Goal: Obtain resource: Download file/media

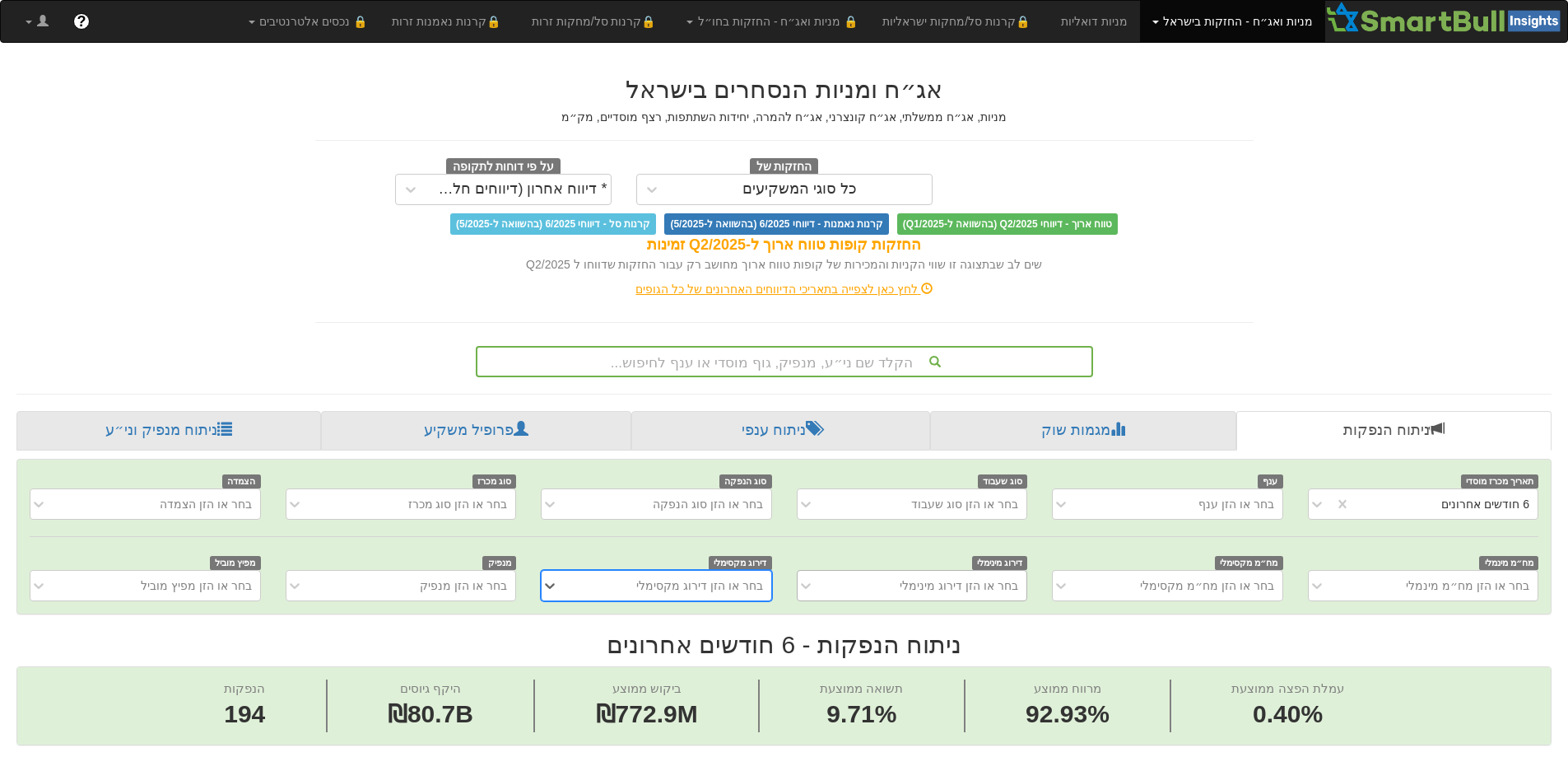
scroll to position [0, 3001]
click at [548, 503] on icon at bounding box center [550, 504] width 10 height 6
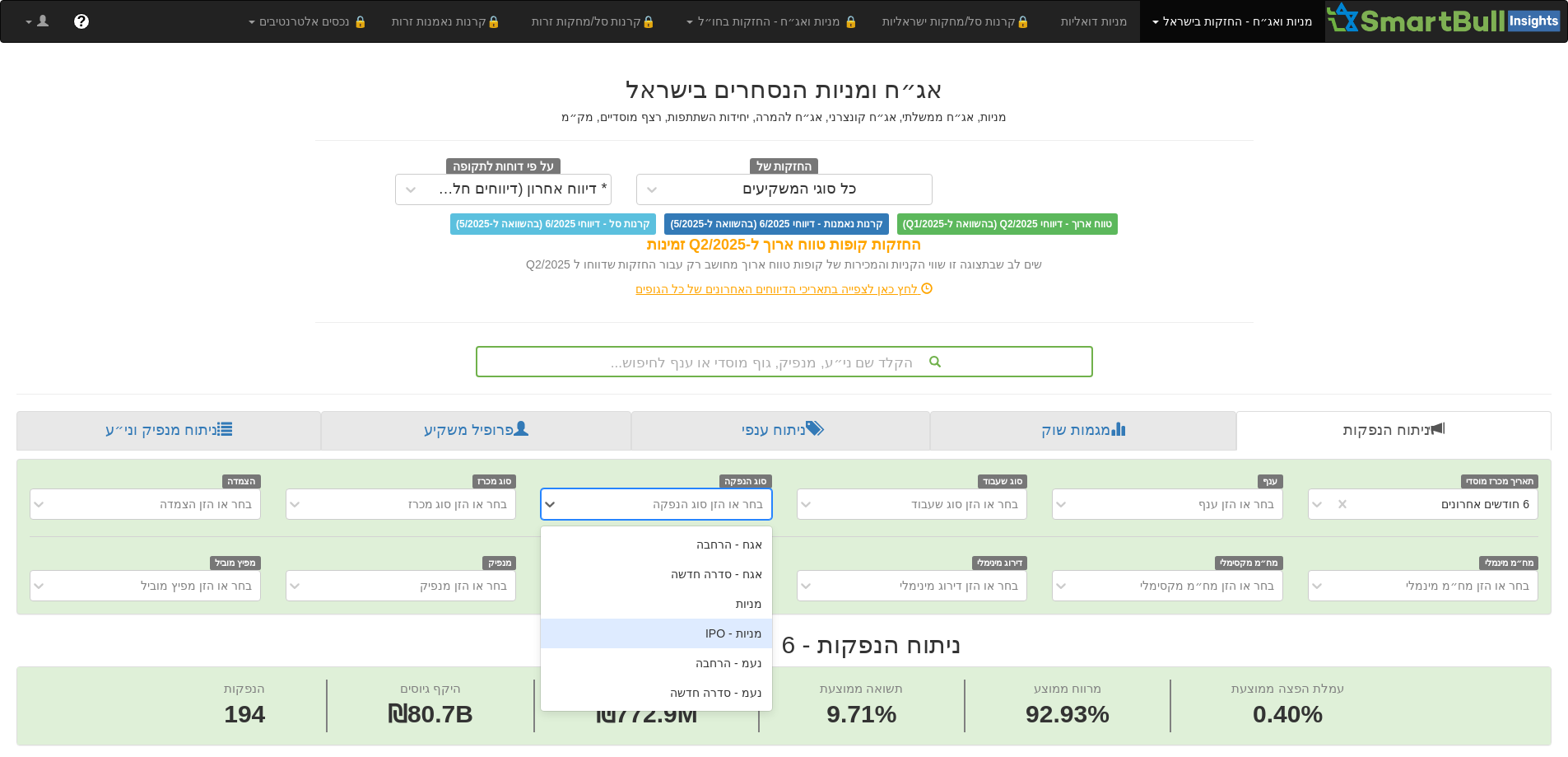
click at [756, 642] on div "מניות - IPO" at bounding box center [656, 633] width 230 height 30
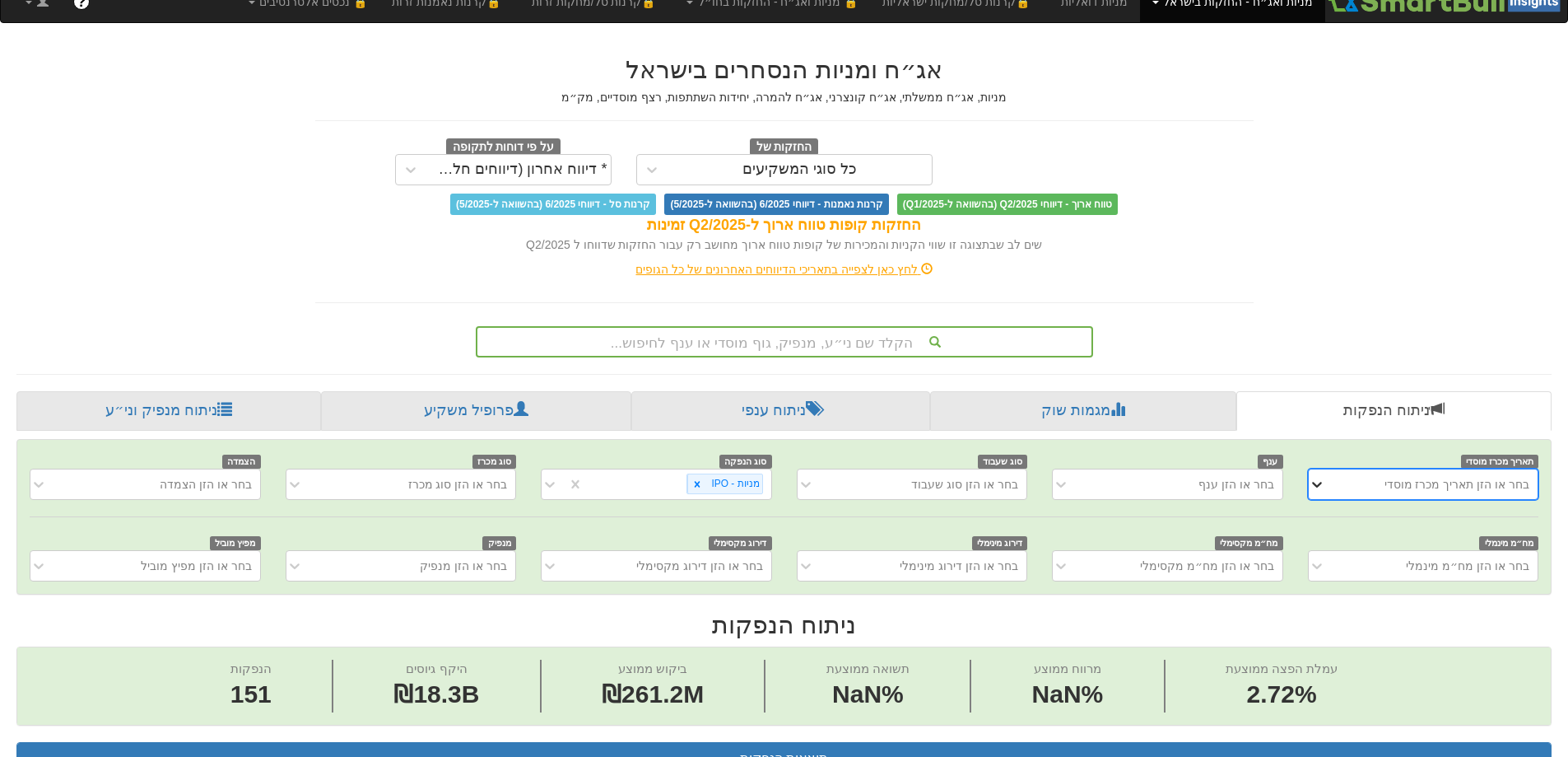
click at [1321, 500] on div "0 results available. Select is focused ,type to refine list, press Down to open…" at bounding box center [1423, 484] width 230 height 32
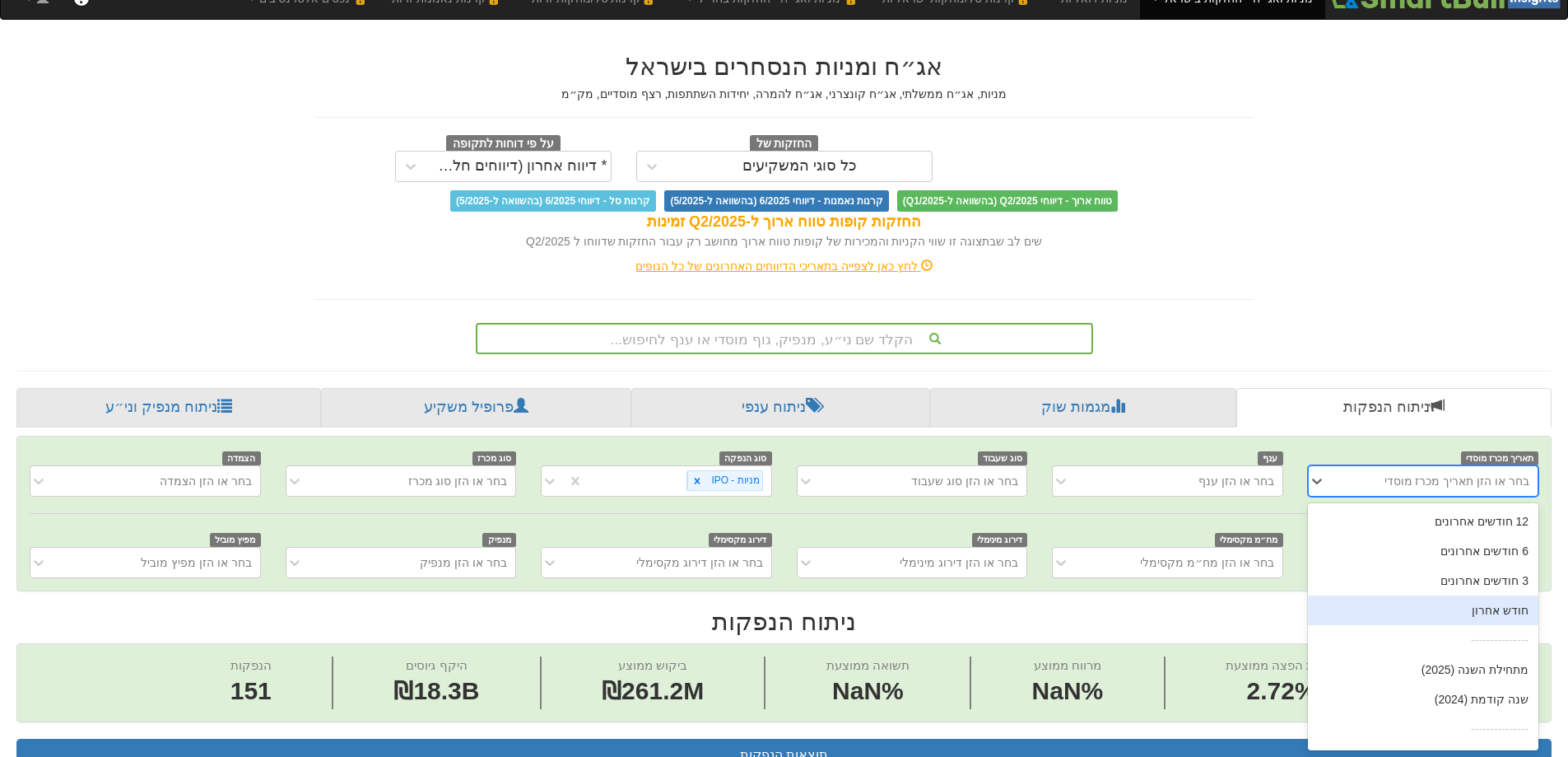
scroll to position [26, 0]
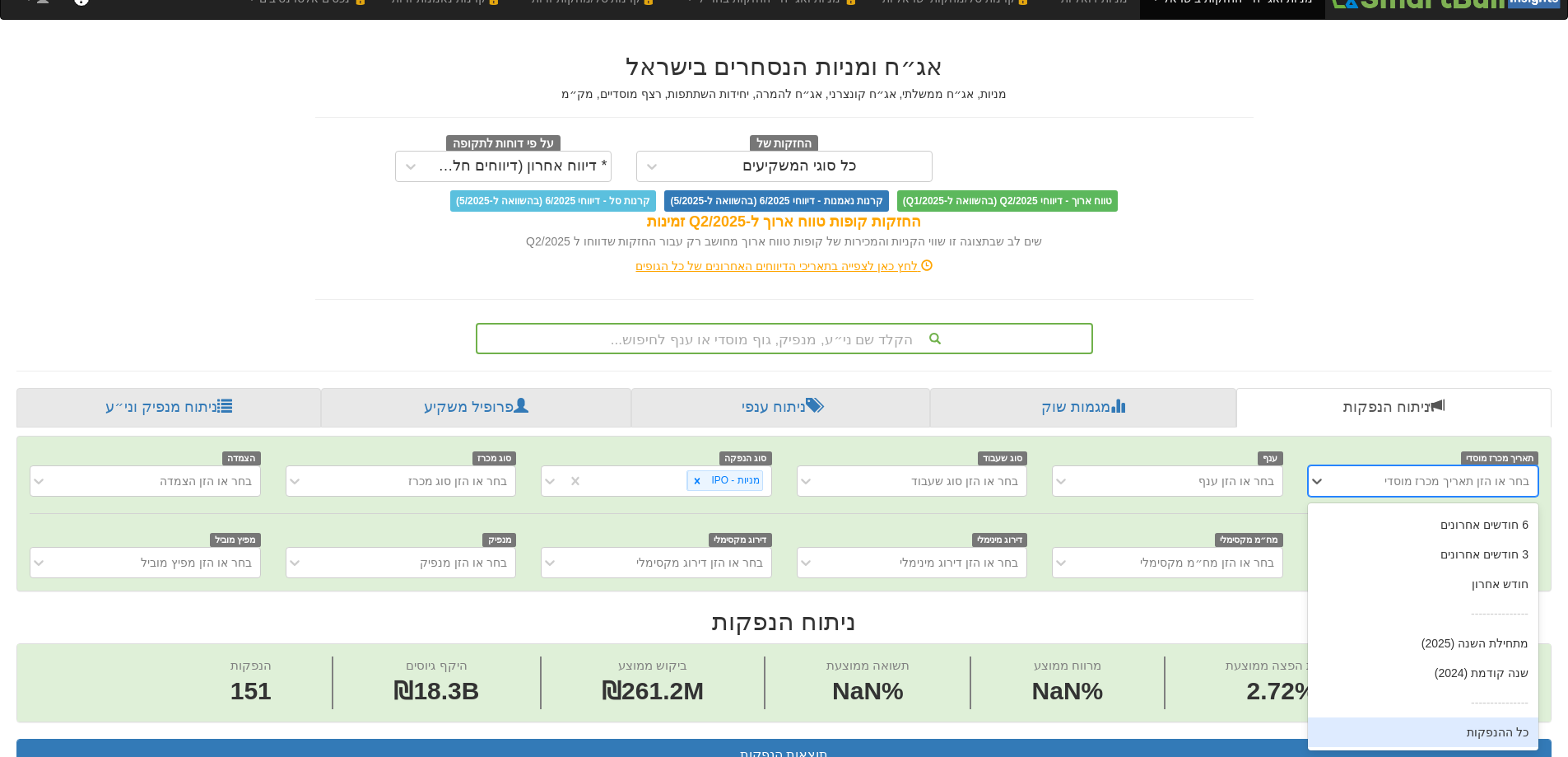
click at [1491, 728] on div "כל ההנפקות" at bounding box center [1423, 732] width 230 height 30
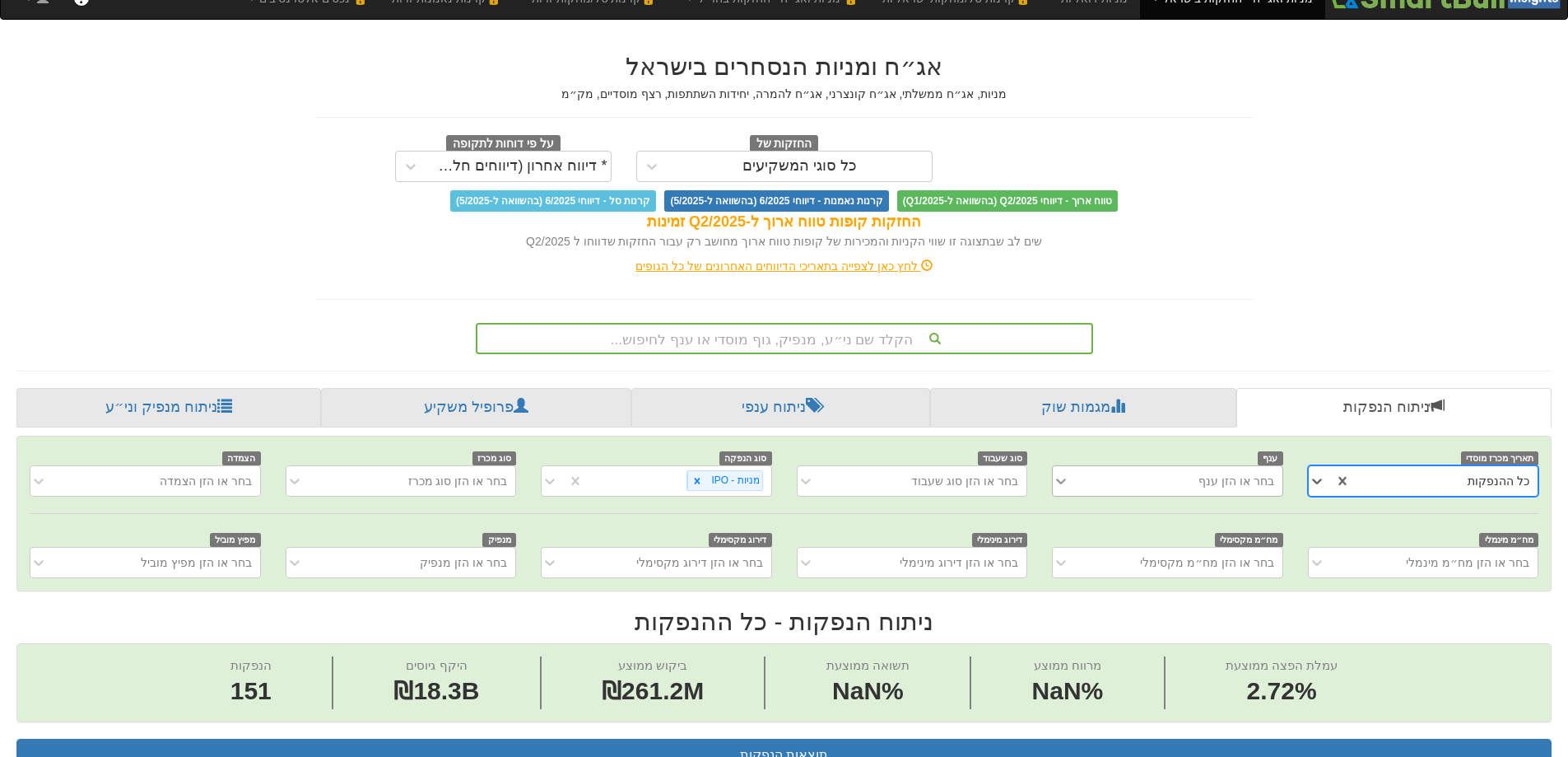
click at [1060, 481] on icon at bounding box center [1061, 481] width 10 height 6
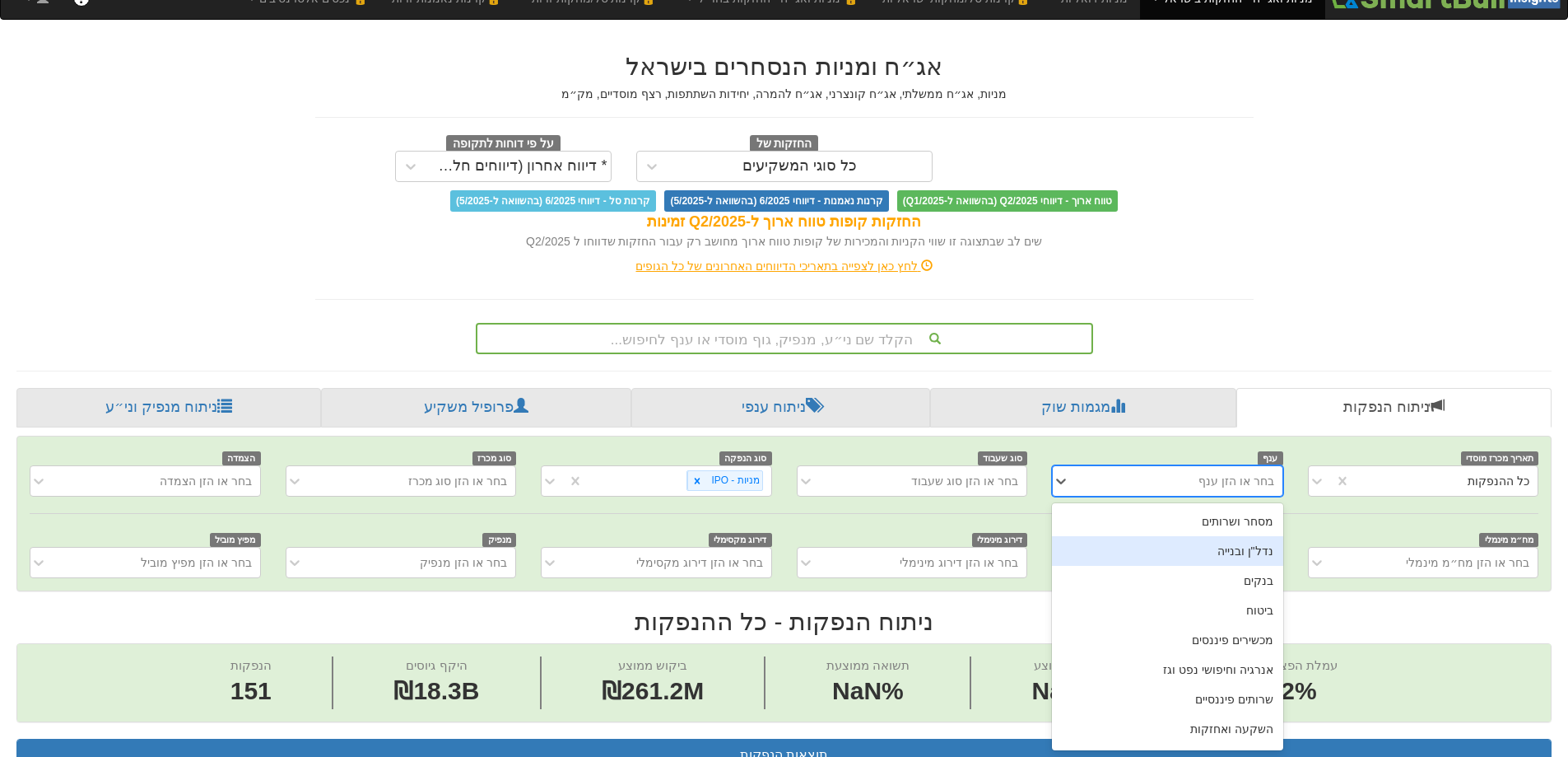
click at [1146, 551] on div "נדל"ן ובנייה" at bounding box center [1168, 550] width 230 height 30
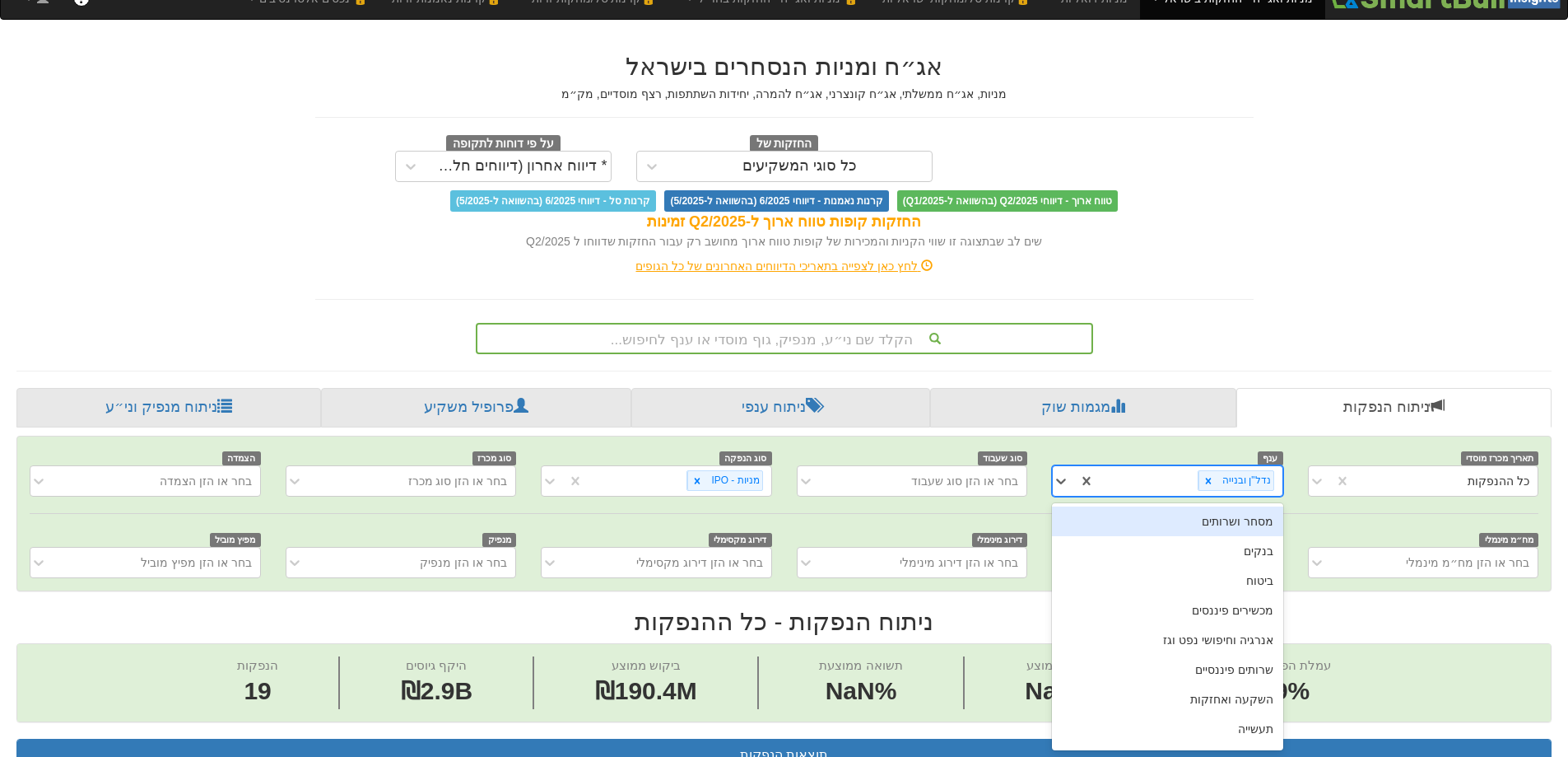
click at [1134, 479] on div "נדל"ן ובנייה" at bounding box center [1188, 480] width 187 height 27
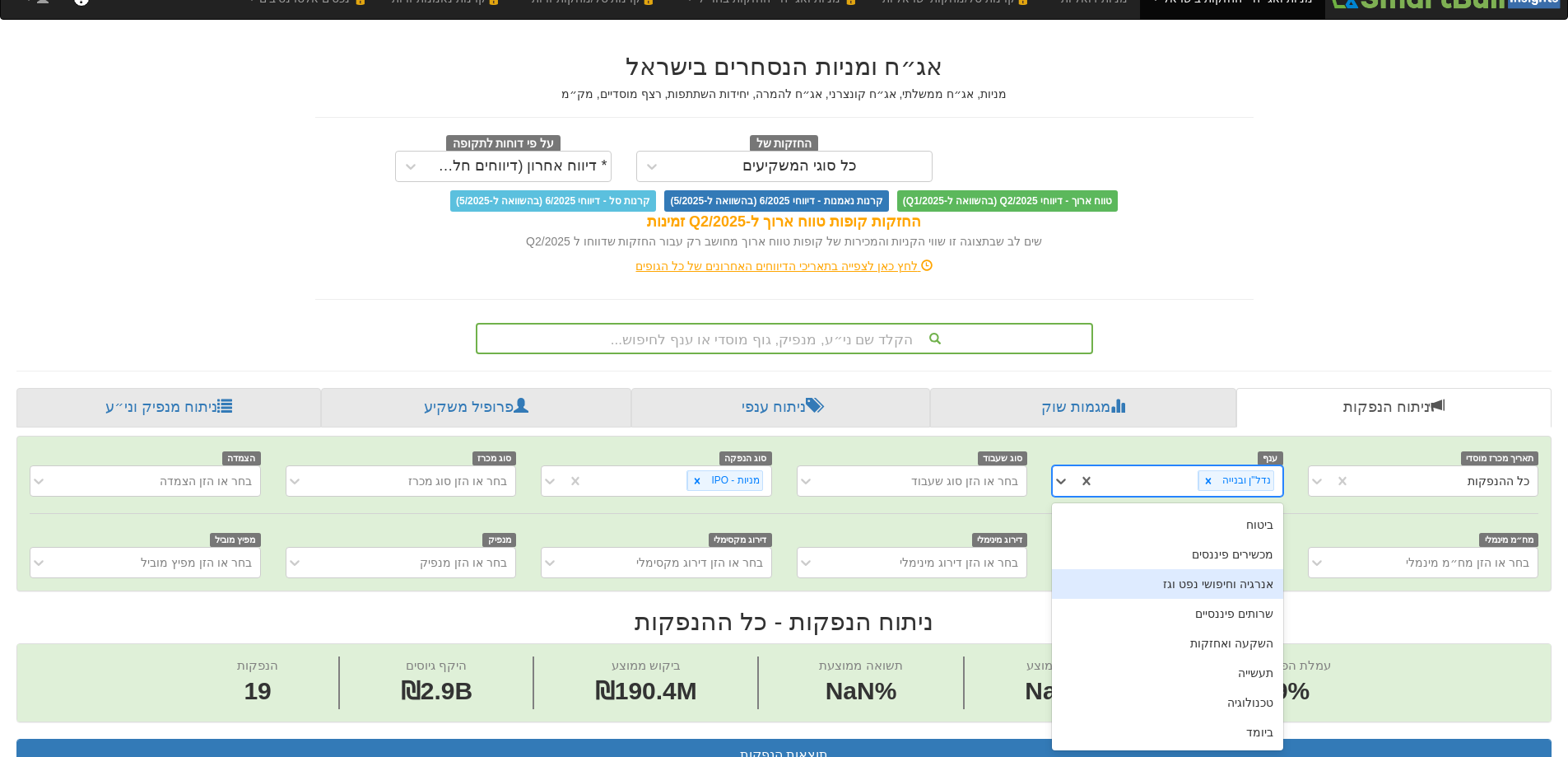
scroll to position [0, 0]
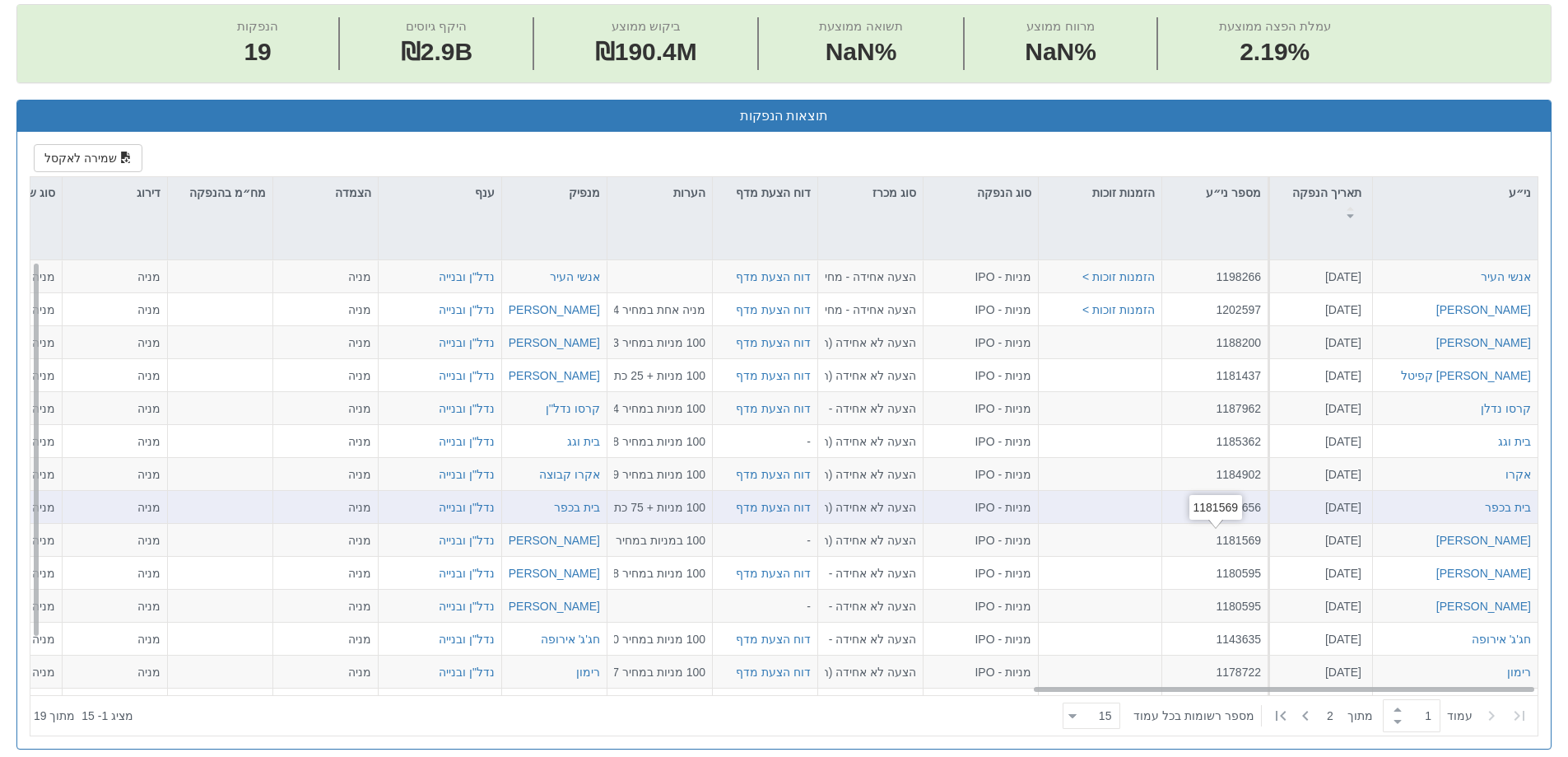
scroll to position [517, 0]
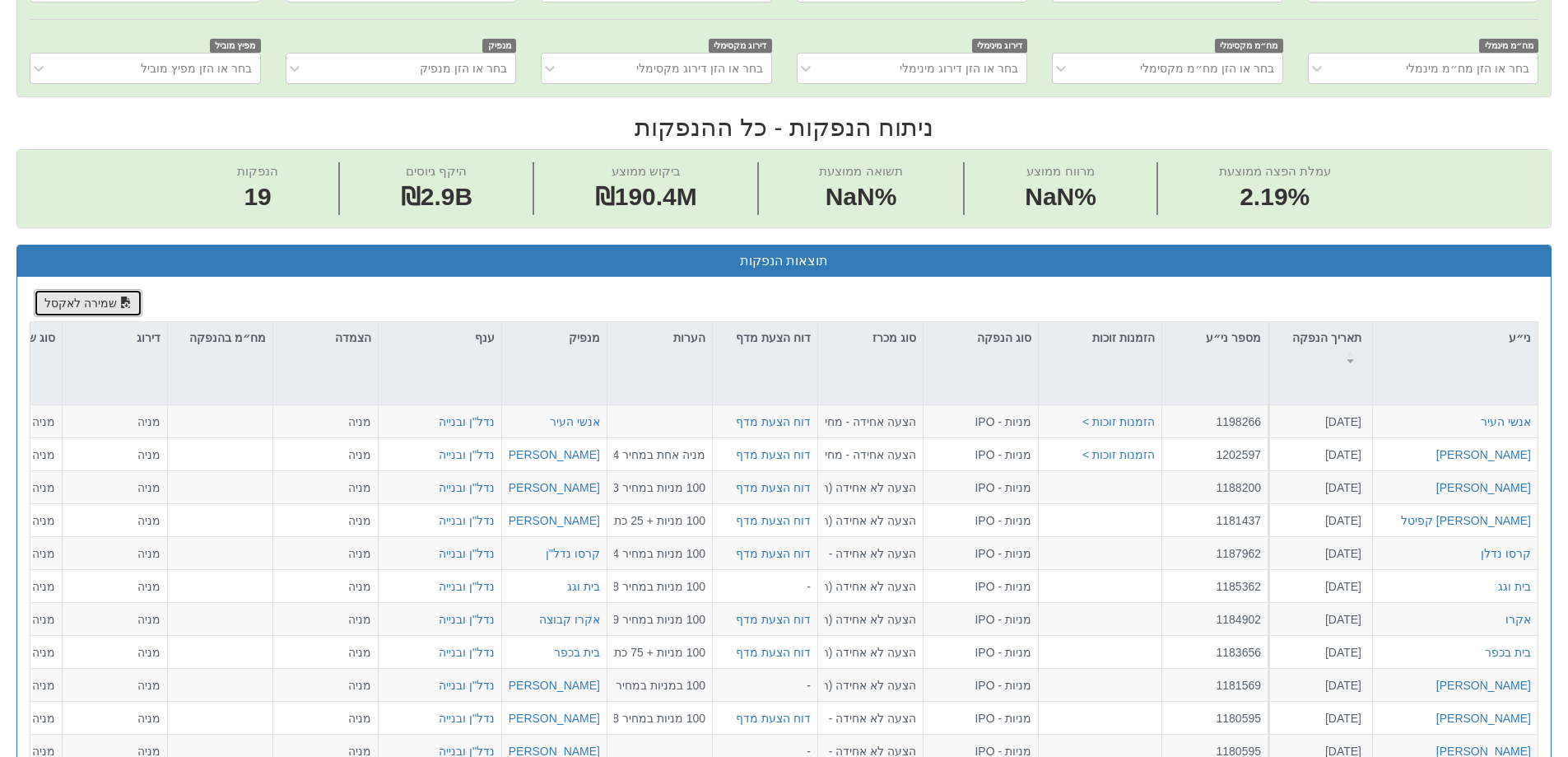
click at [72, 299] on button "שמירה לאקסל" at bounding box center [87, 303] width 109 height 28
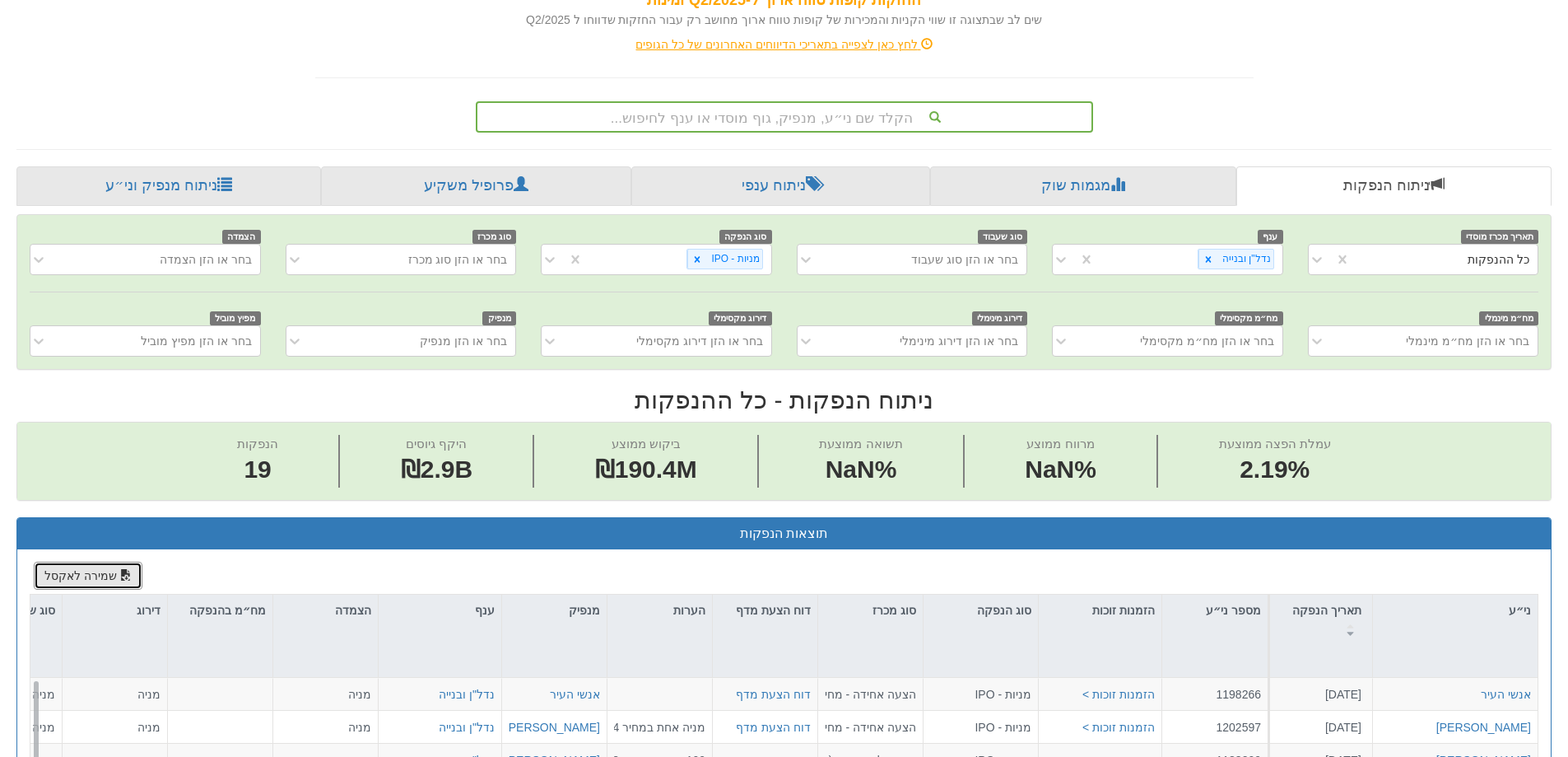
scroll to position [0, 0]
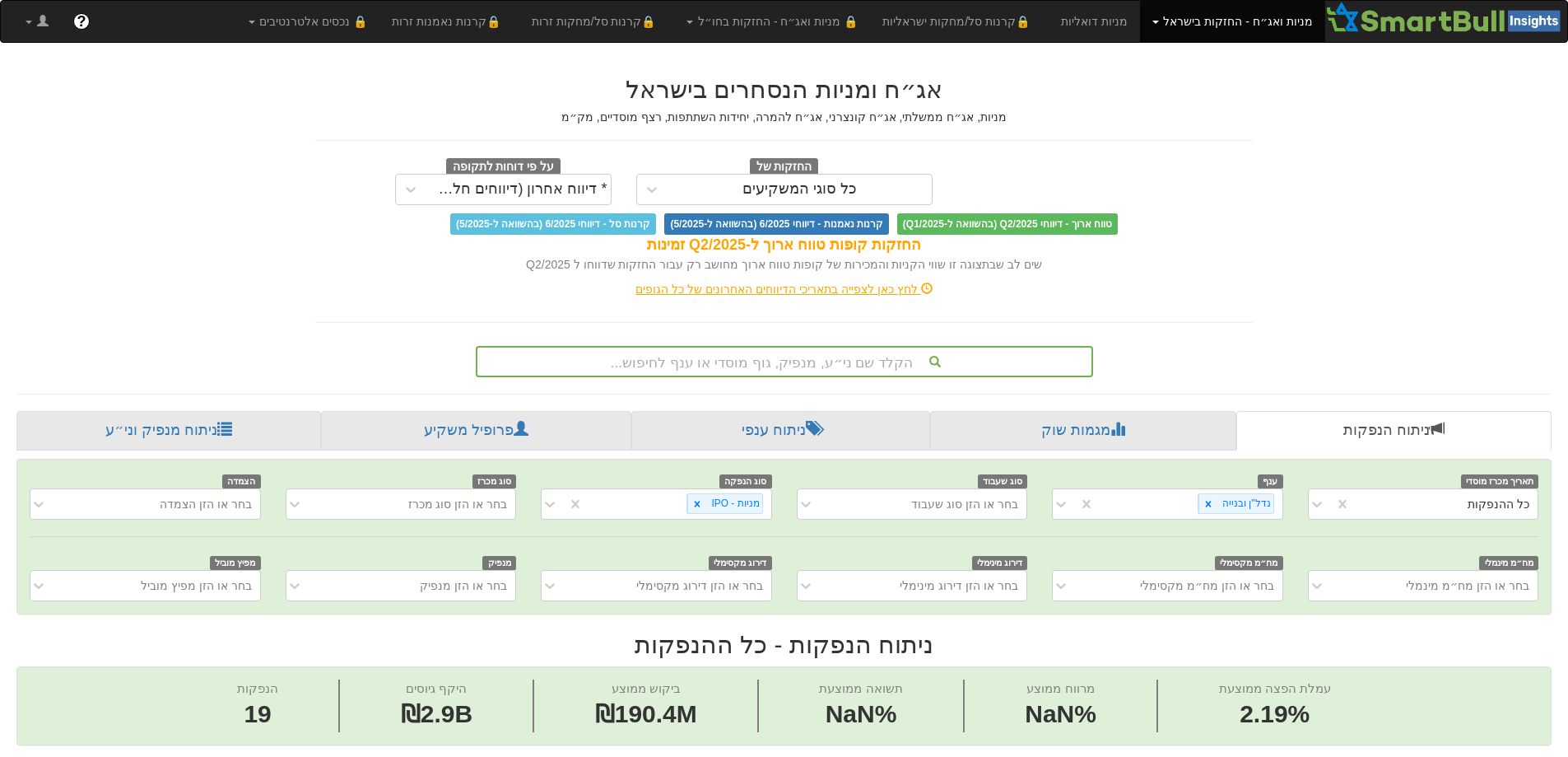
click at [1215, 503] on icon at bounding box center [1209, 504] width 12 height 12
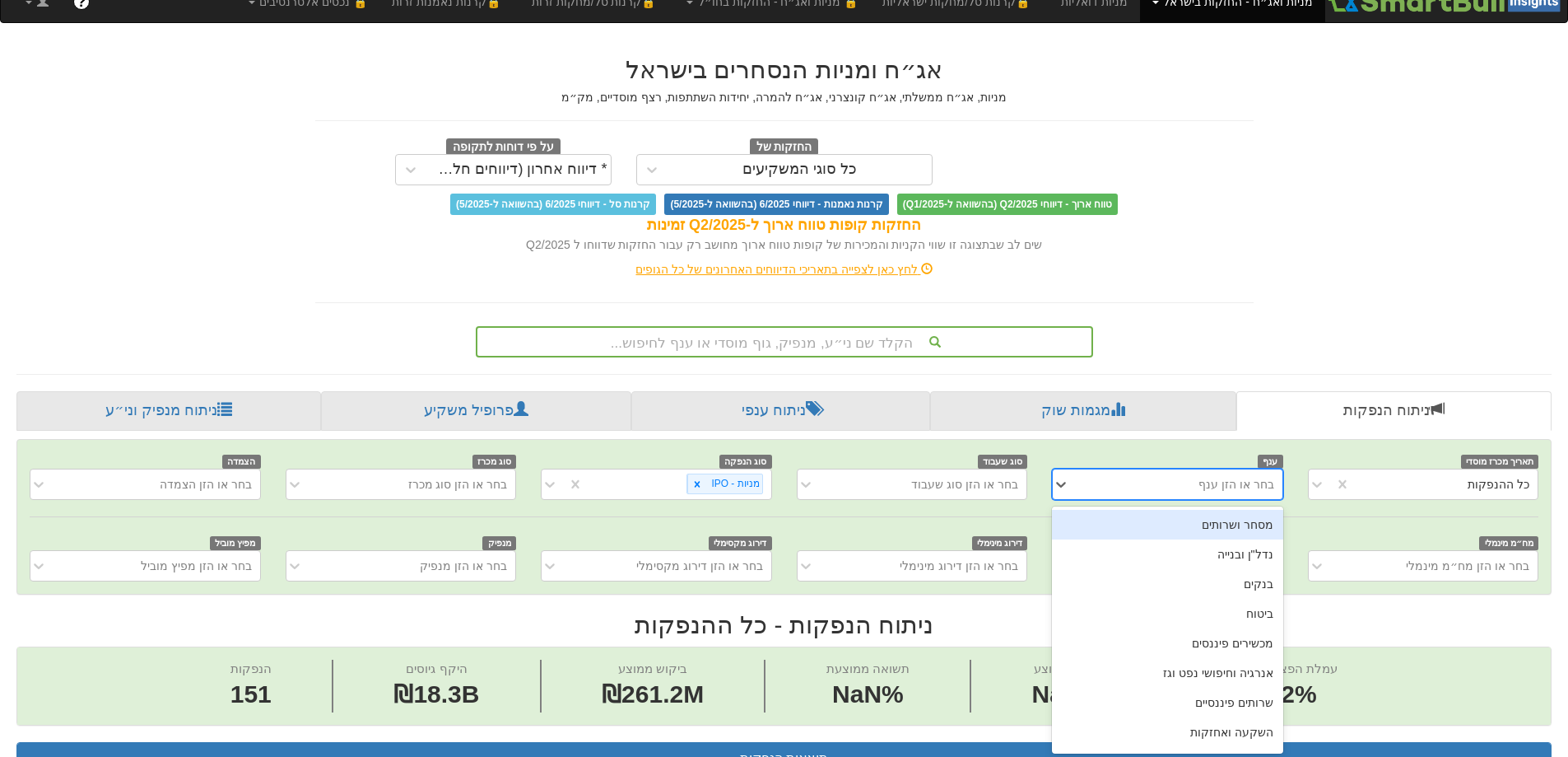
click at [1099, 502] on div "תאריך מכרז מוסדי כל ההנפקות ענף option נדל"ן ובנייה, deselected. option מסחר וש…" at bounding box center [784, 517] width 1533 height 154
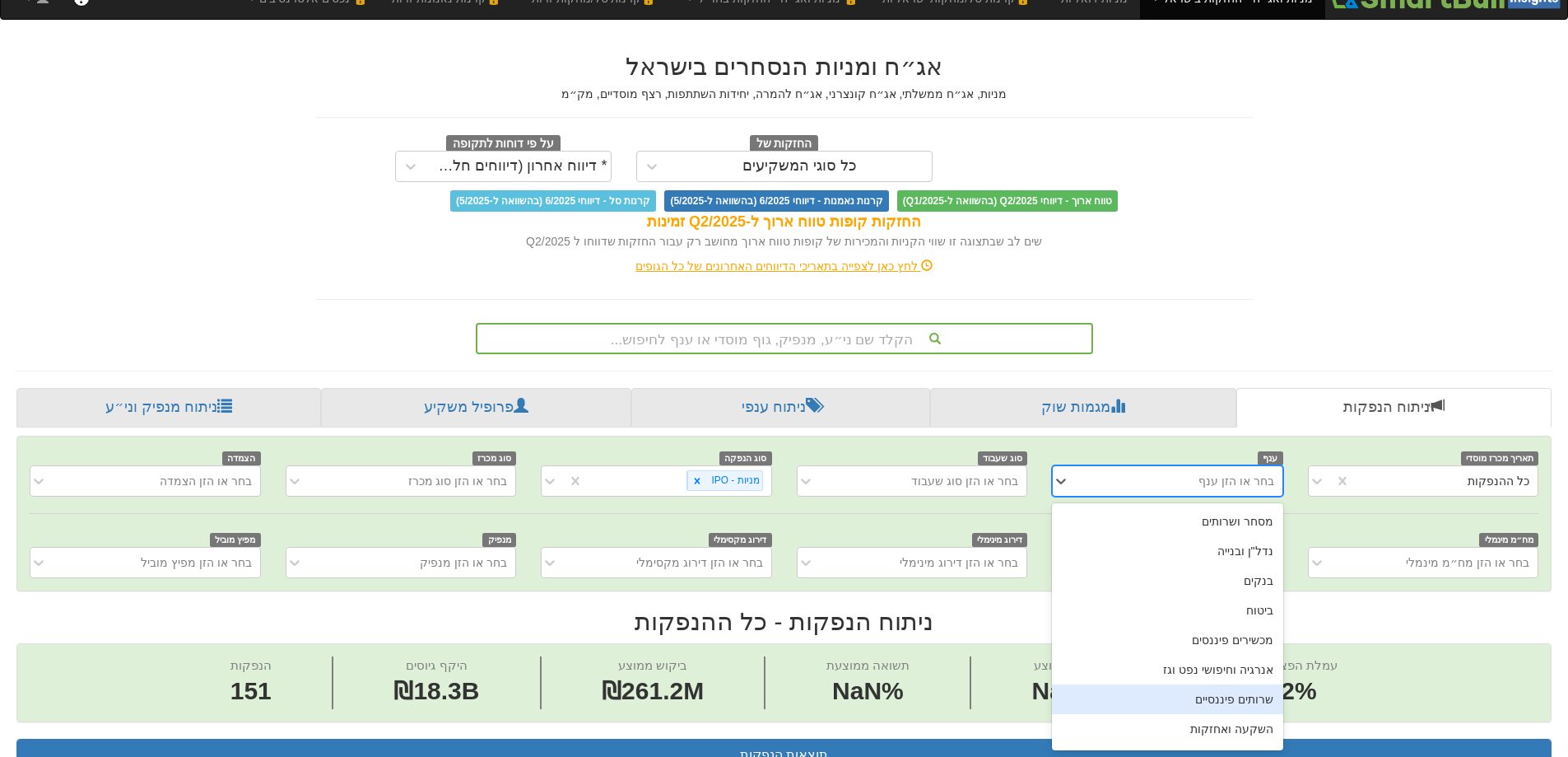
scroll to position [85, 0]
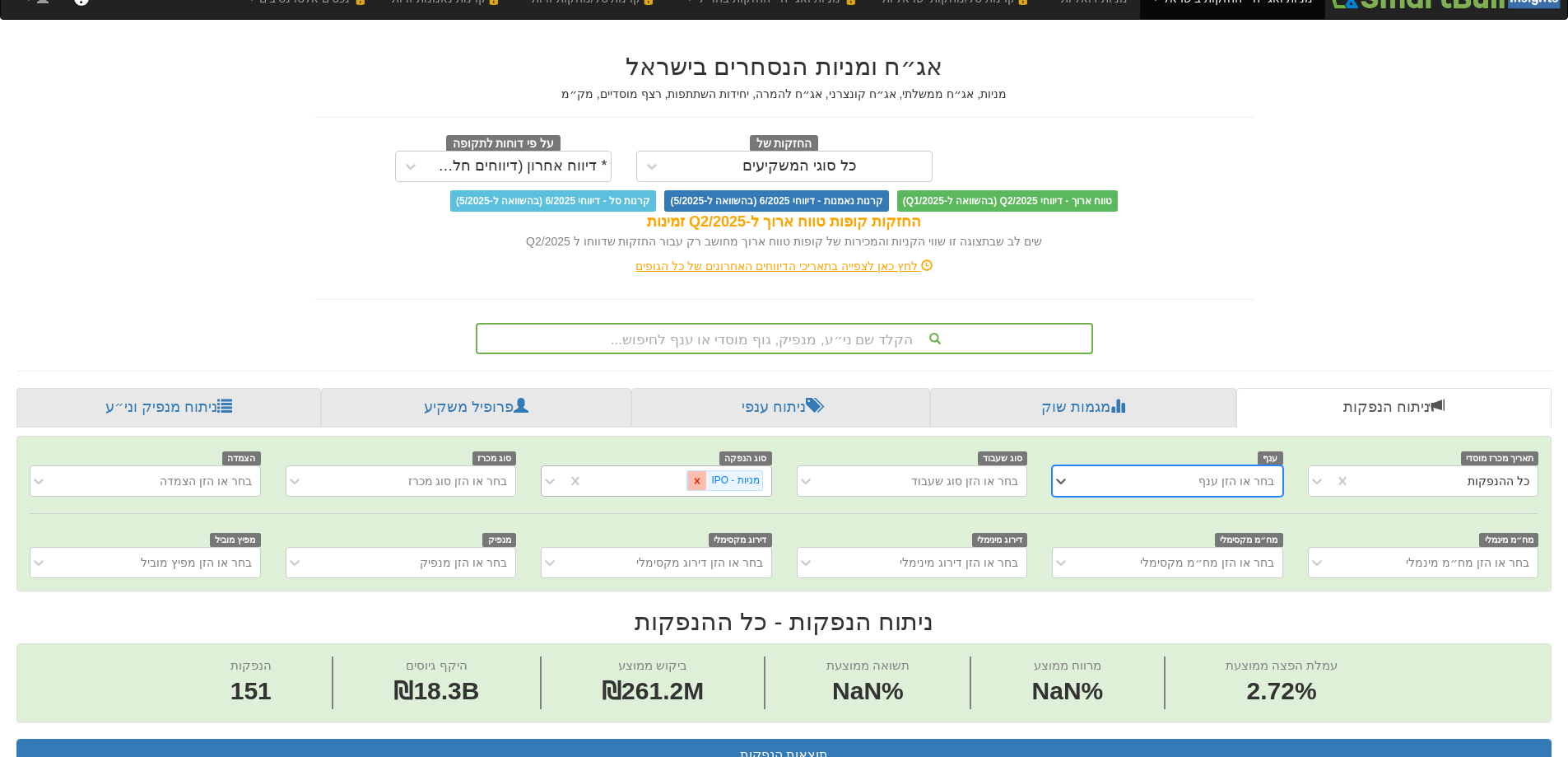
click at [701, 480] on icon at bounding box center [698, 480] width 6 height 6
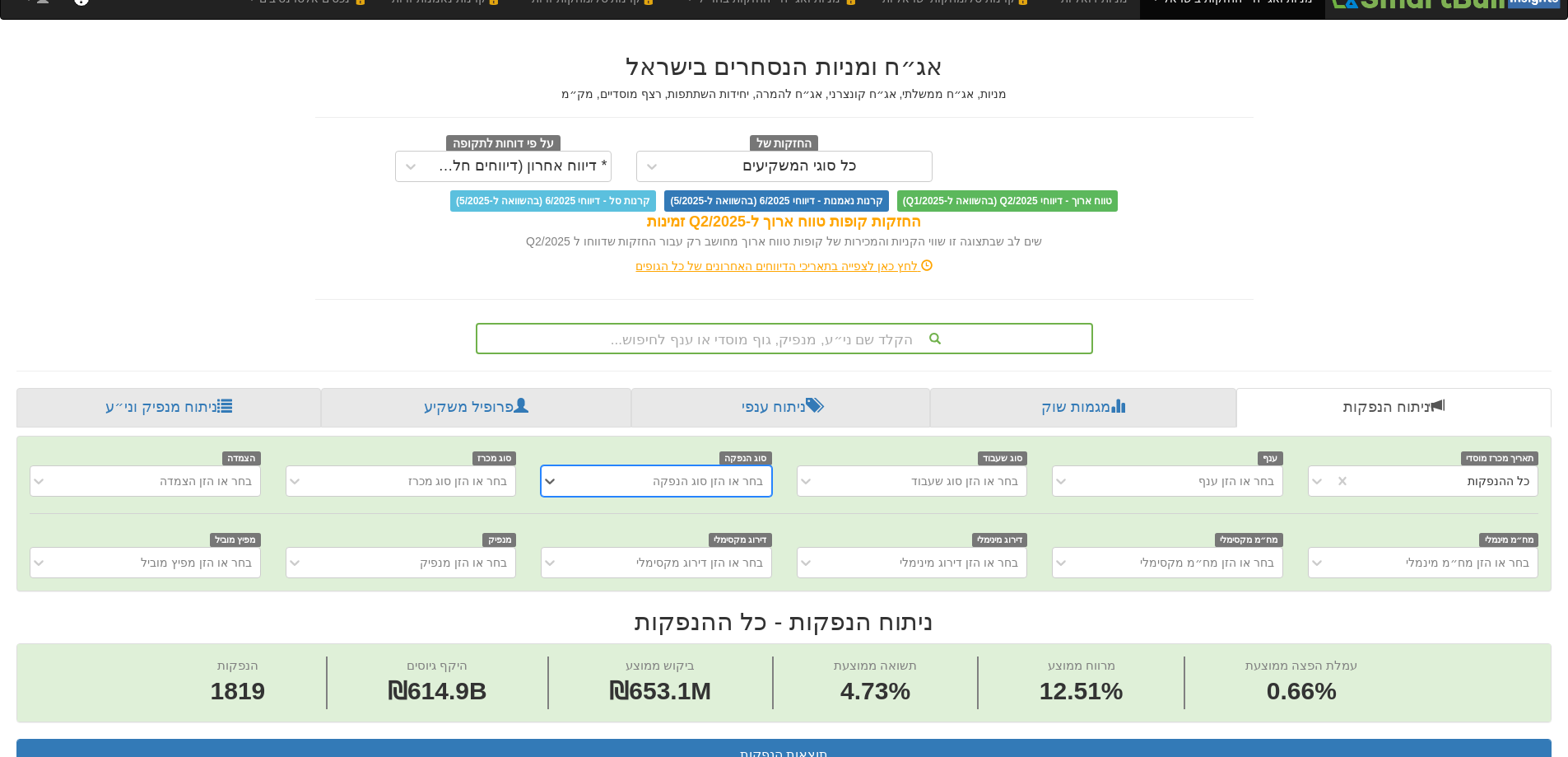
click at [615, 481] on div "בחר או הזן סוג הנפקה" at bounding box center [669, 480] width 204 height 26
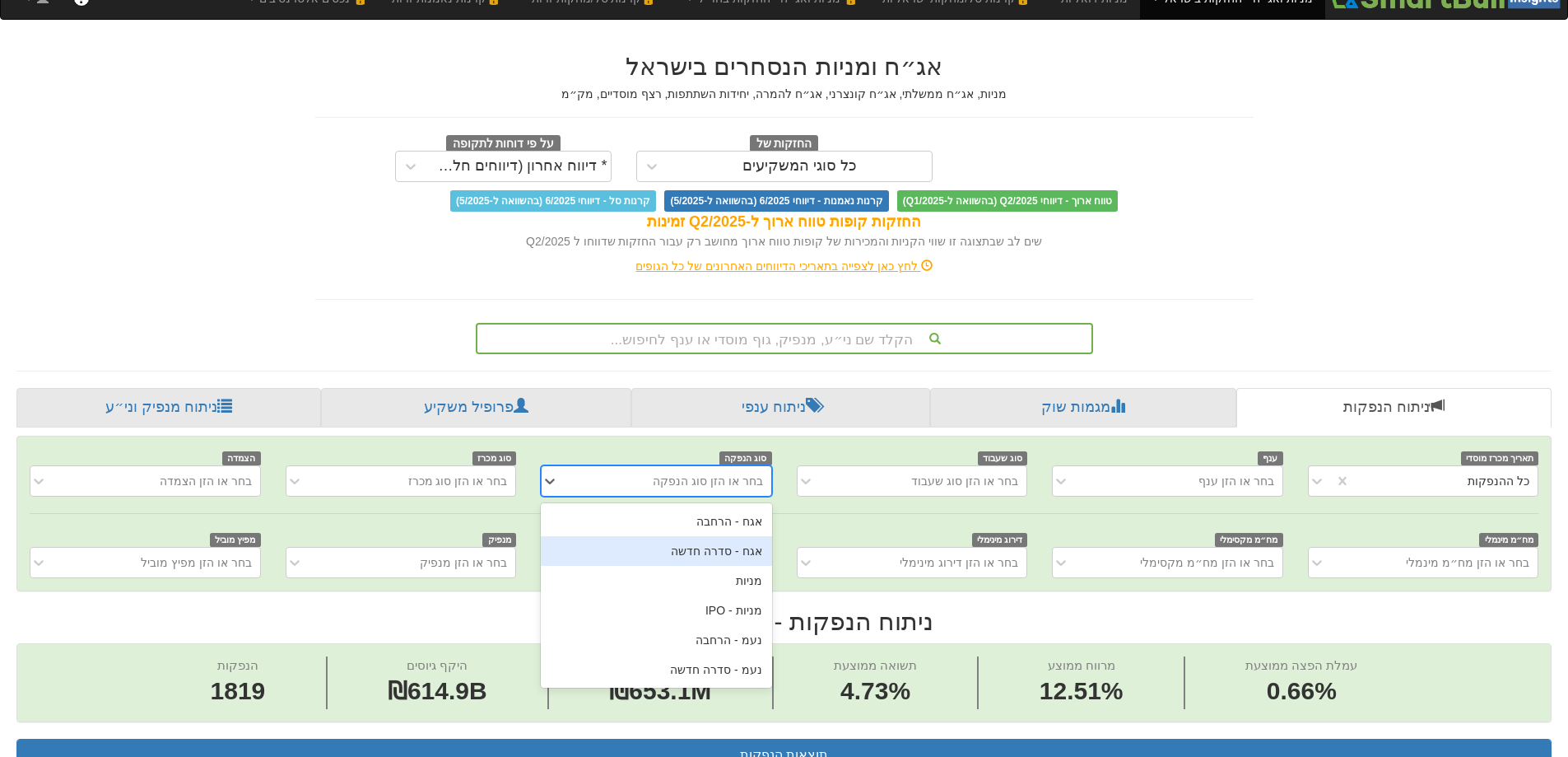
click at [700, 549] on div "אגח - סדרה חדשה" at bounding box center [656, 550] width 230 height 30
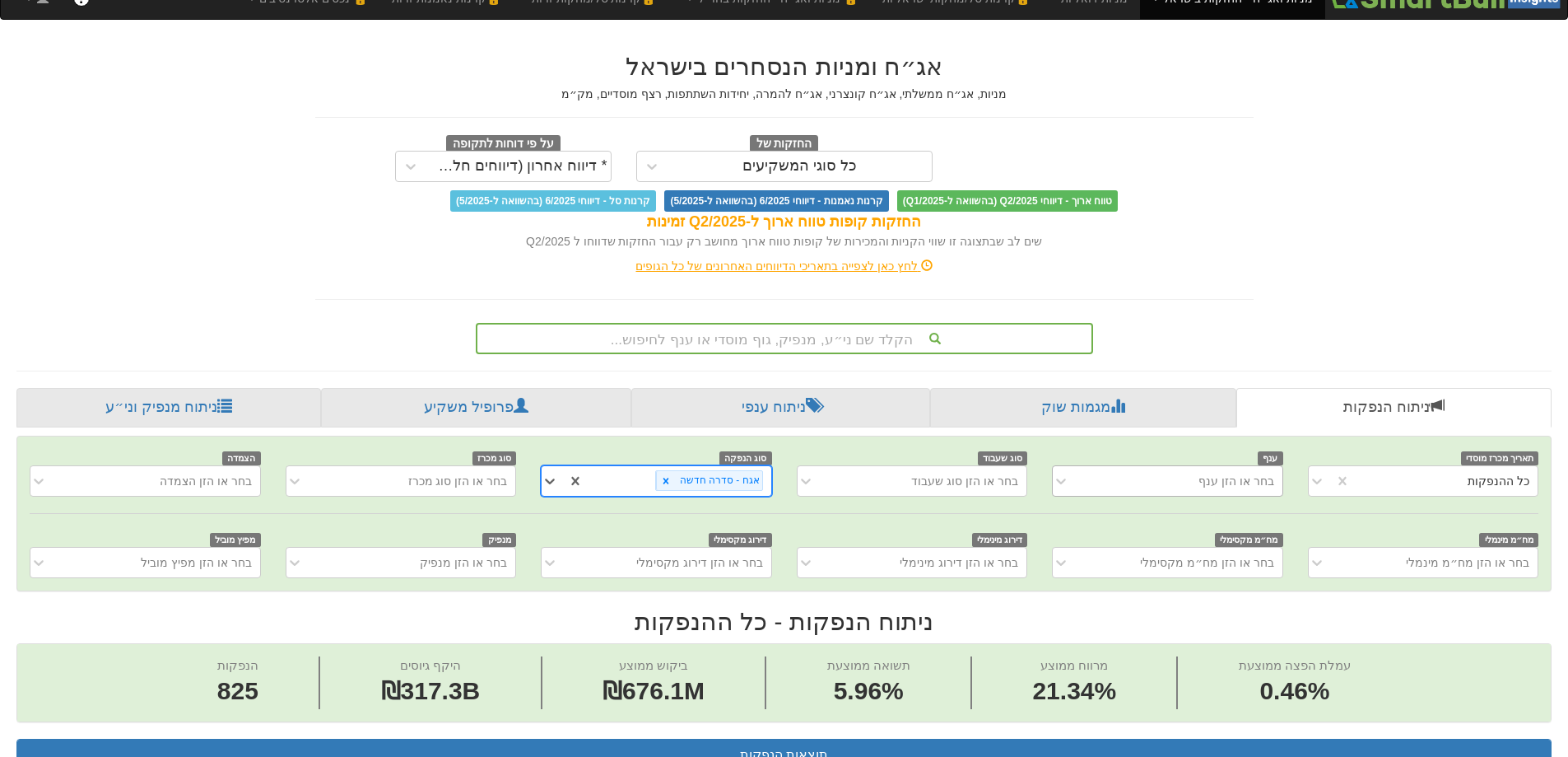
click at [1134, 483] on div "בחר או הזן ענף" at bounding box center [1180, 480] width 204 height 26
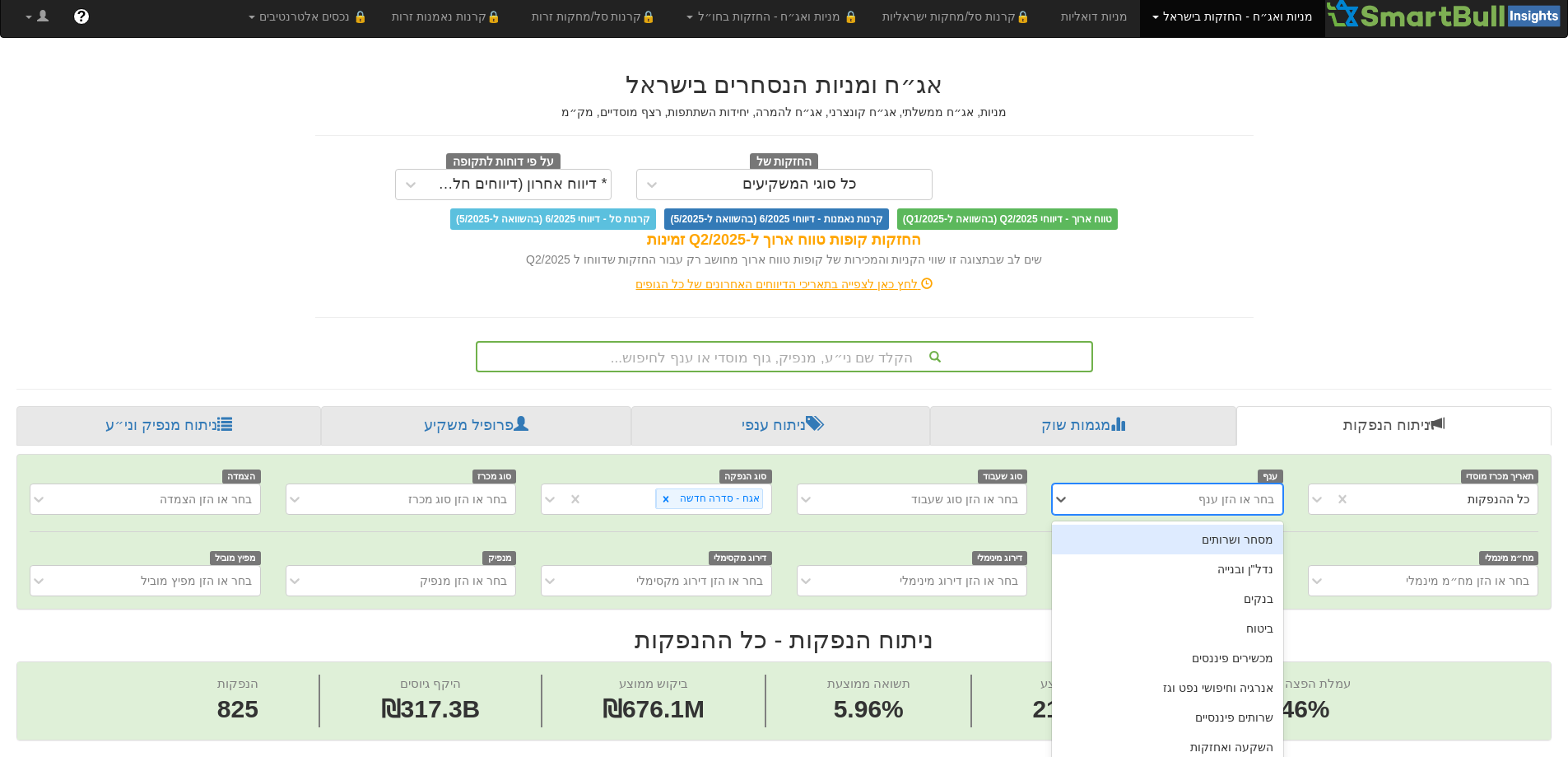
scroll to position [0, 0]
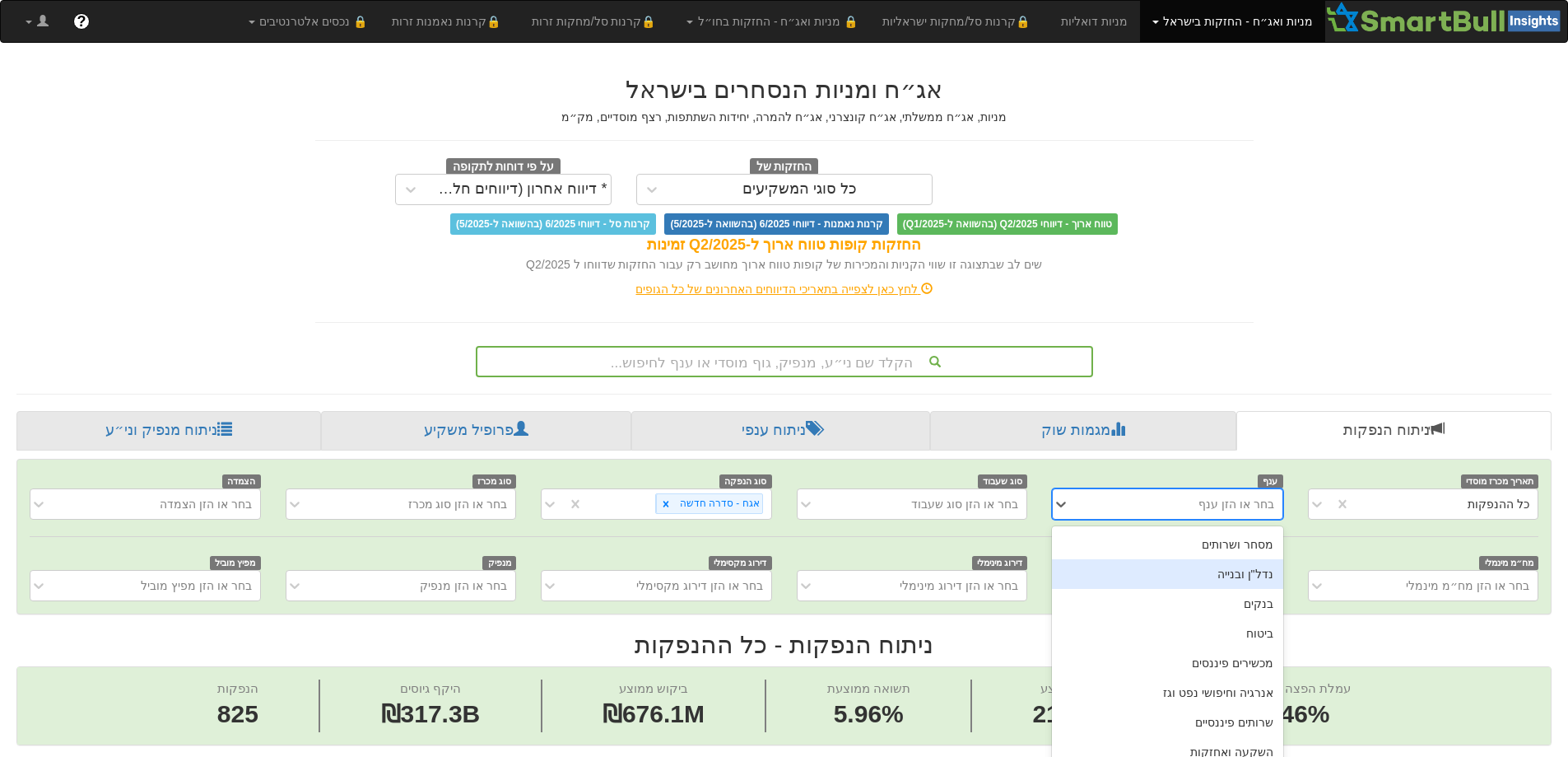
click at [1218, 576] on div "נדל"ן ובנייה" at bounding box center [1168, 574] width 230 height 30
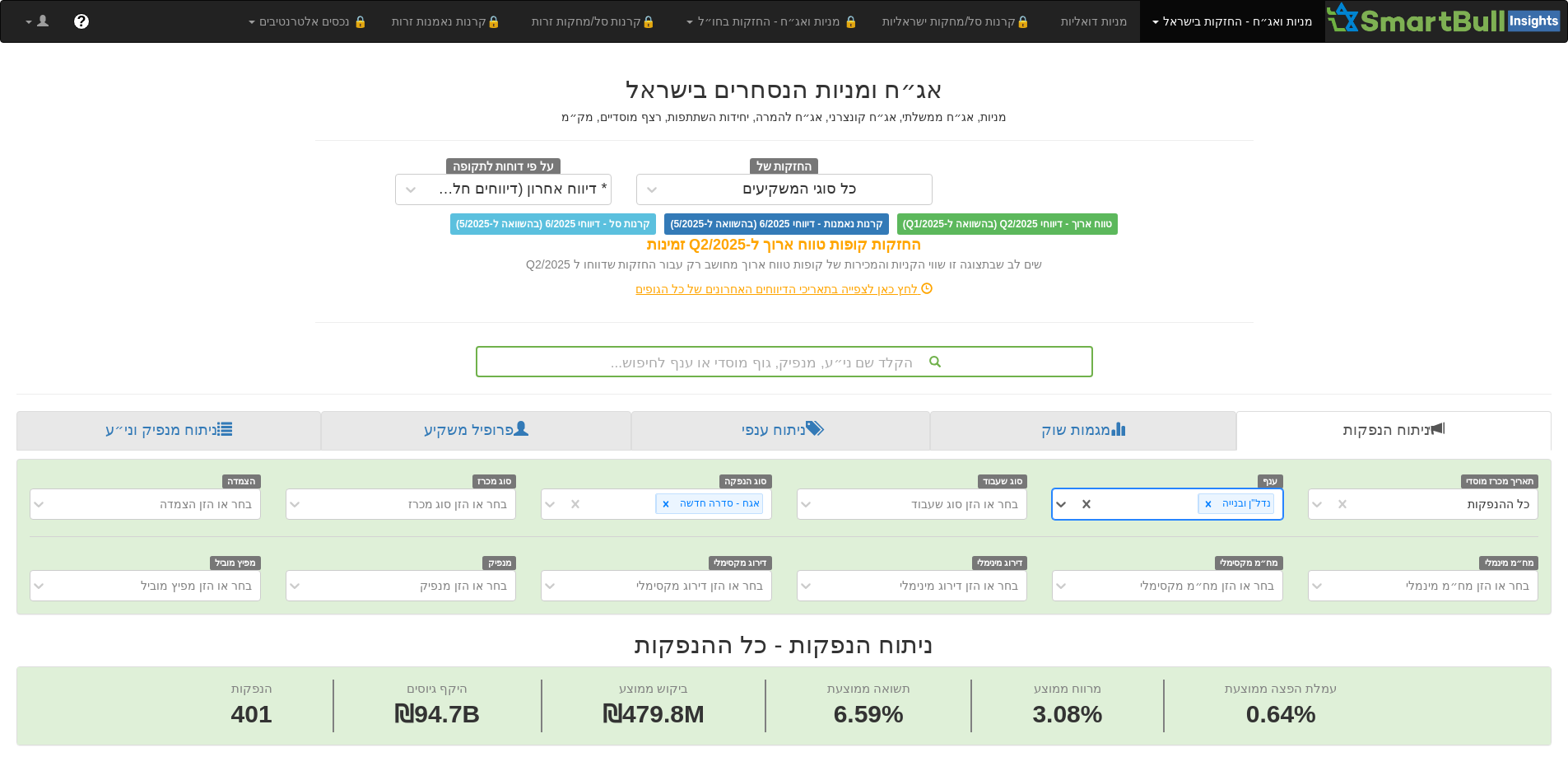
click at [1156, 504] on div "תאריך מכרז מוסדי כל ההנפקות ענף option נדל"ן ובנייה, selected. 0 results availa…" at bounding box center [784, 536] width 1533 height 154
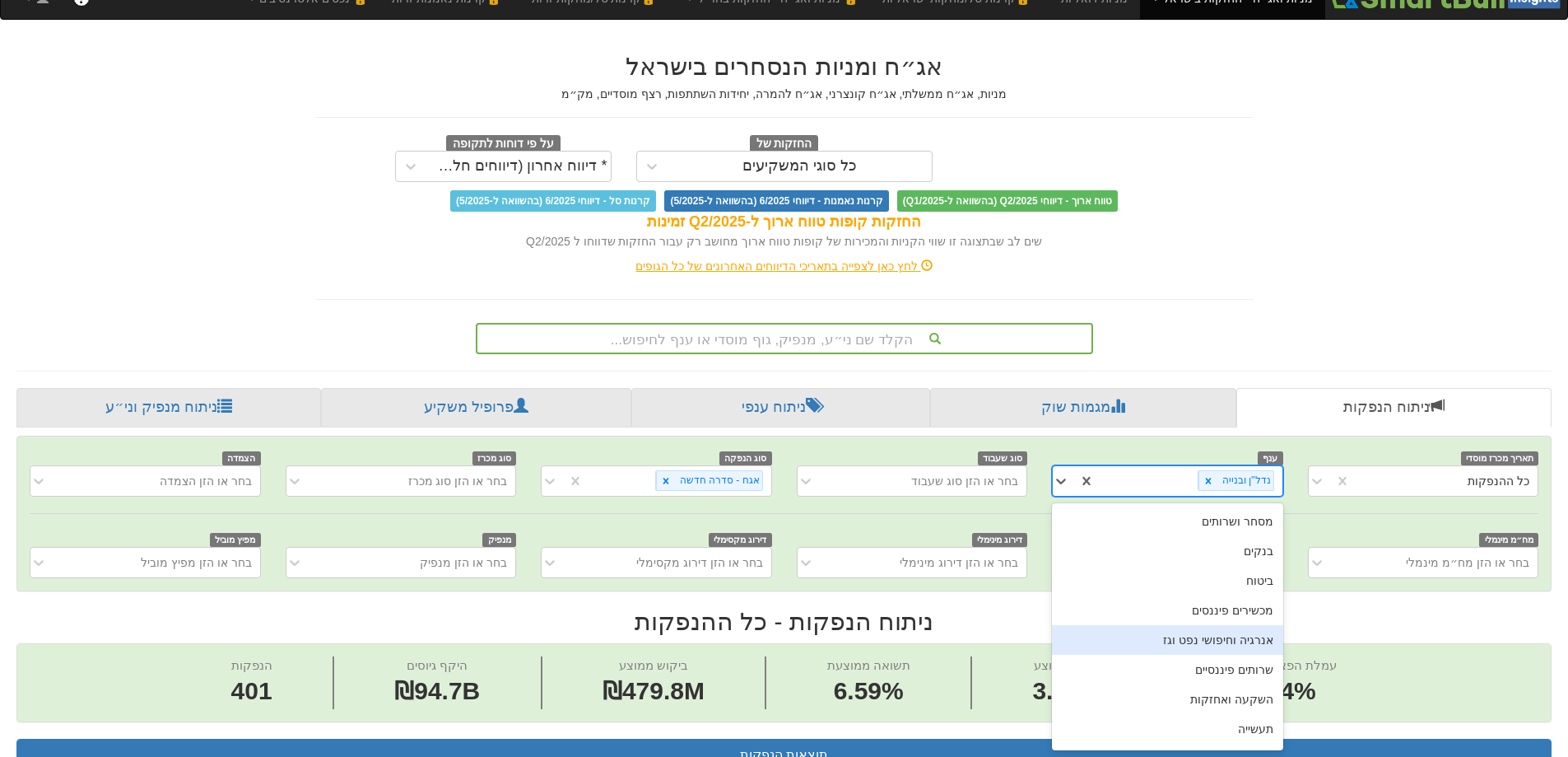
scroll to position [56, 0]
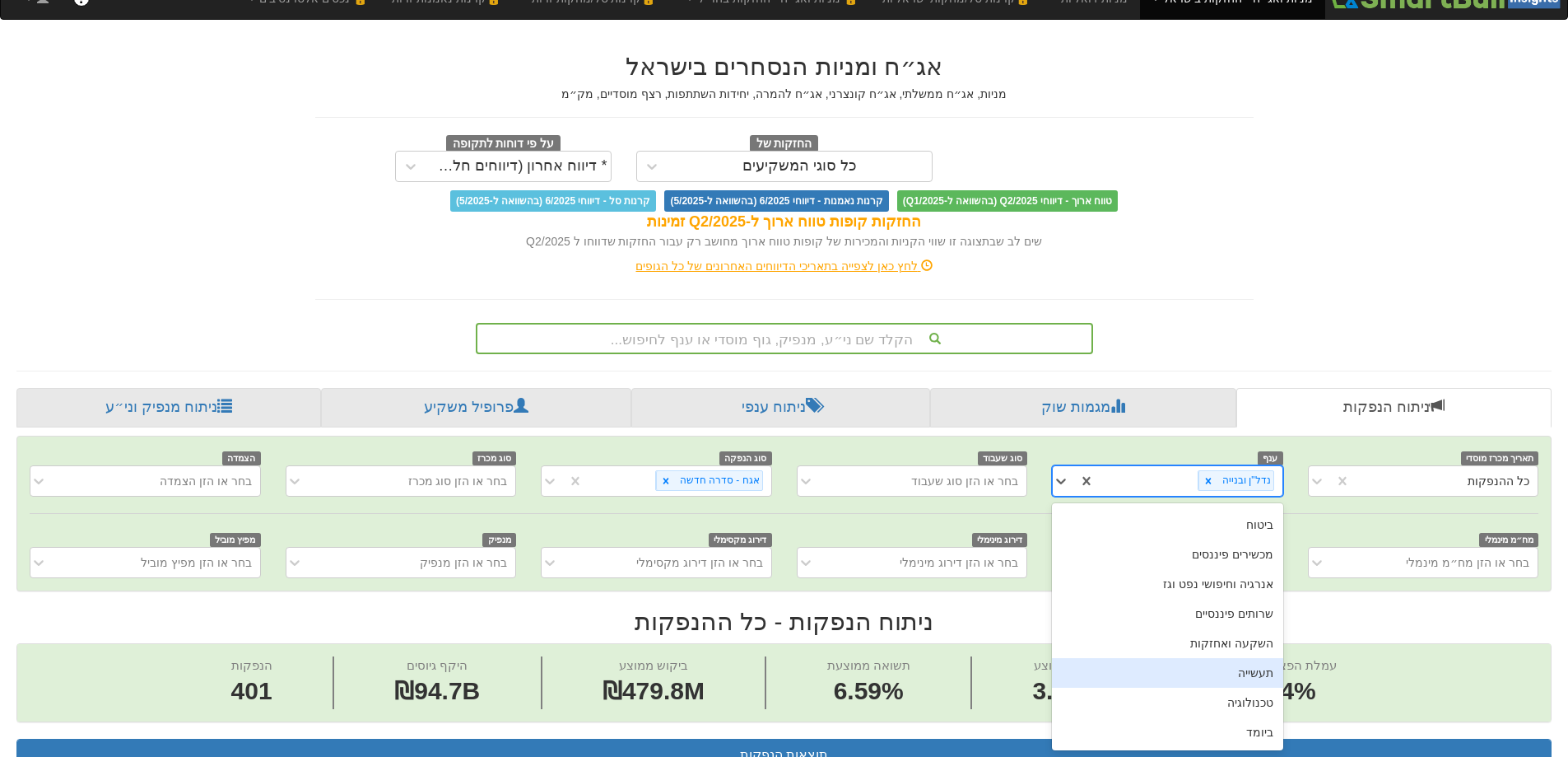
click at [1261, 681] on div "תעשייה" at bounding box center [1168, 672] width 230 height 30
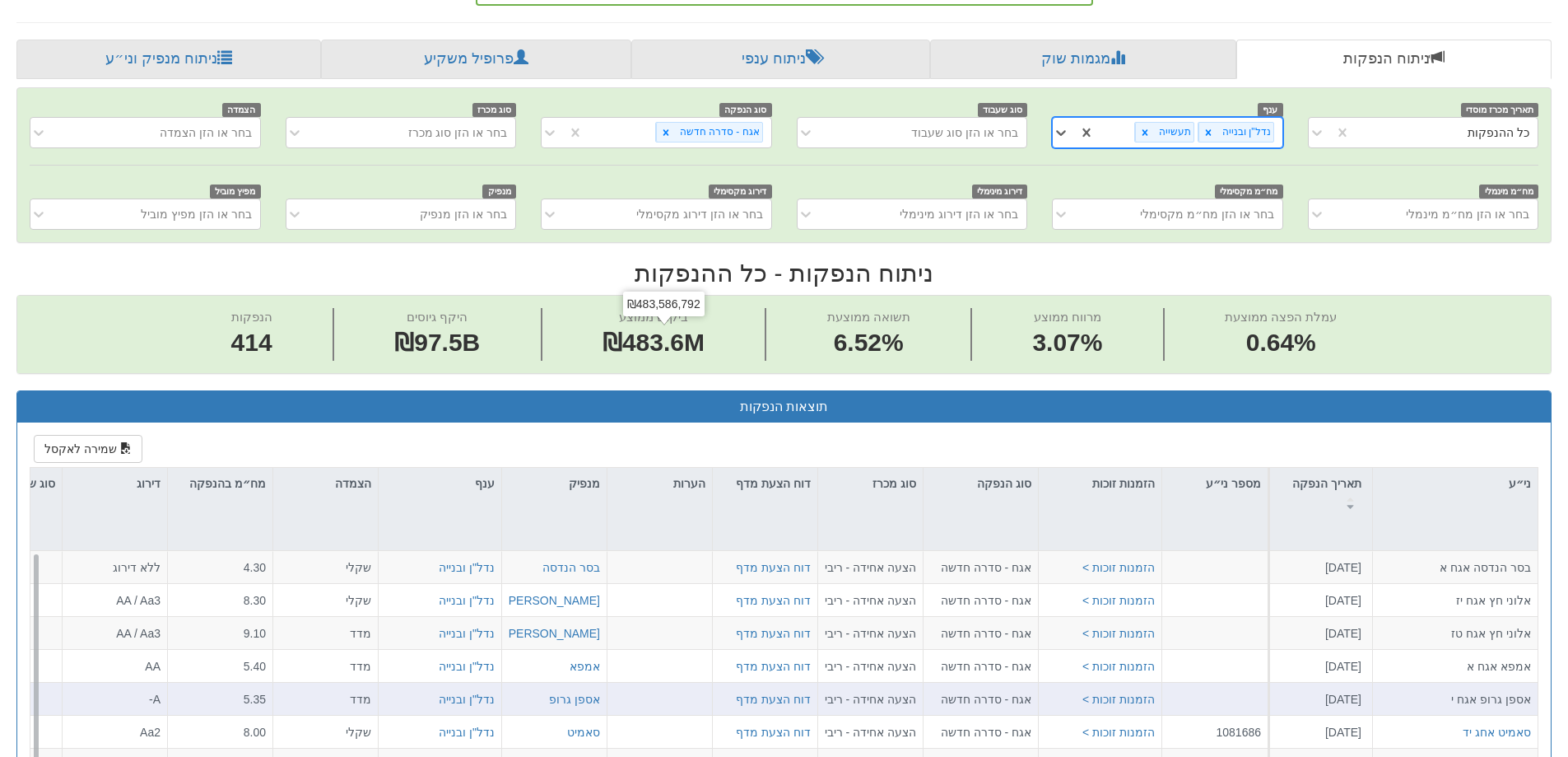
scroll to position [517, 0]
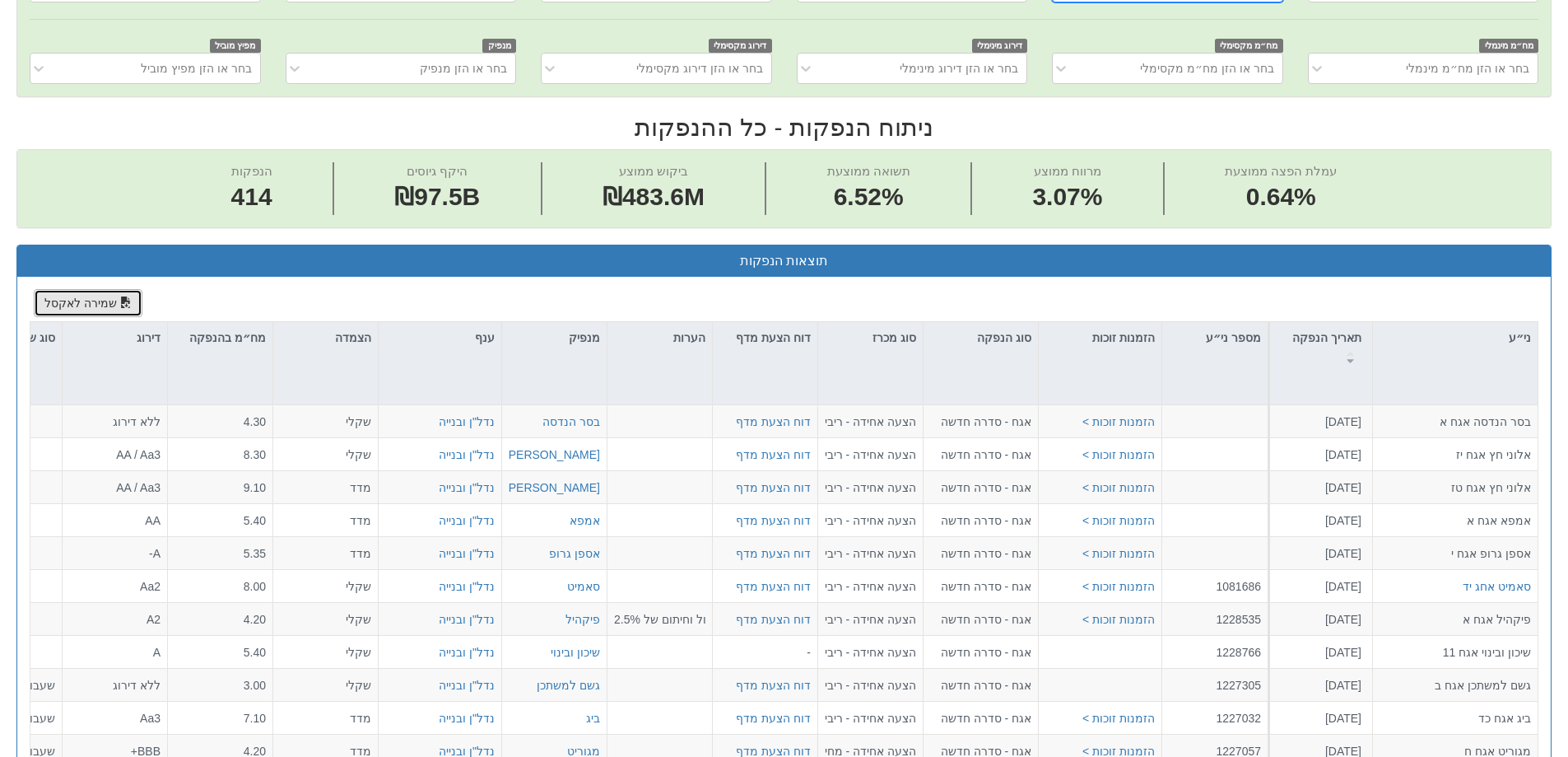
click at [90, 301] on button "שמירה לאקסל" at bounding box center [87, 303] width 109 height 28
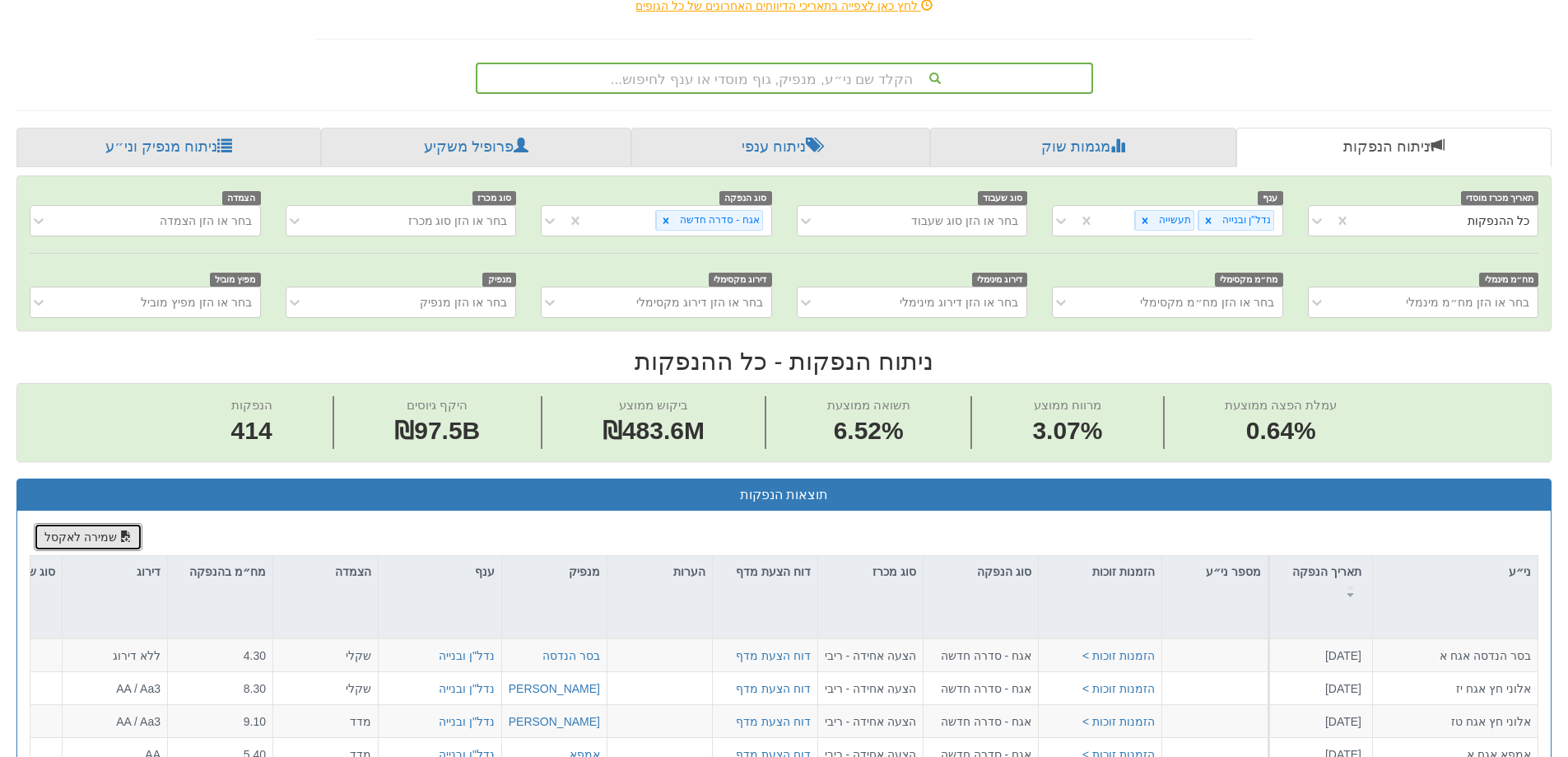
scroll to position [23, 0]
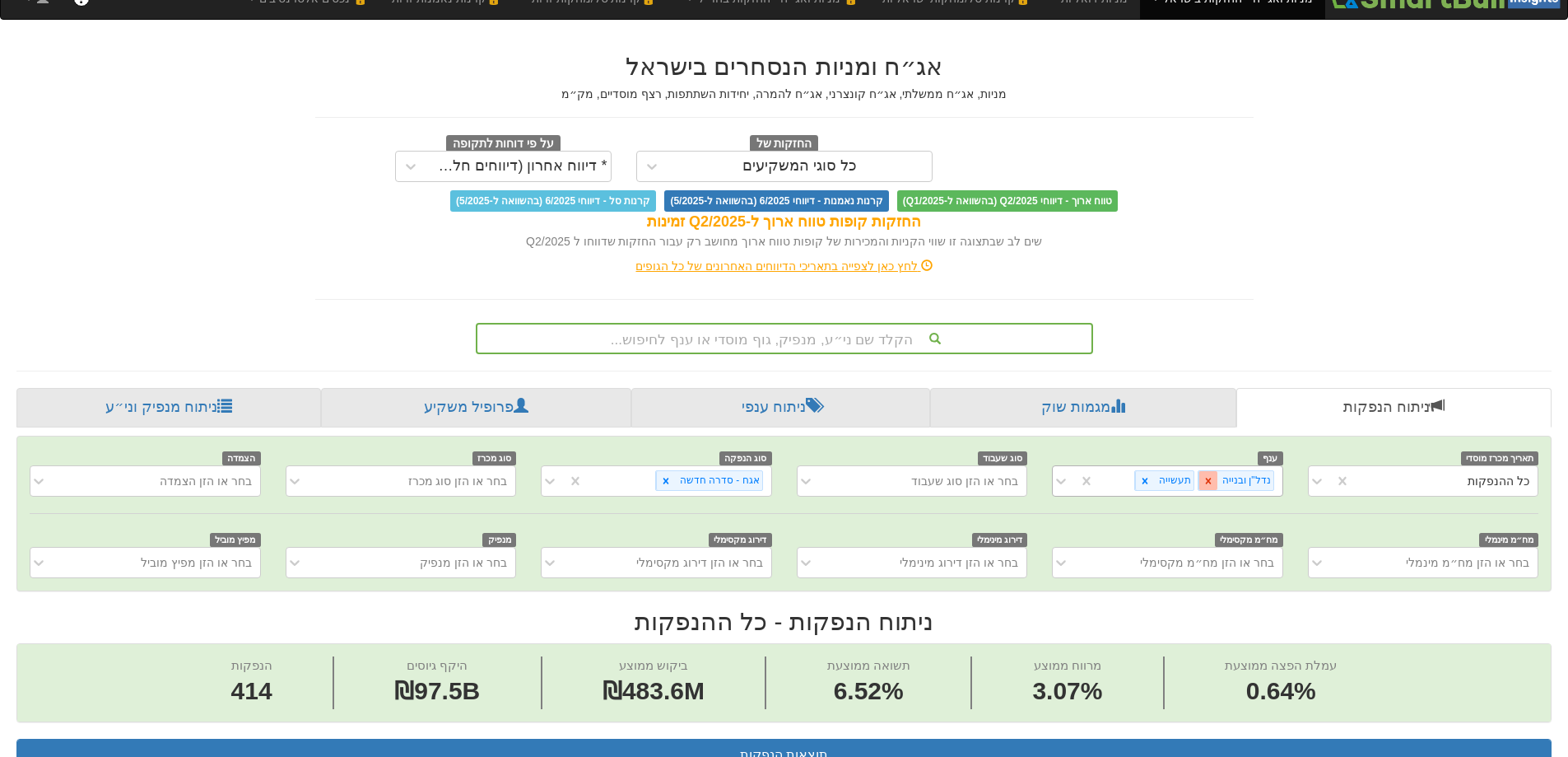
click at [1214, 476] on icon at bounding box center [1209, 481] width 12 height 12
click at [1222, 478] on icon at bounding box center [1225, 481] width 12 height 12
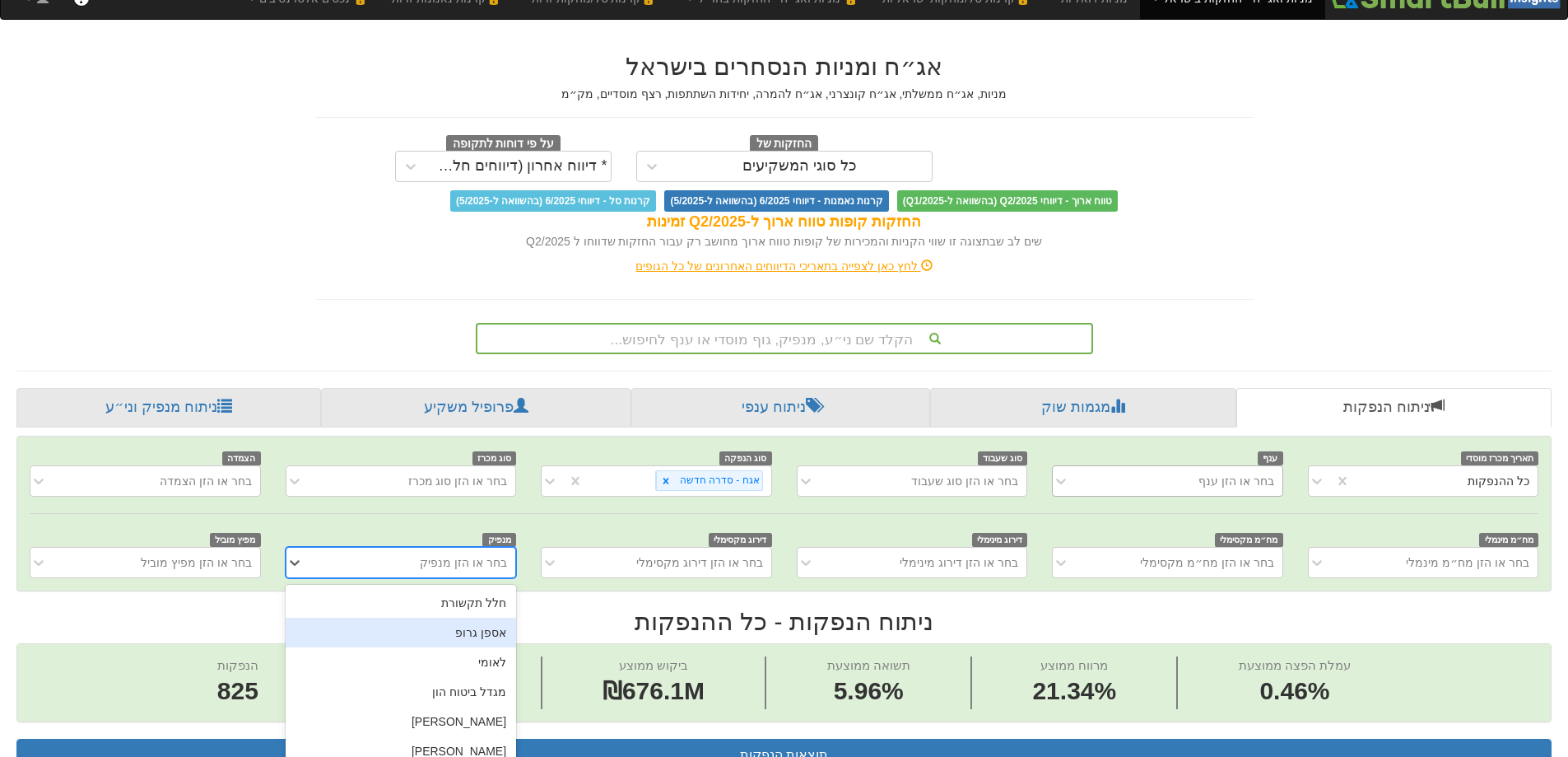
scroll to position [105, 0]
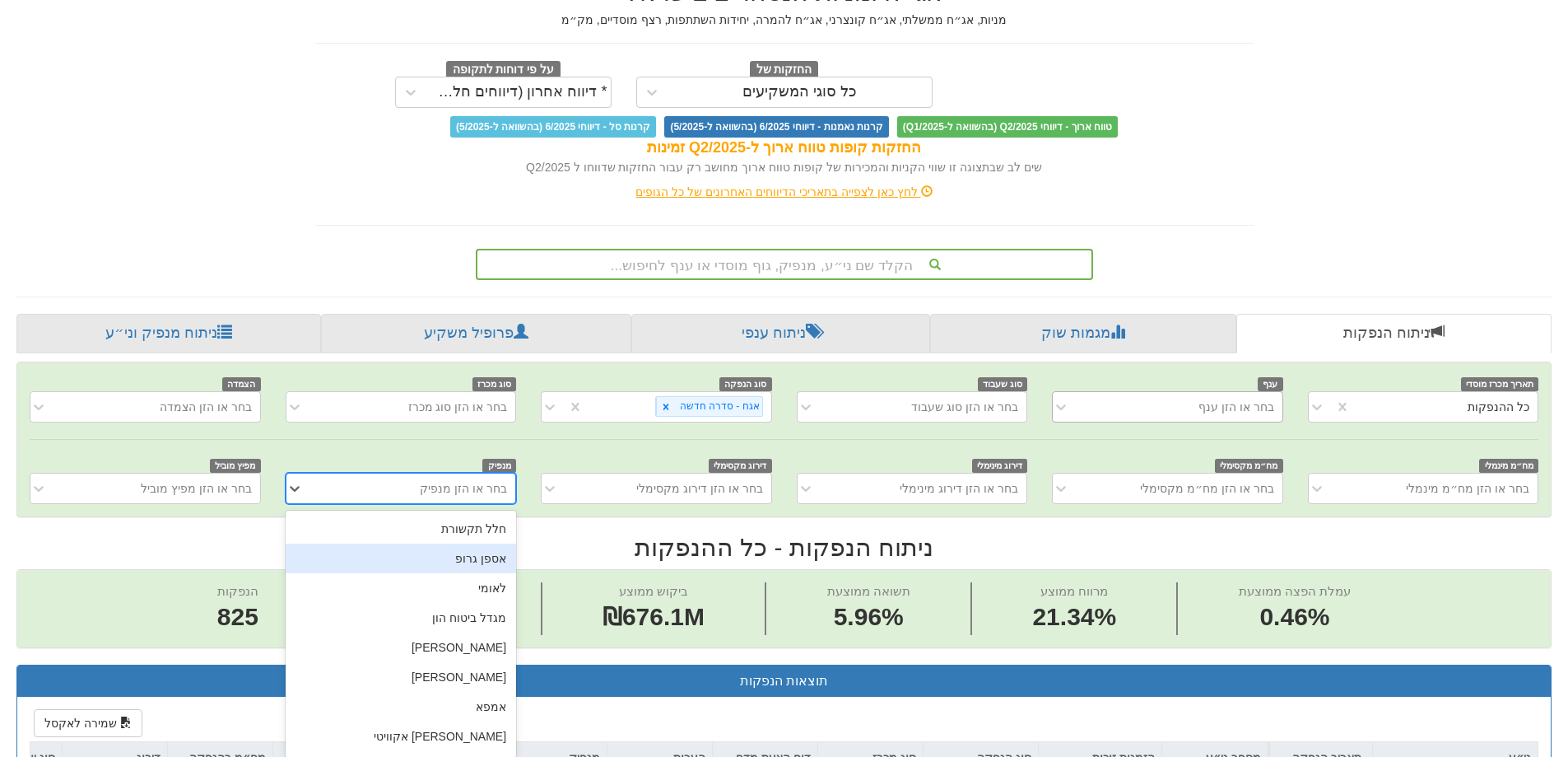
click at [470, 504] on div "option אספן גרופ focused, 2 of 451. 451 results available. Use Up and Down to c…" at bounding box center [400, 488] width 230 height 32
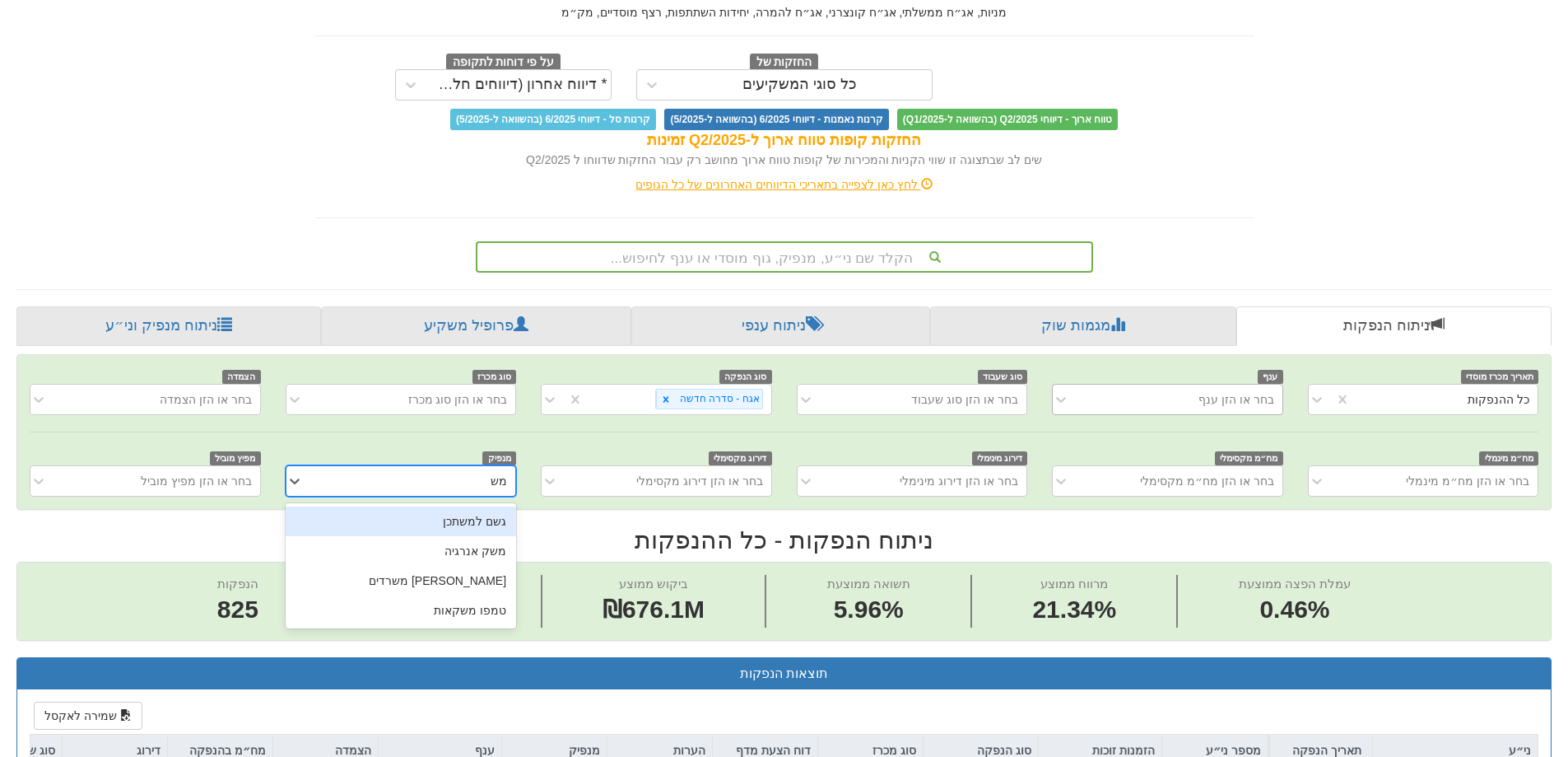
type input "משק"
click at [484, 522] on div "משק אנרגיה" at bounding box center [400, 521] width 230 height 30
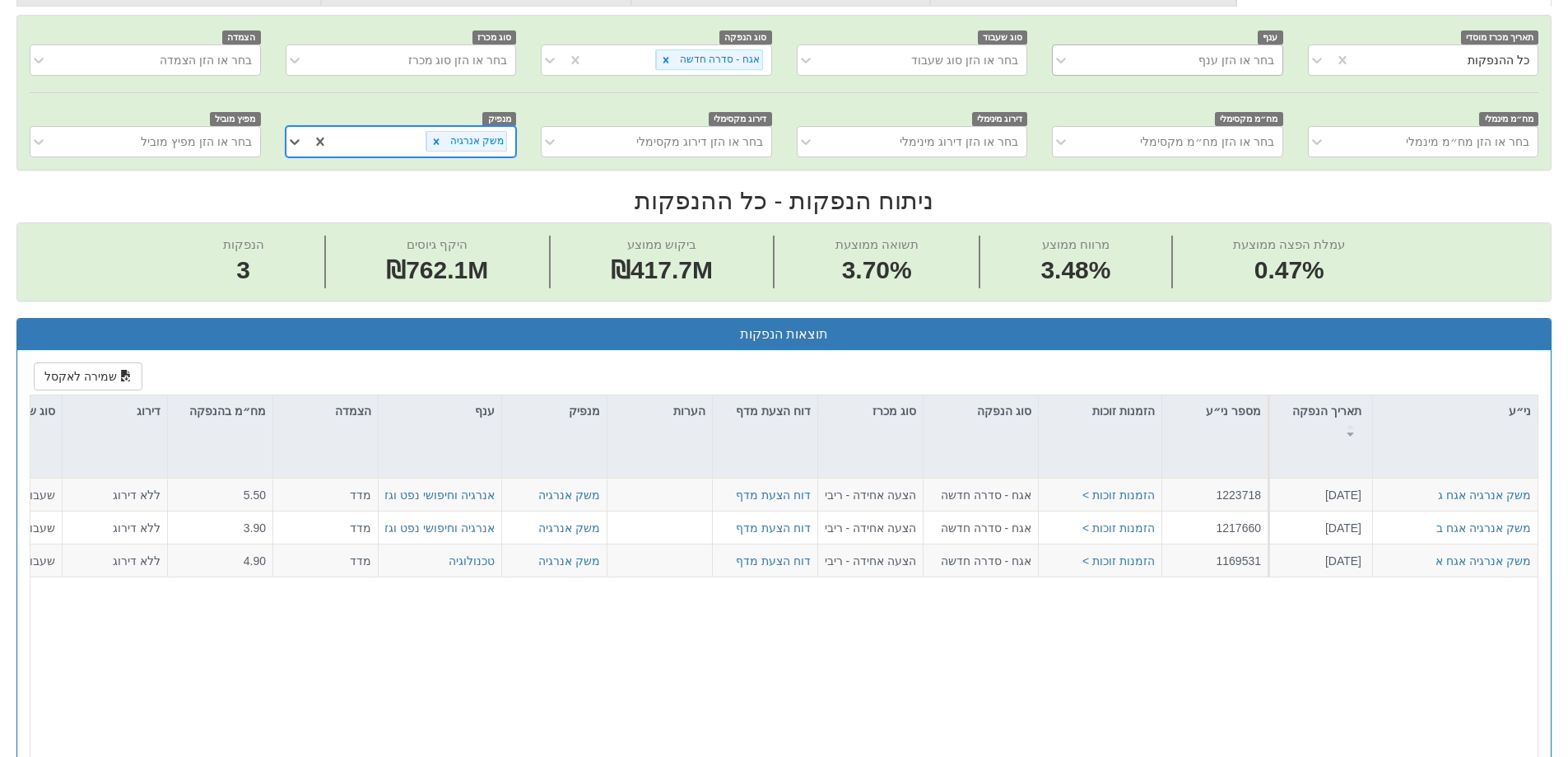
scroll to position [352, 0]
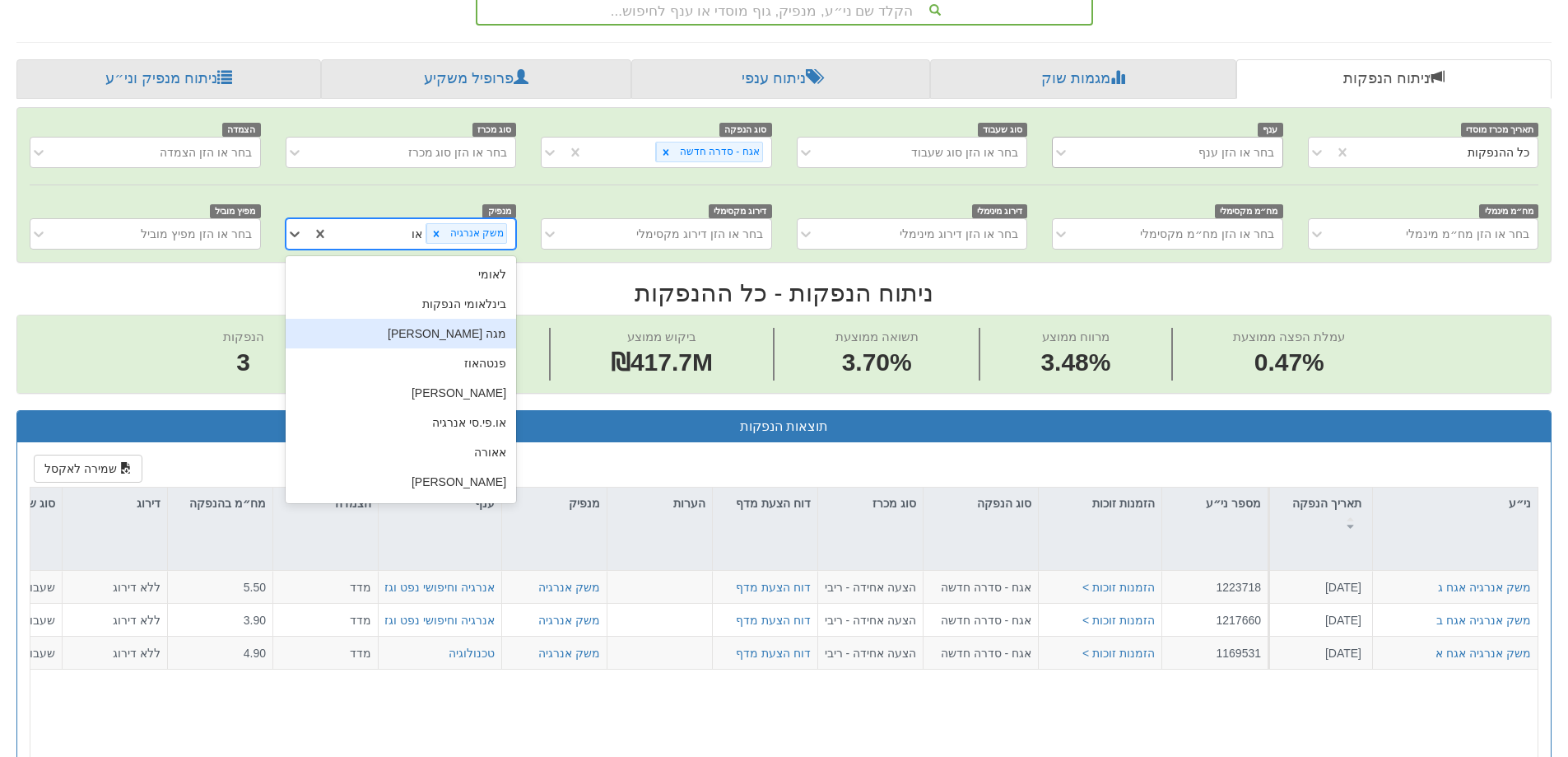
type input "א"
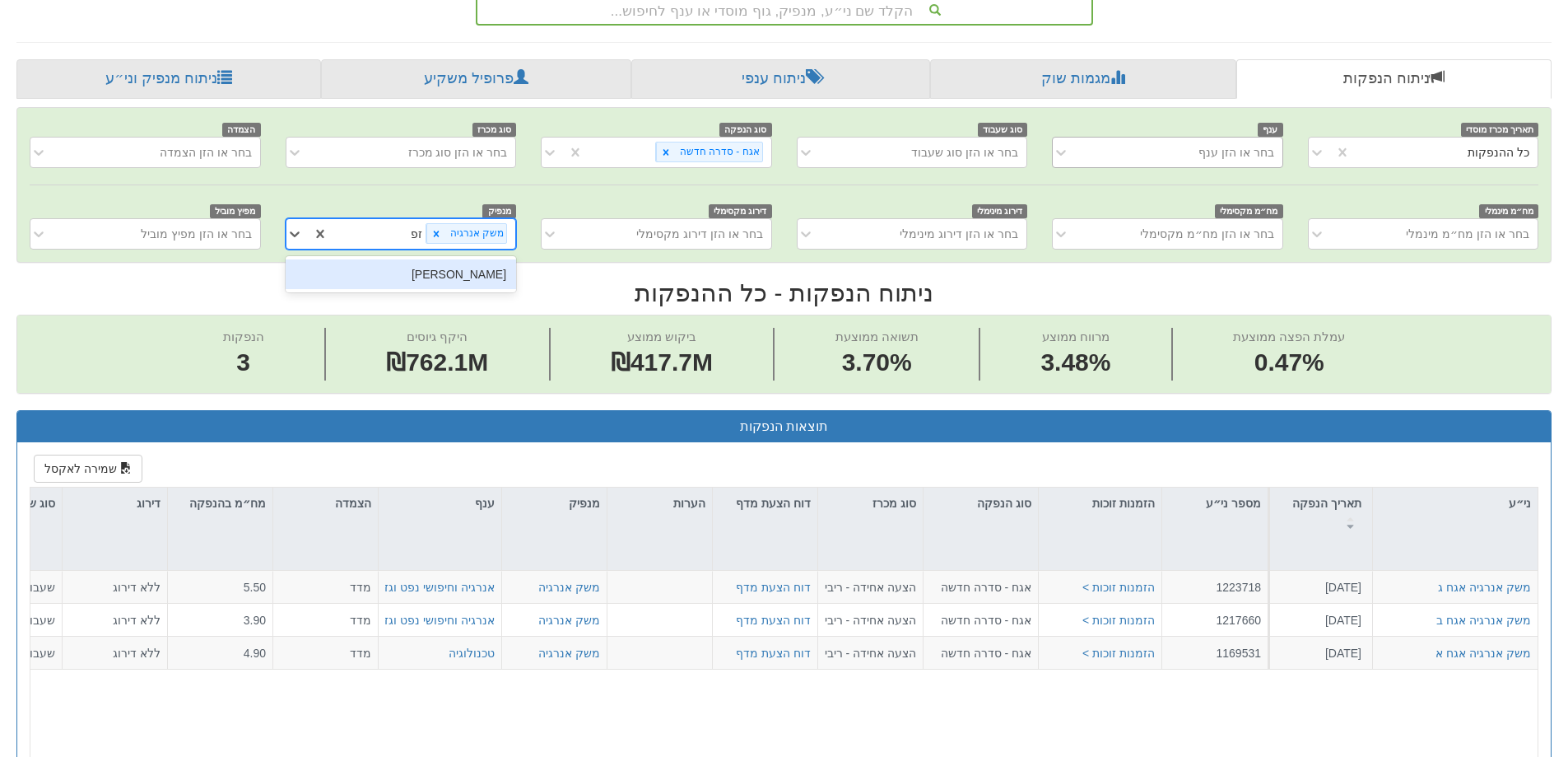
type input "[PERSON_NAME]"
click at [485, 281] on div "[PERSON_NAME]" at bounding box center [400, 274] width 230 height 30
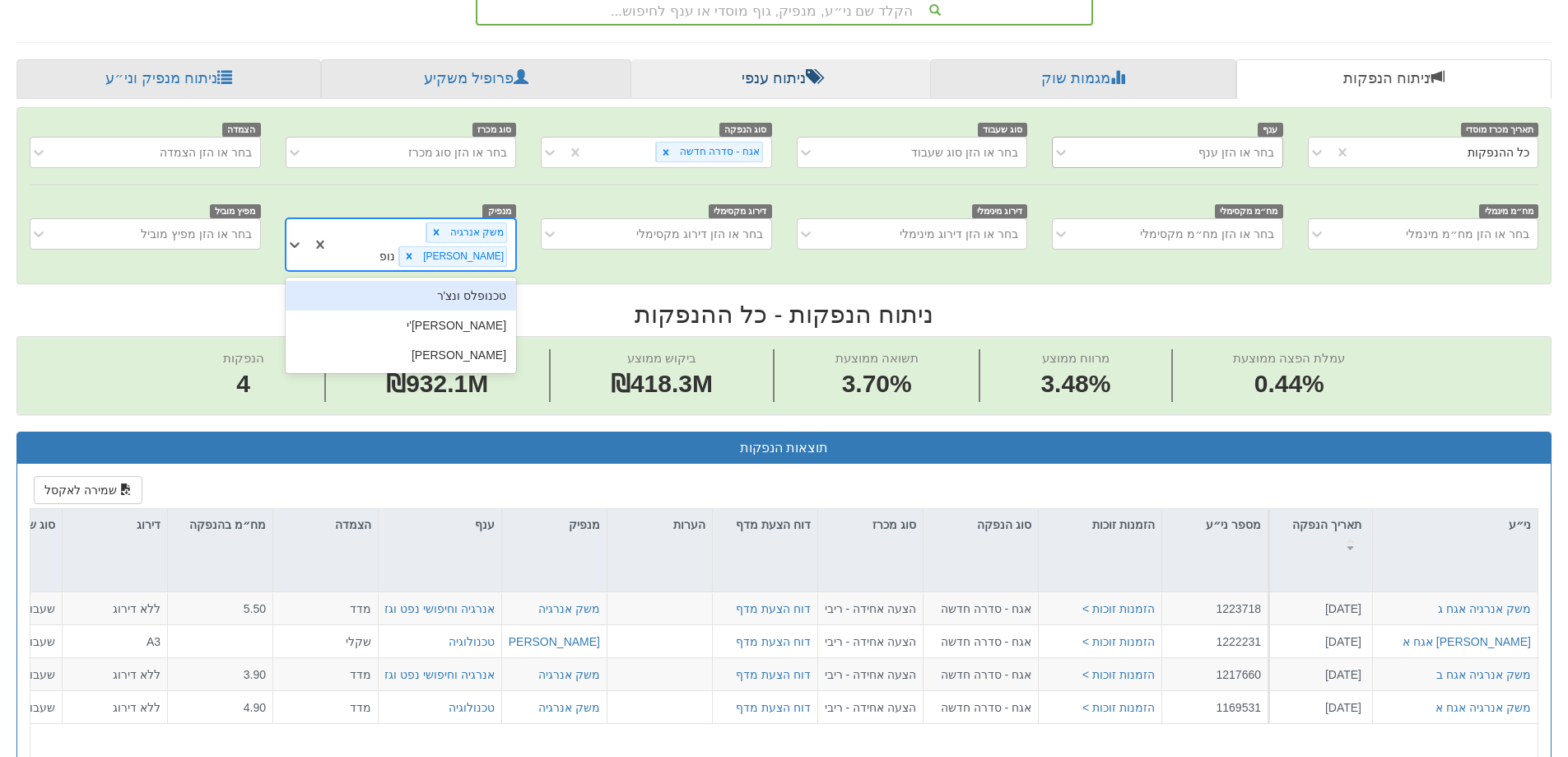
type input "[PERSON_NAME]"
click at [473, 281] on div "[PERSON_NAME]'י" at bounding box center [400, 295] width 230 height 30
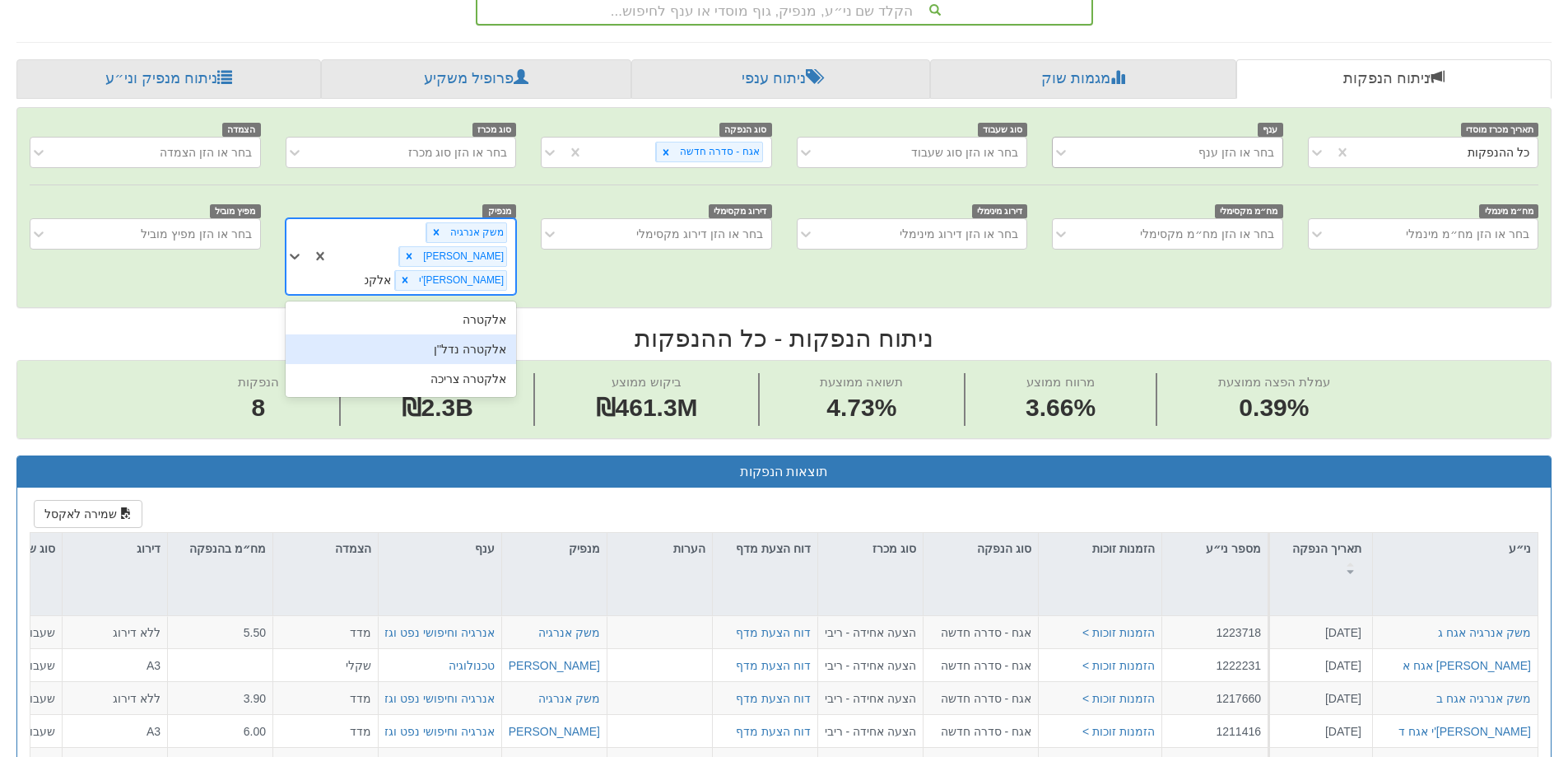
type input "אלקט"
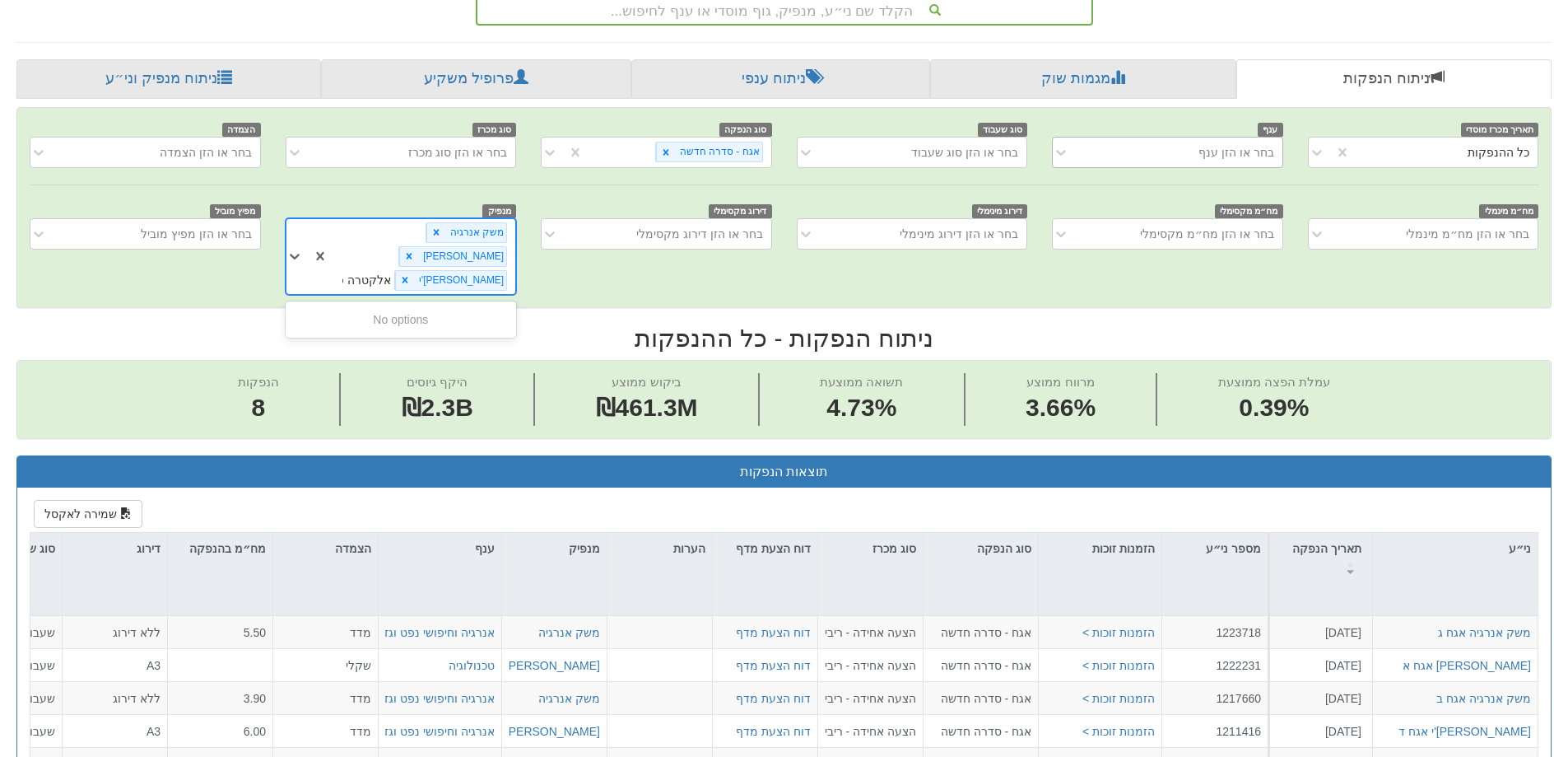
type input "אלקטרה"
click at [453, 364] on div "אלקטרה צריכה" at bounding box center [400, 378] width 230 height 30
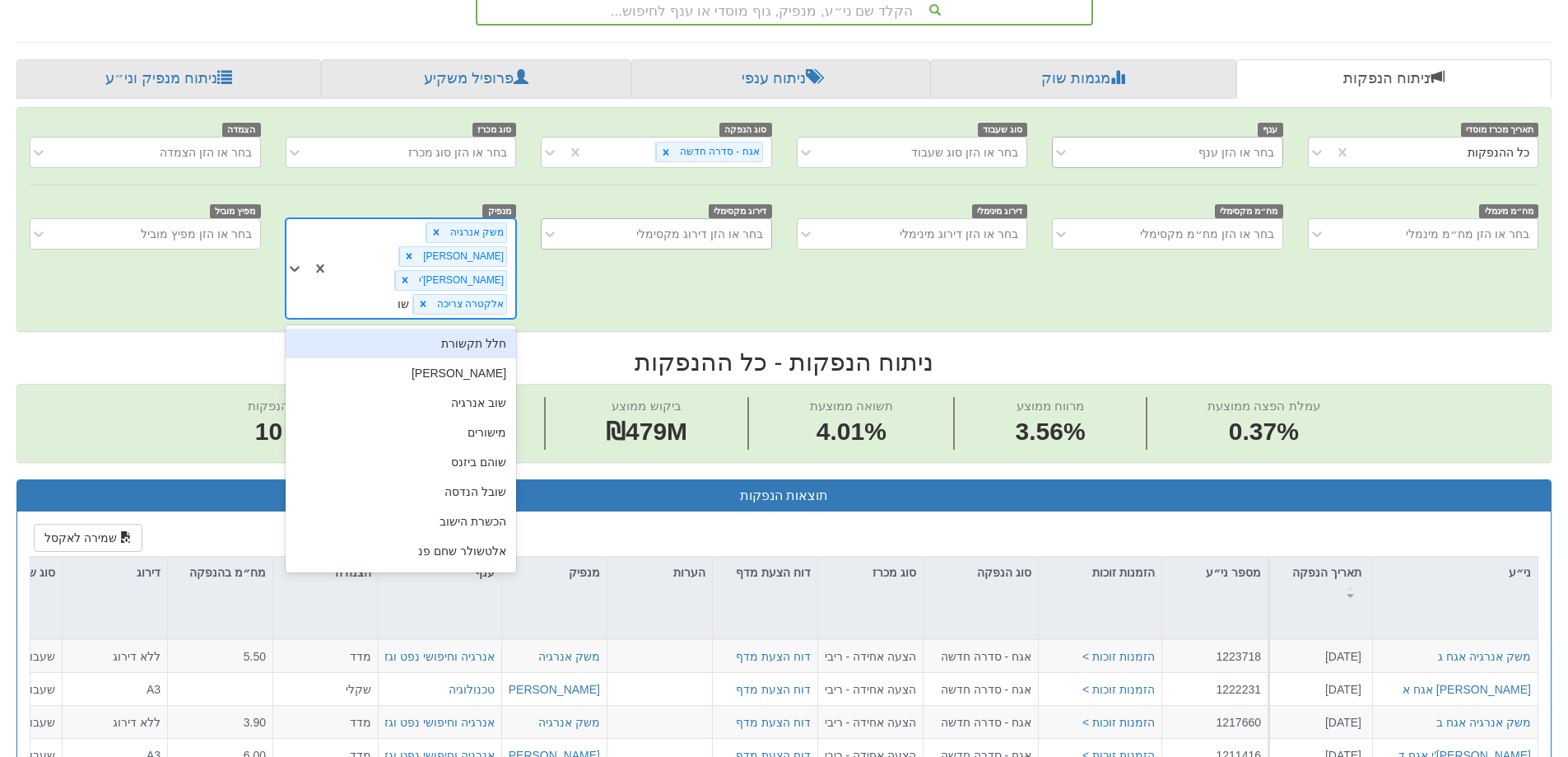
type input "שוב"
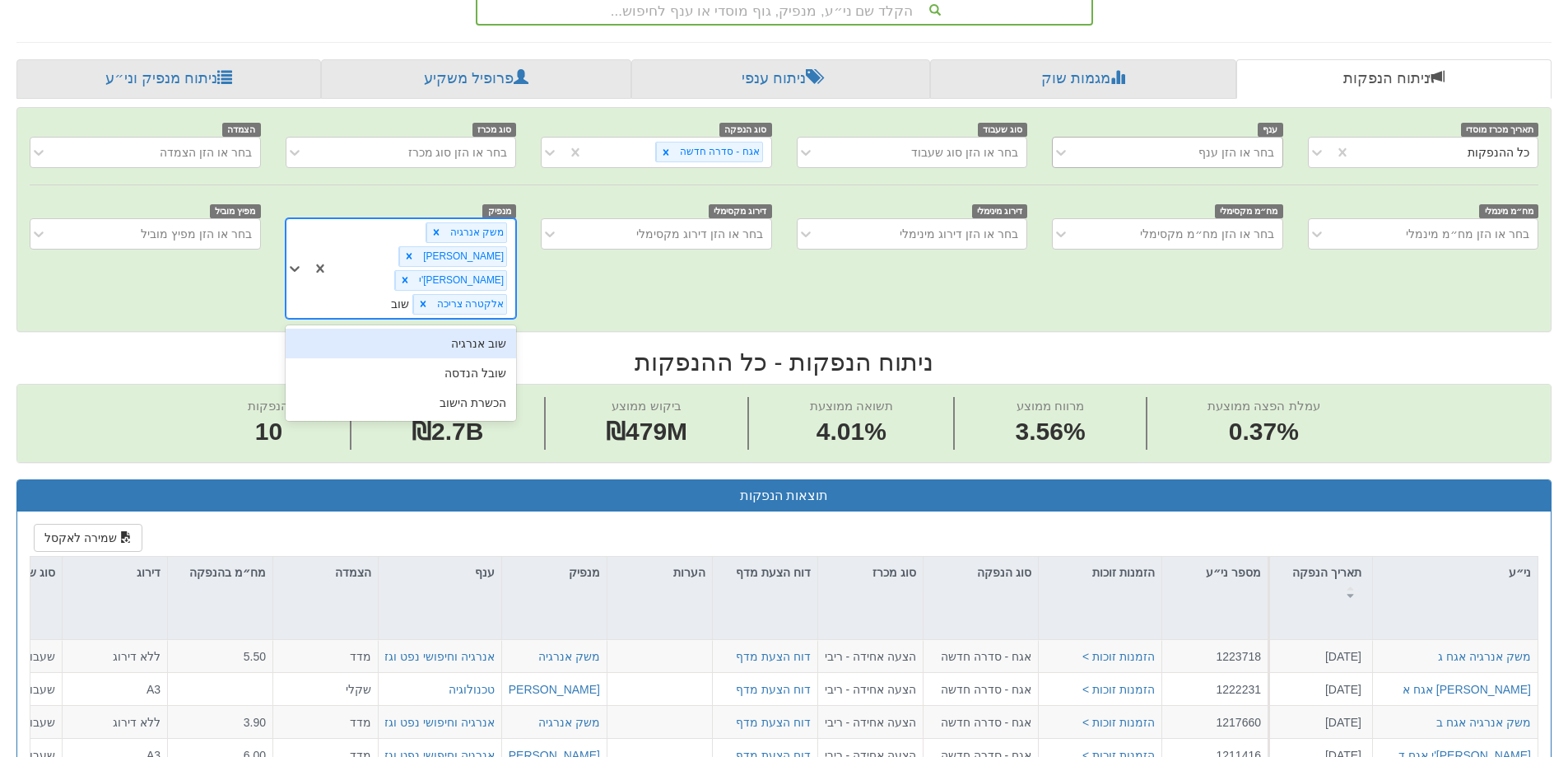
click at [462, 329] on div "שוב אנרגיה" at bounding box center [400, 343] width 230 height 30
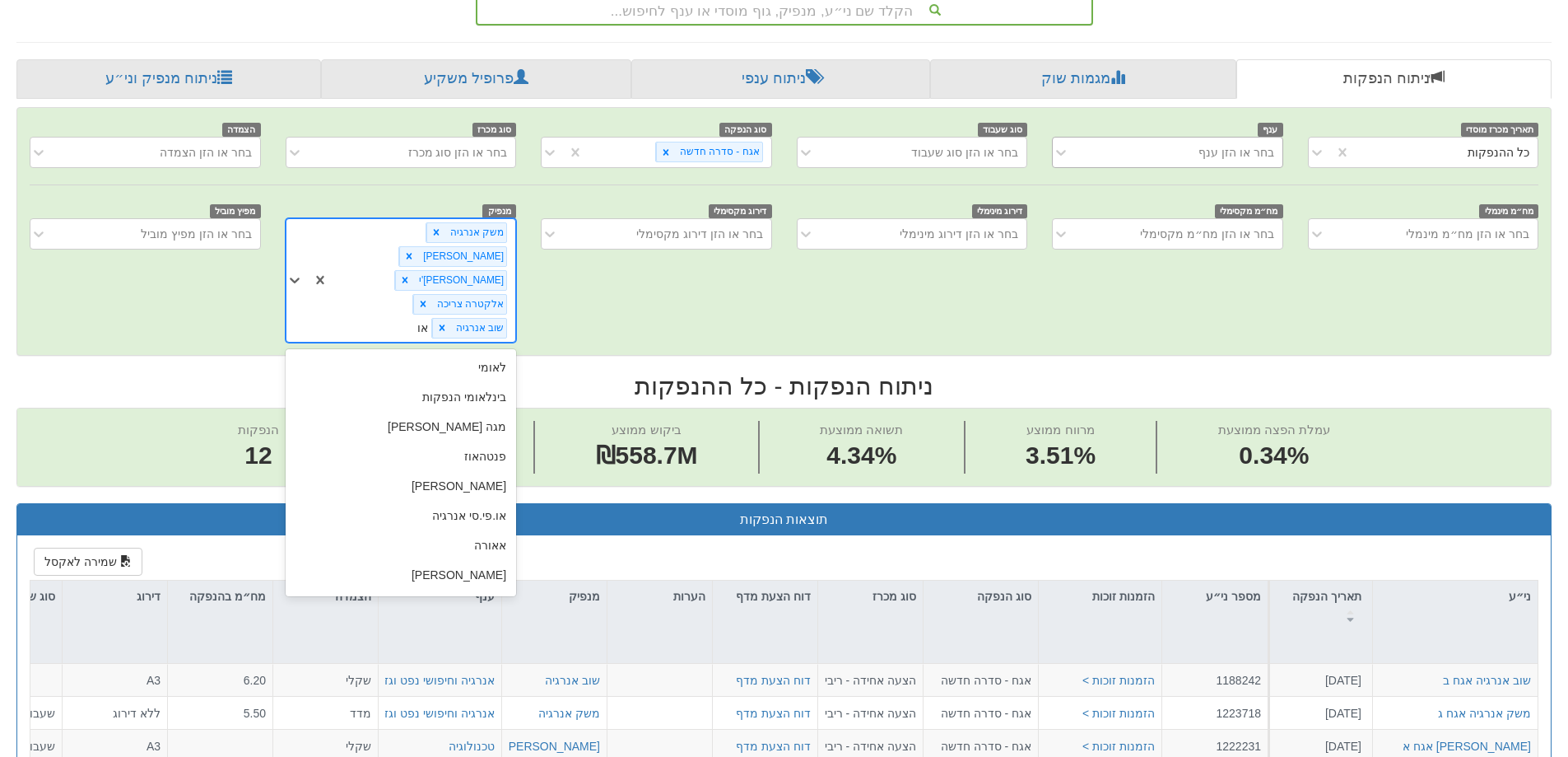
type input "או."
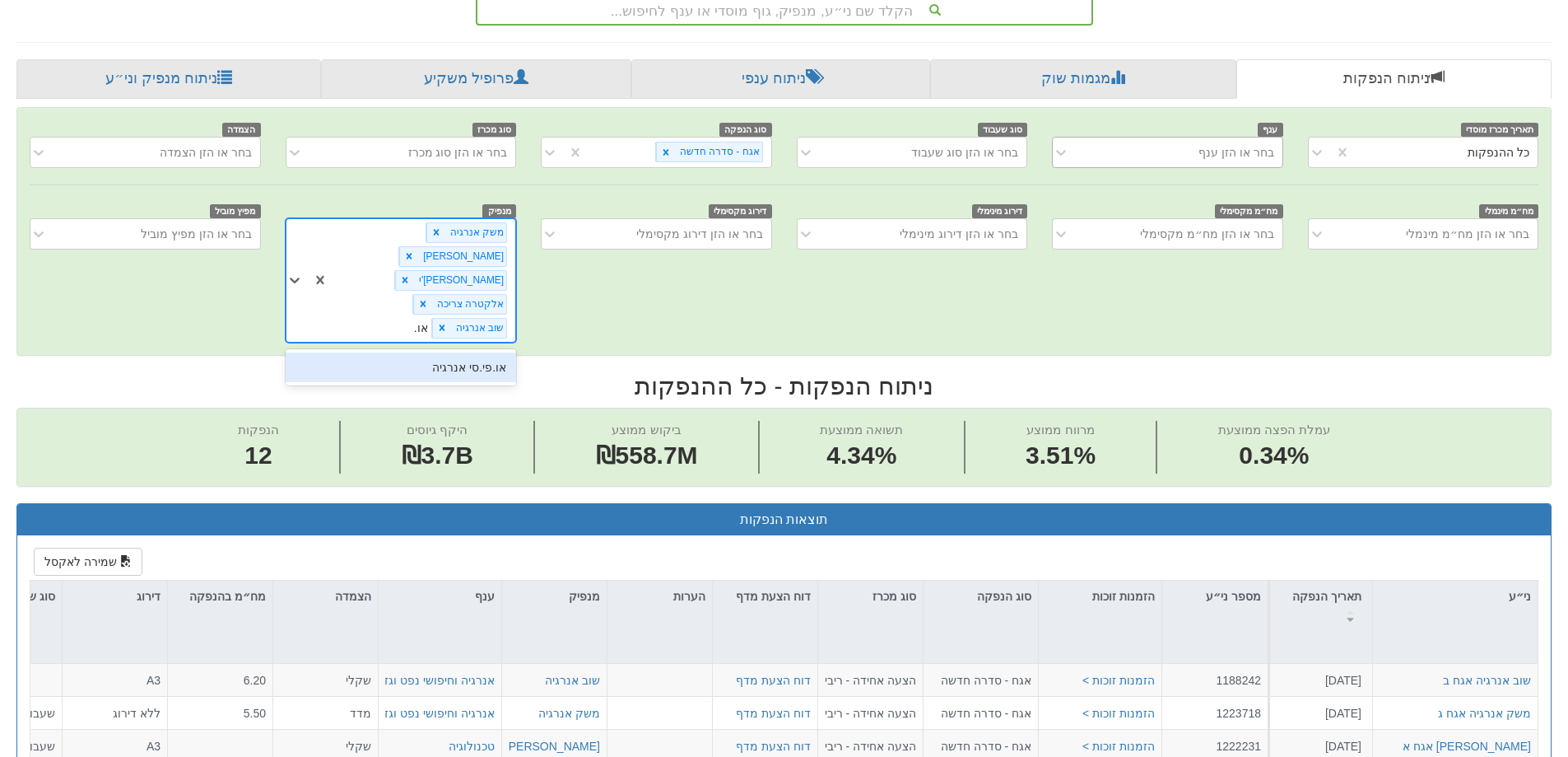
click at [497, 353] on div "או.פי.סי אנרגיה" at bounding box center [400, 367] width 230 height 30
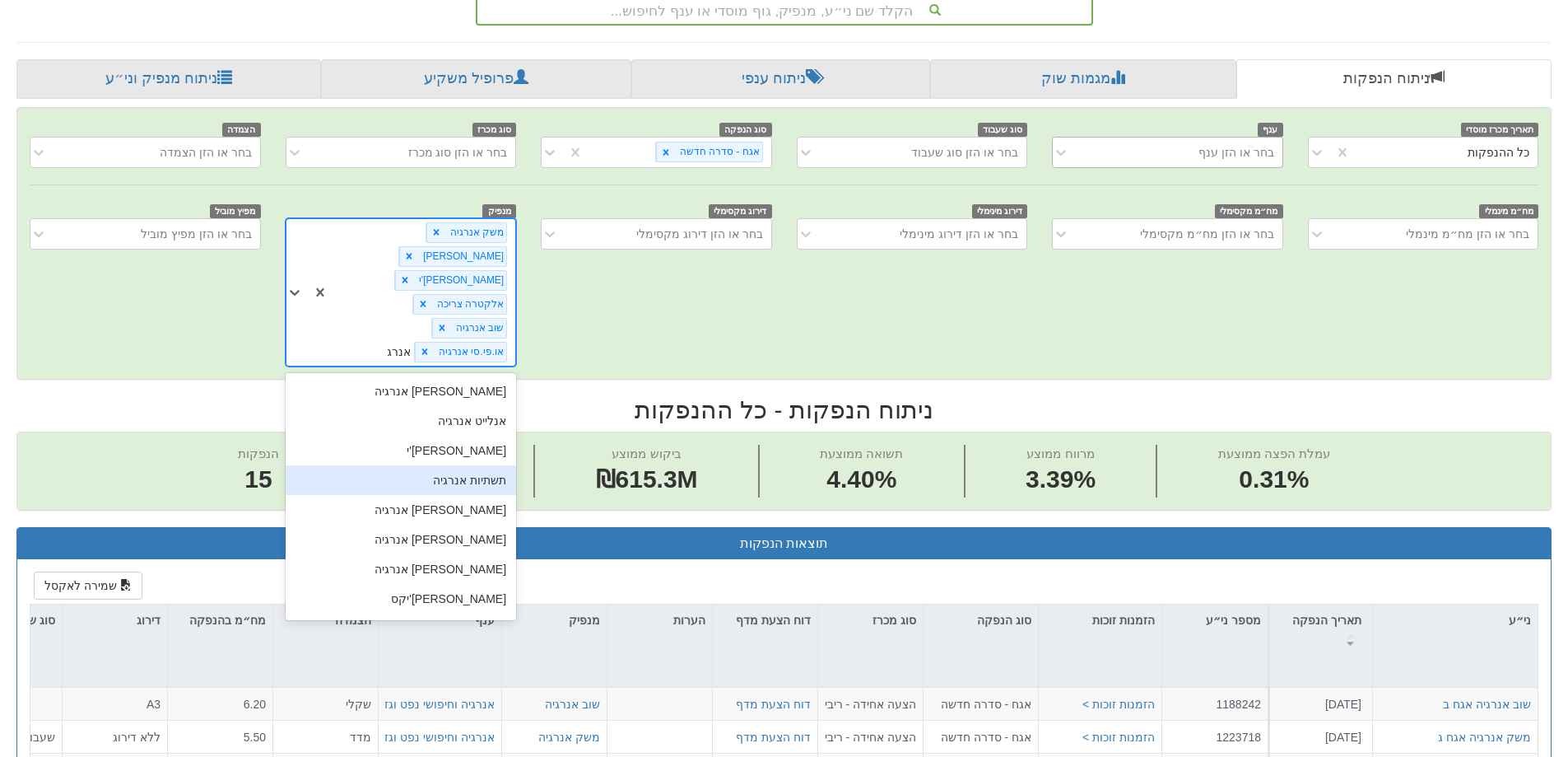
type input "אנרג'"
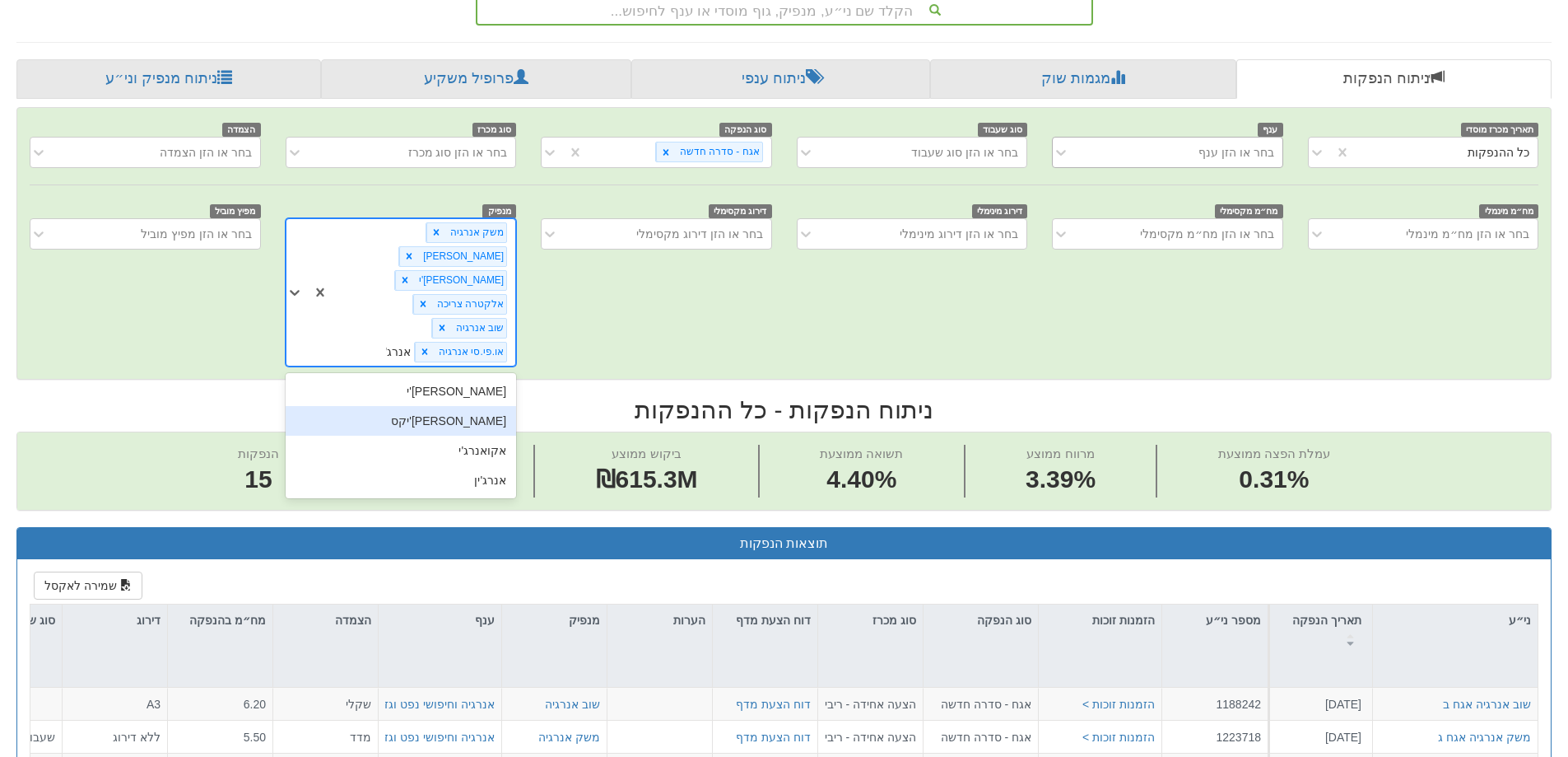
click at [494, 406] on div "[PERSON_NAME]'יקס" at bounding box center [400, 421] width 230 height 30
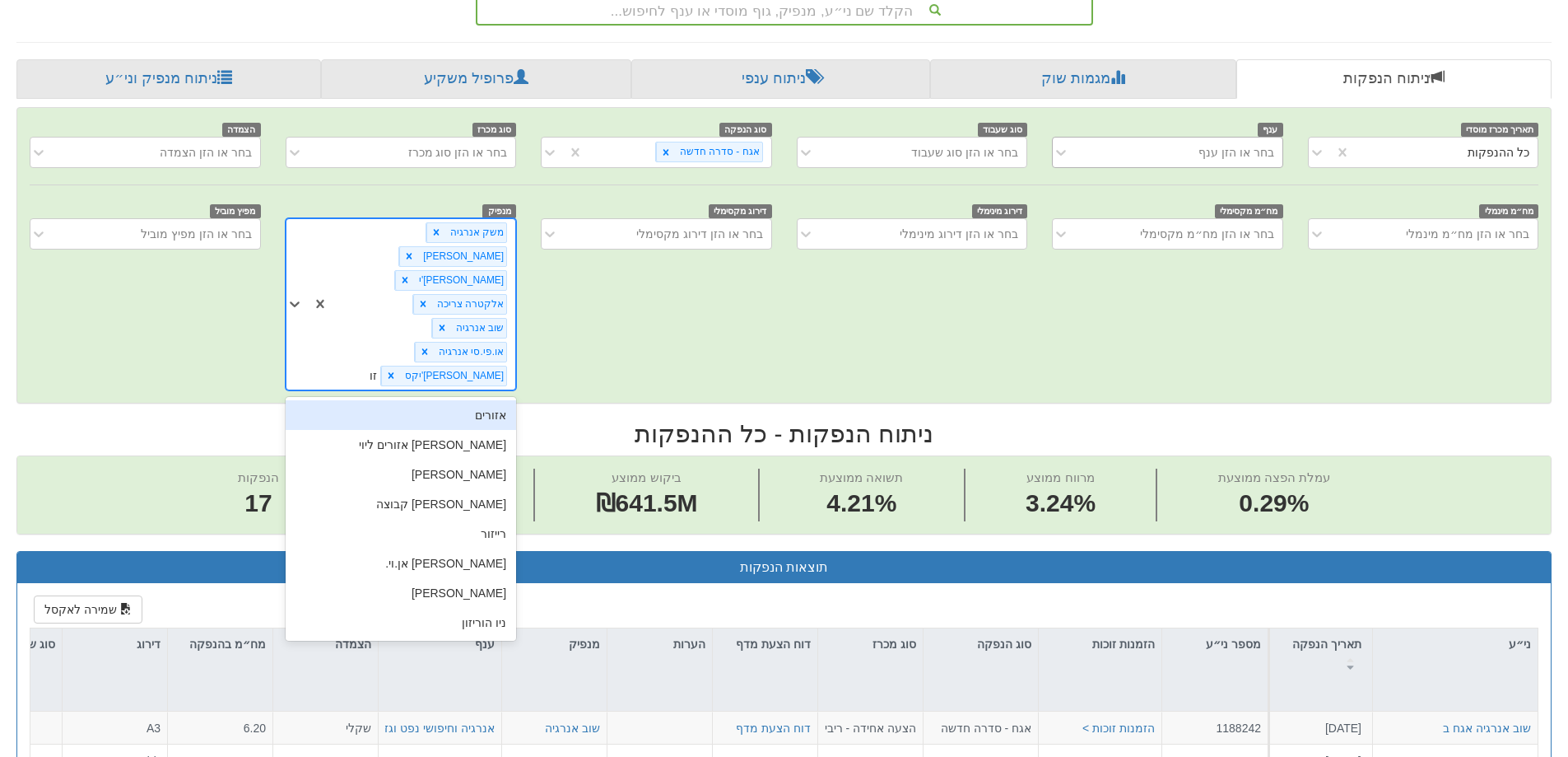
type input "ז"
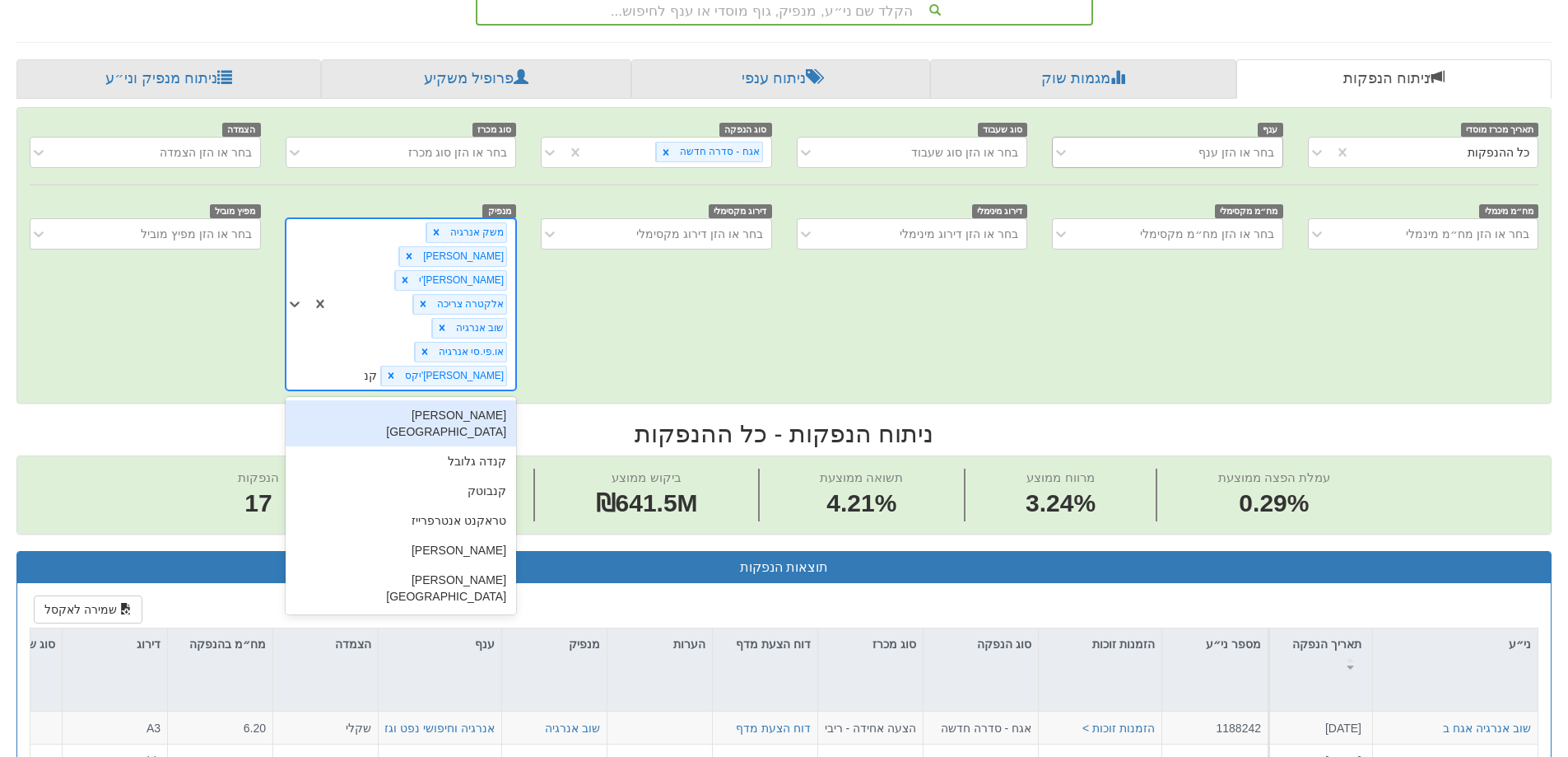
type input "ק"
type input "ג'נ"
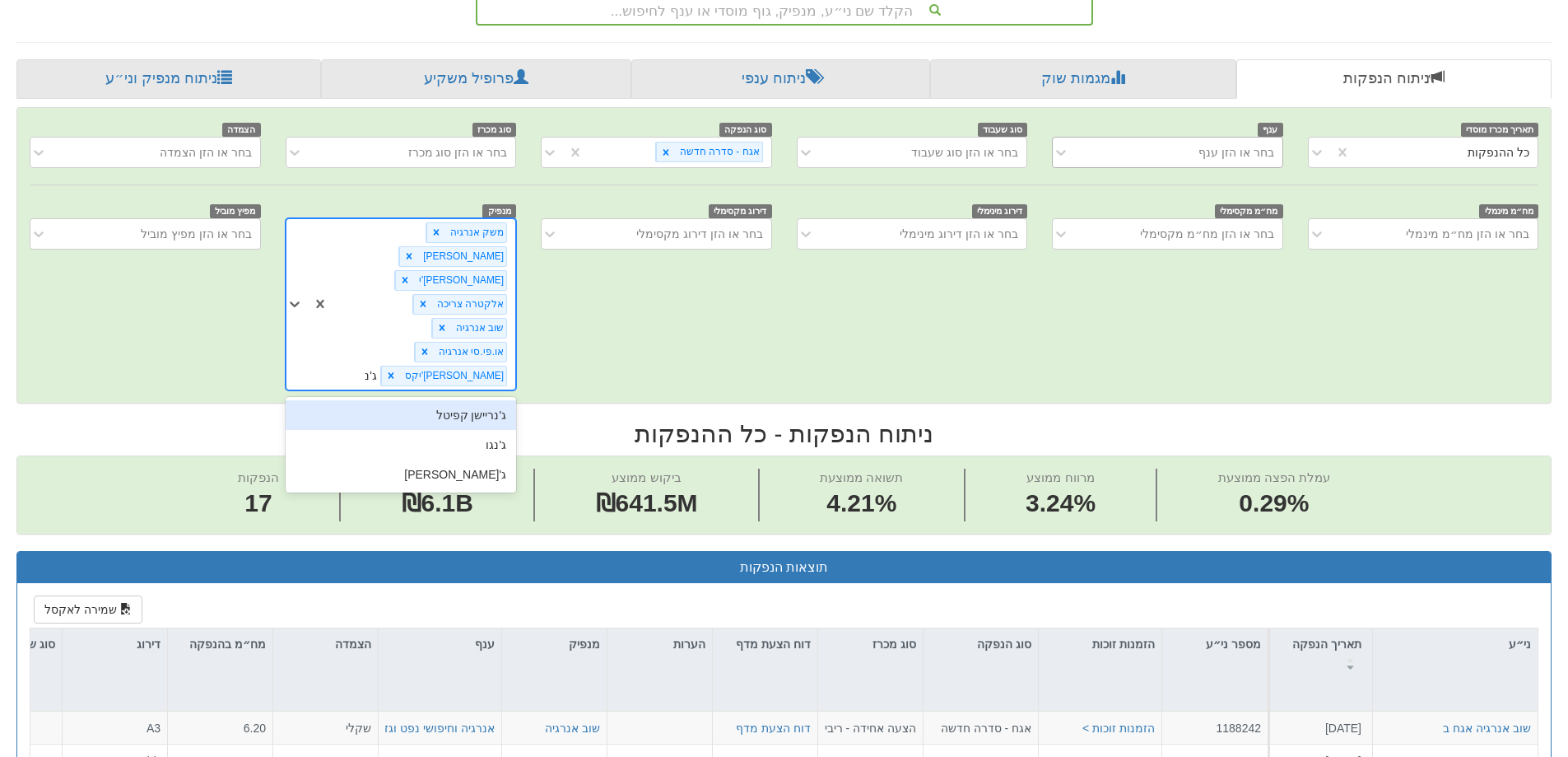
drag, startPoint x: 492, startPoint y: 343, endPoint x: 572, endPoint y: 119, distance: 237.9
click at [492, 401] on div "ג'נריישן קפיטל" at bounding box center [400, 415] width 230 height 30
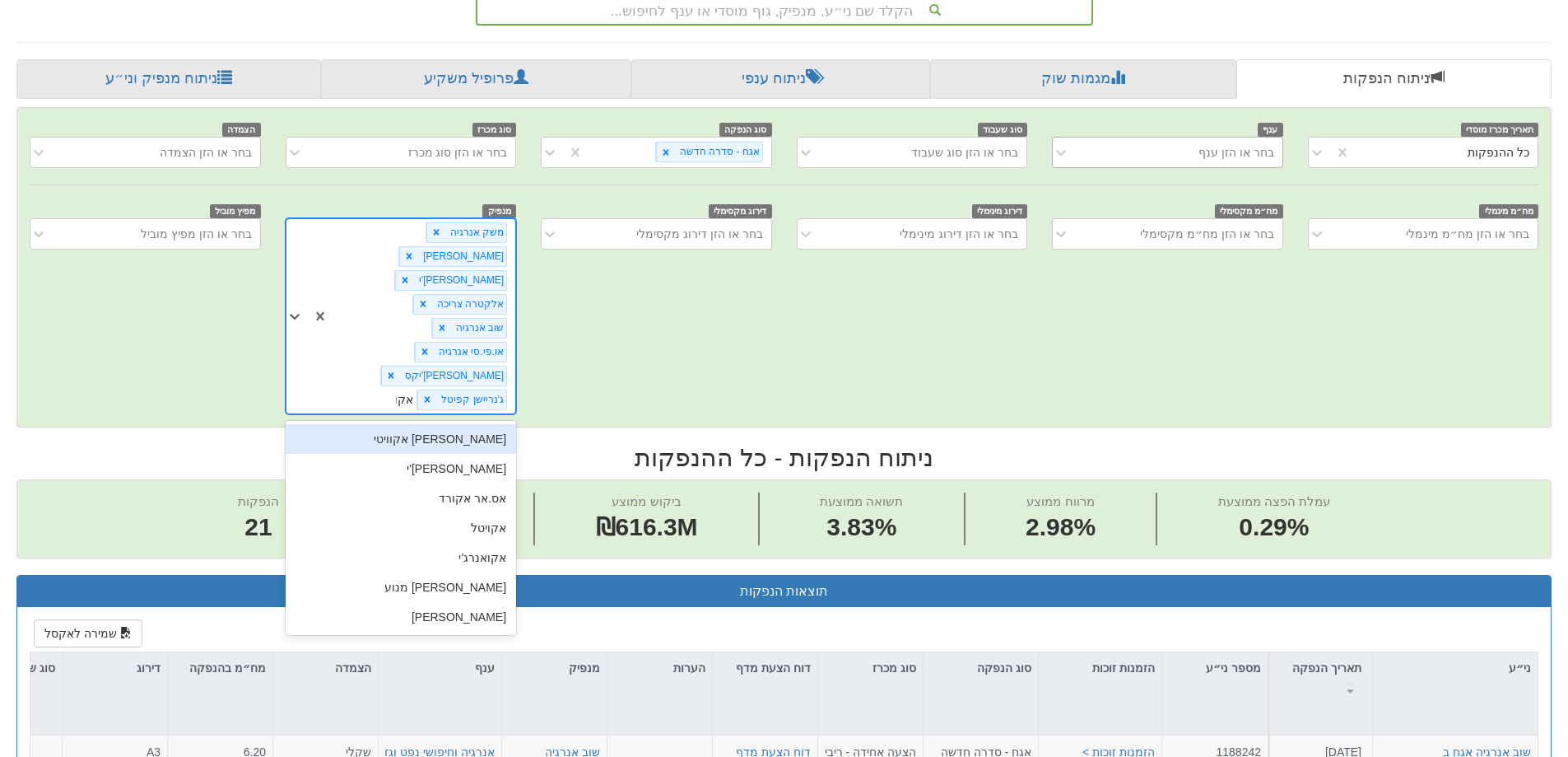
type input "אקונ"
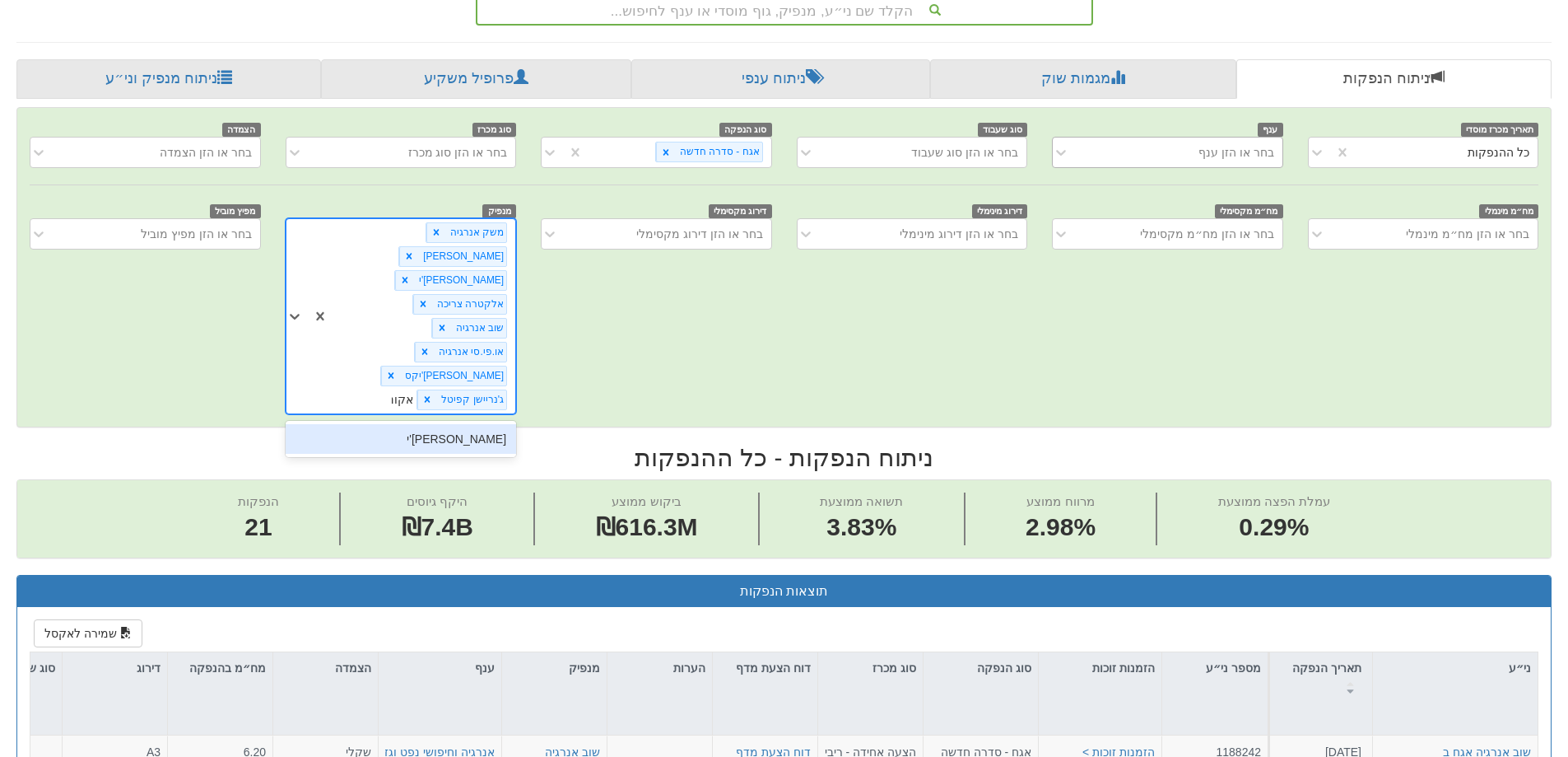
click at [486, 425] on div "[PERSON_NAME]'י" at bounding box center [400, 439] width 230 height 30
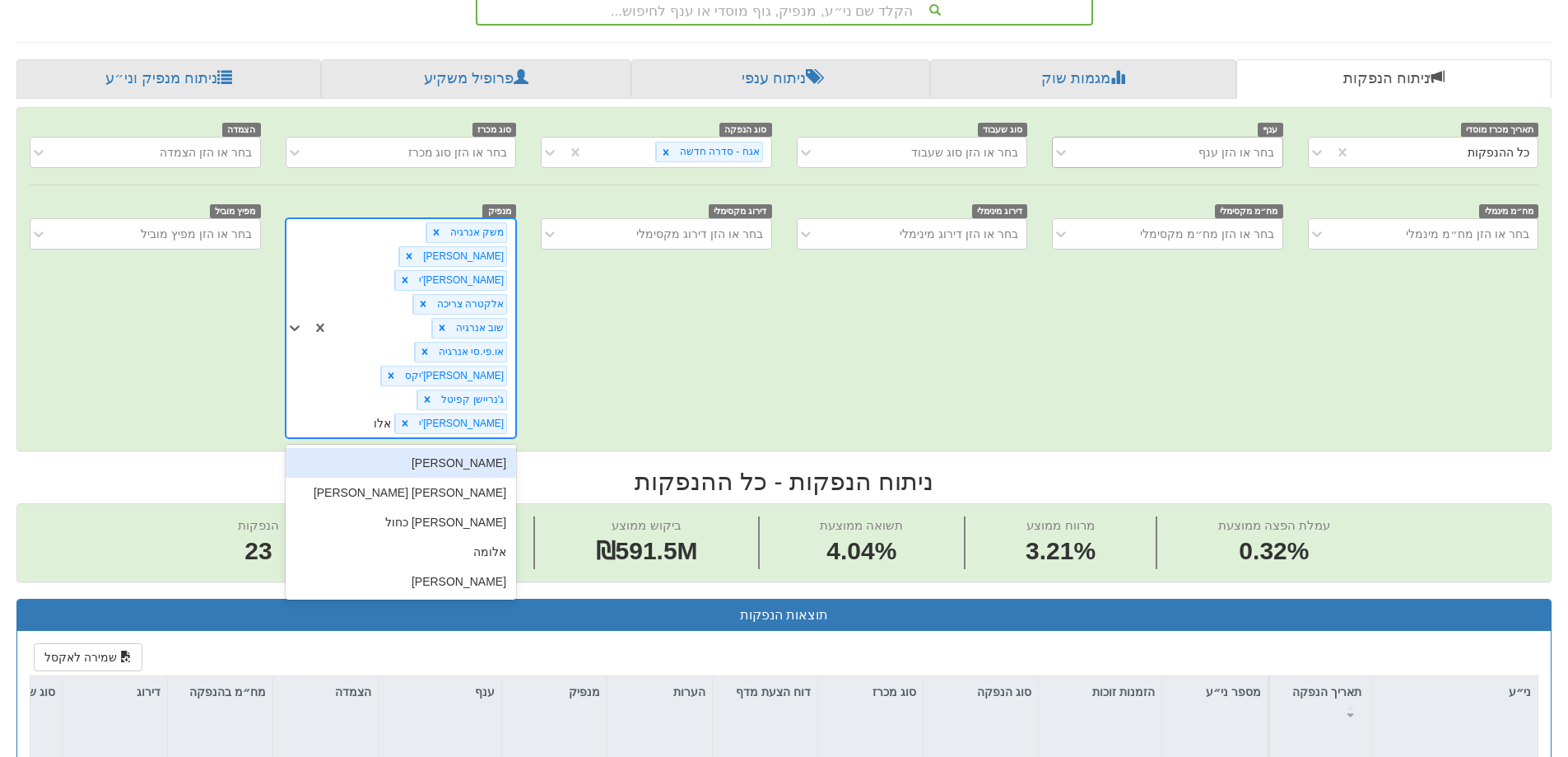
type input "אלומ"
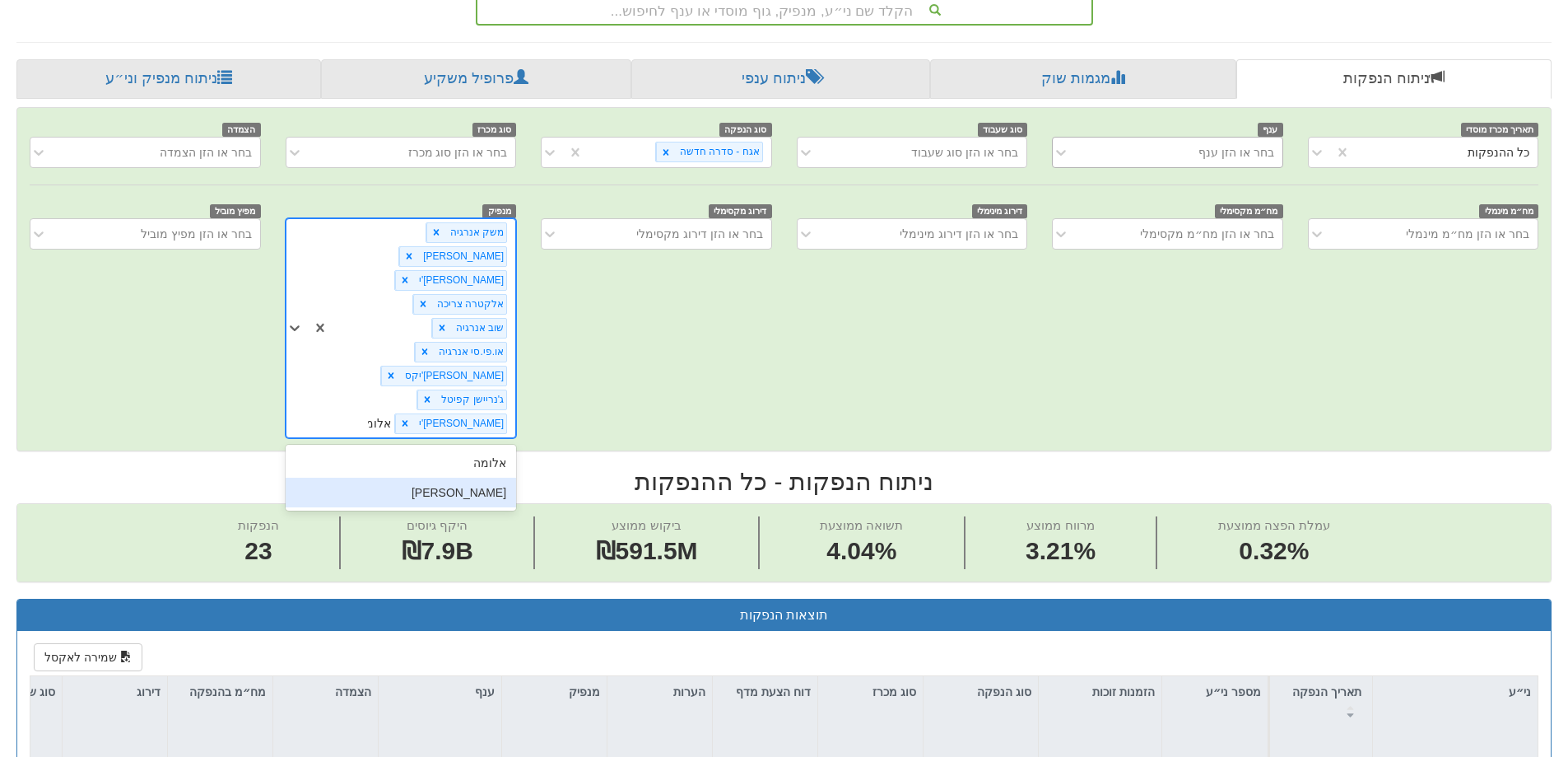
click at [482, 477] on div "[PERSON_NAME]" at bounding box center [400, 492] width 230 height 30
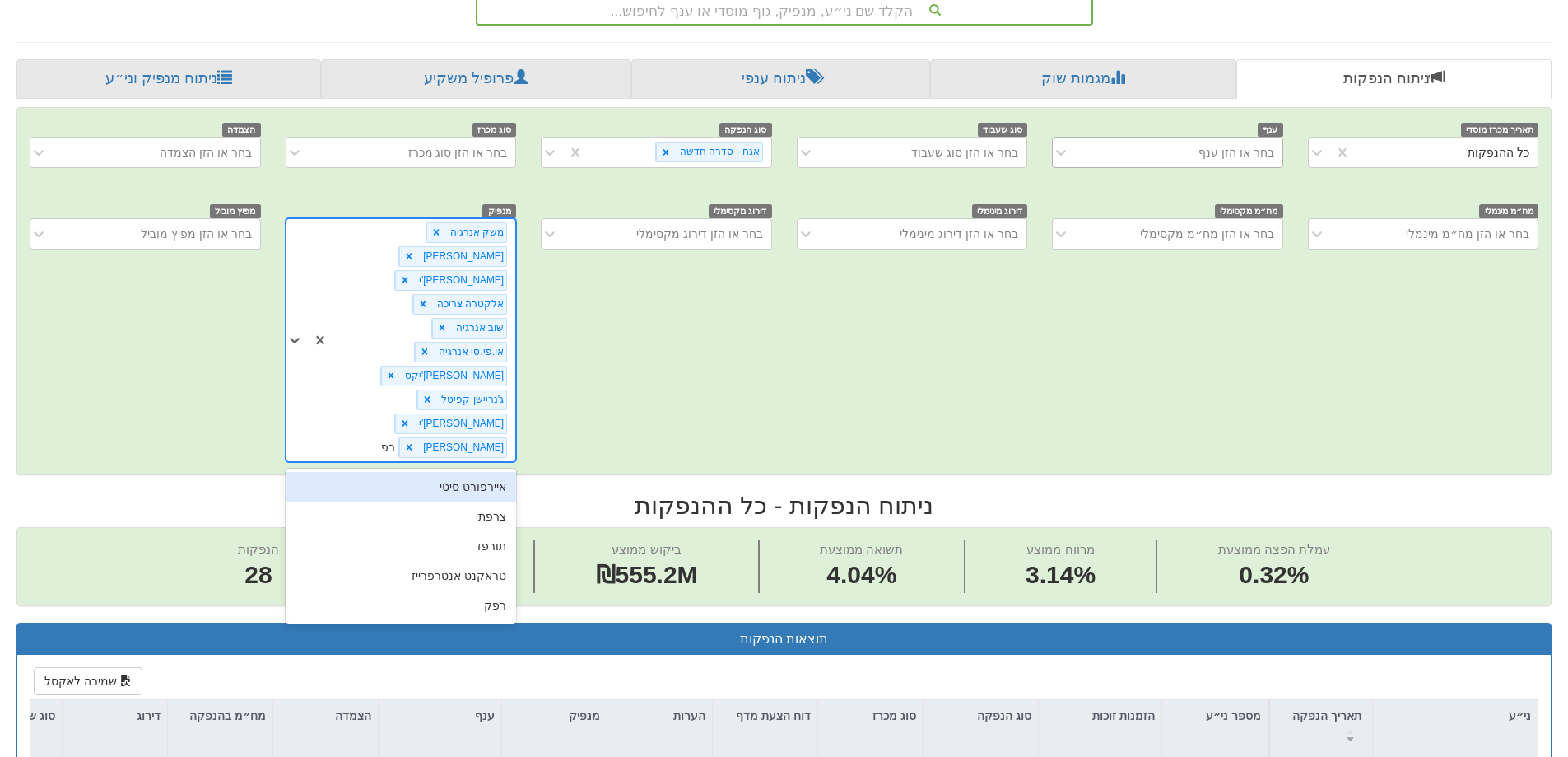
type input "רפק"
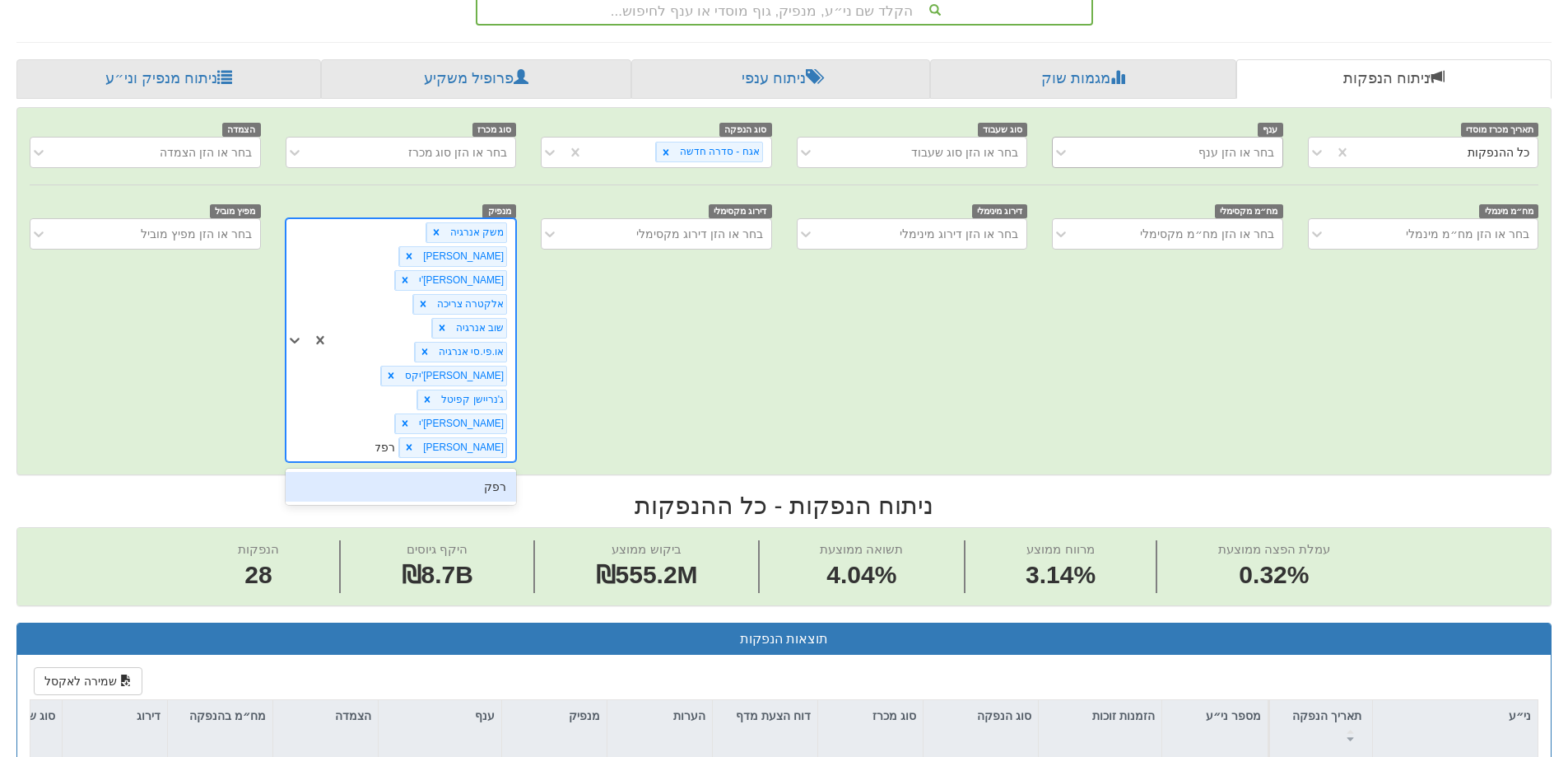
click at [506, 472] on div "רפק" at bounding box center [400, 486] width 230 height 30
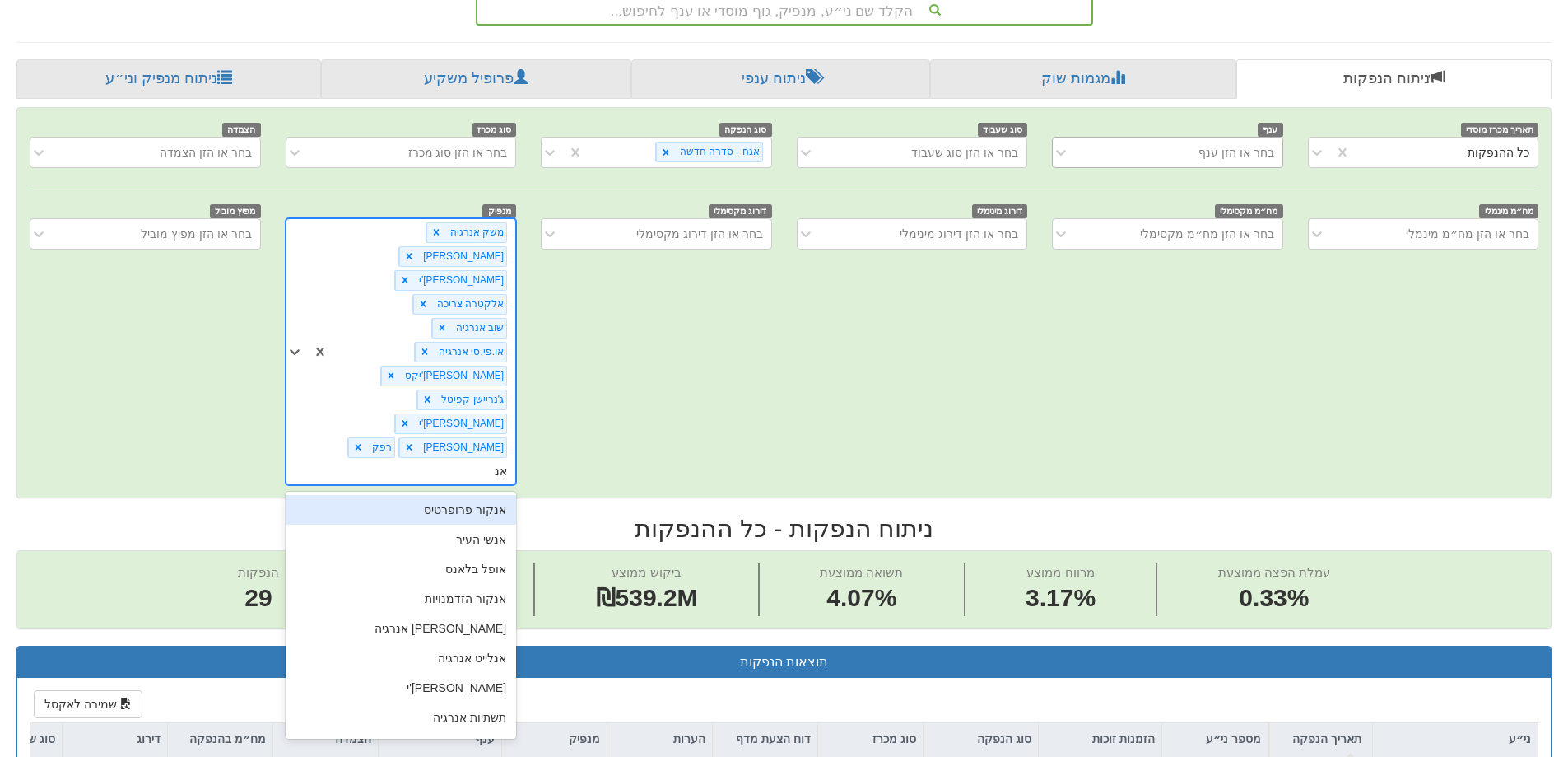
type input "אנל"
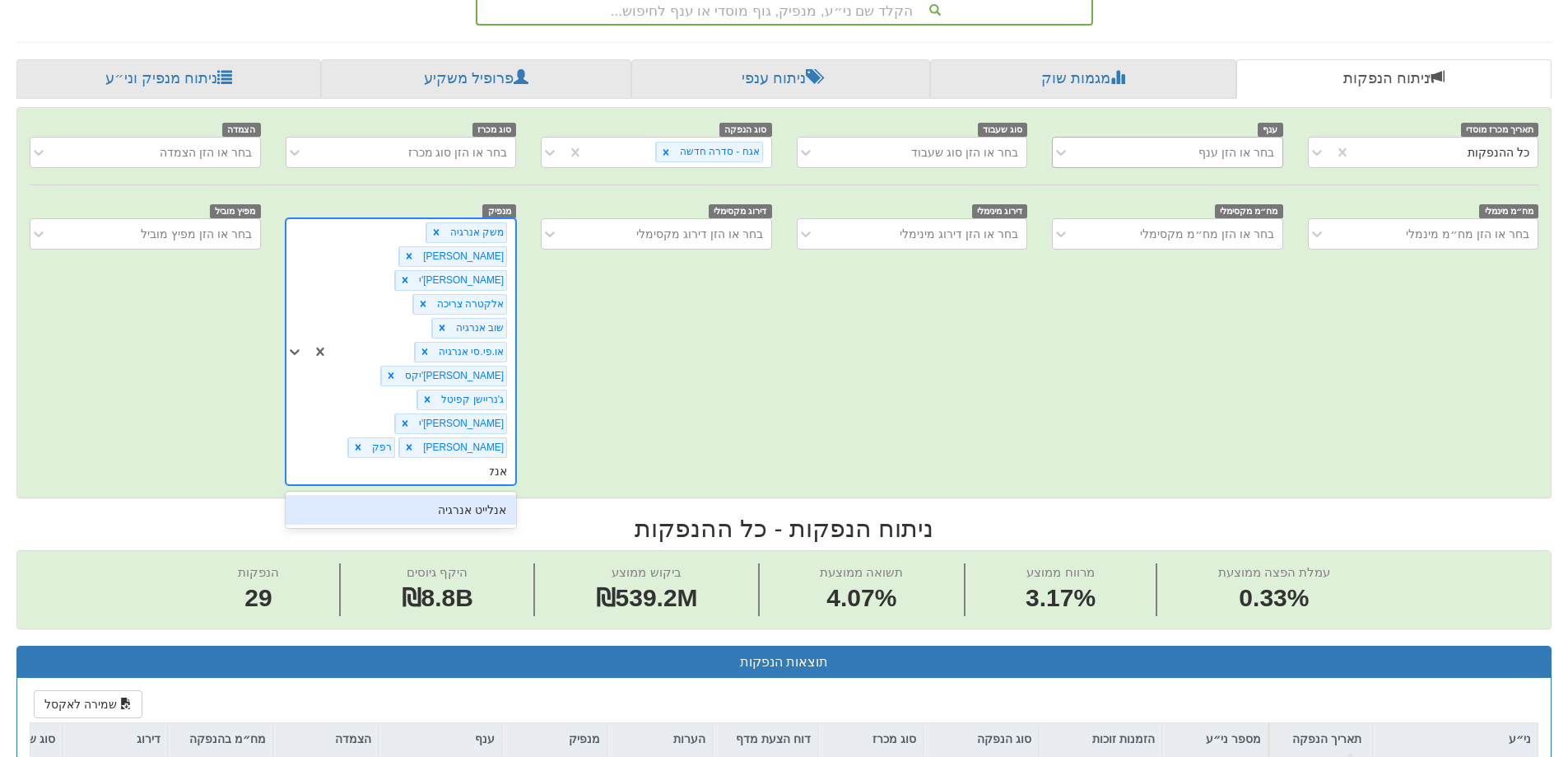
click at [484, 495] on div "אנלייט אנרגיה" at bounding box center [400, 509] width 230 height 30
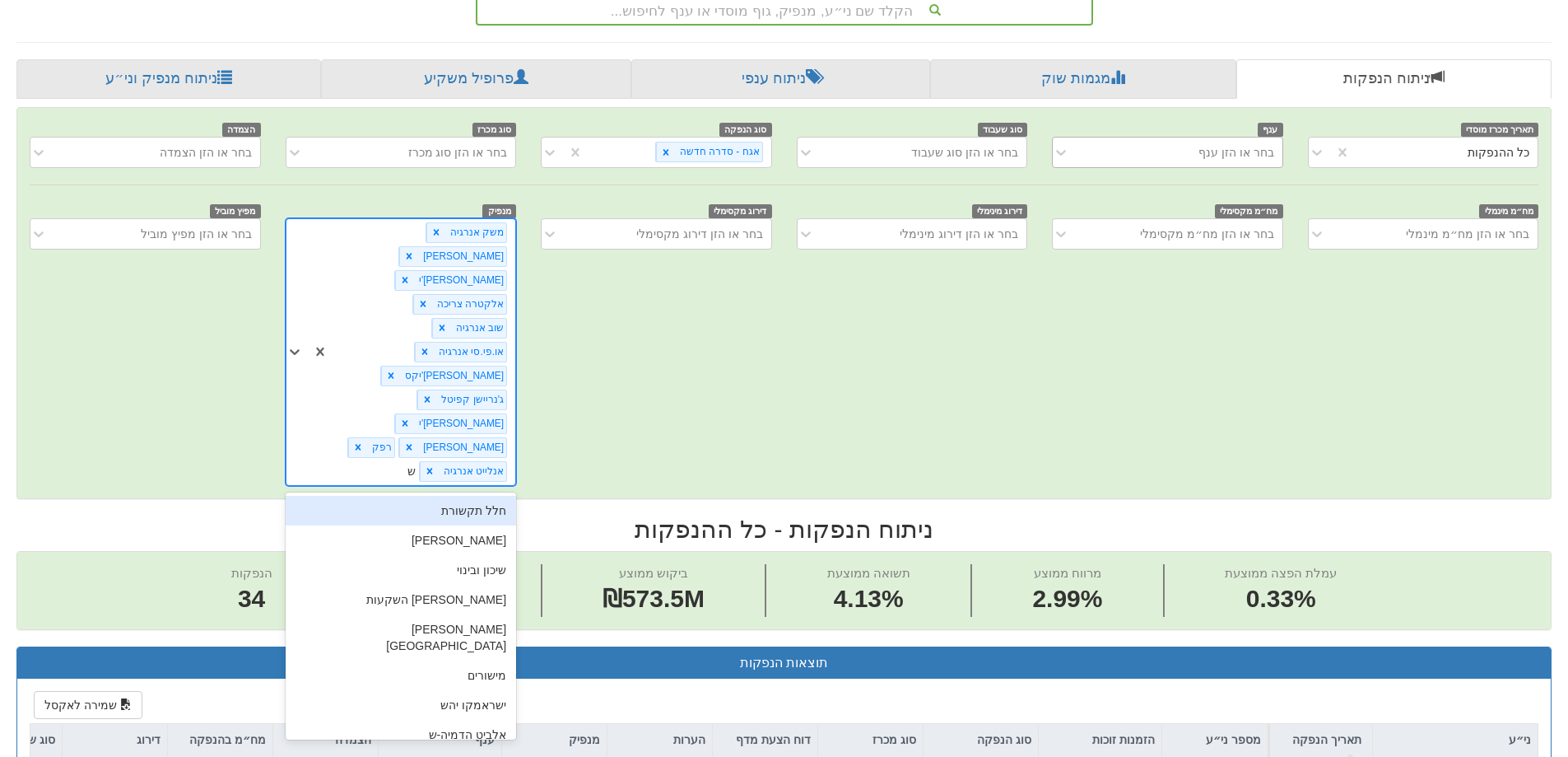
type input "שפ"
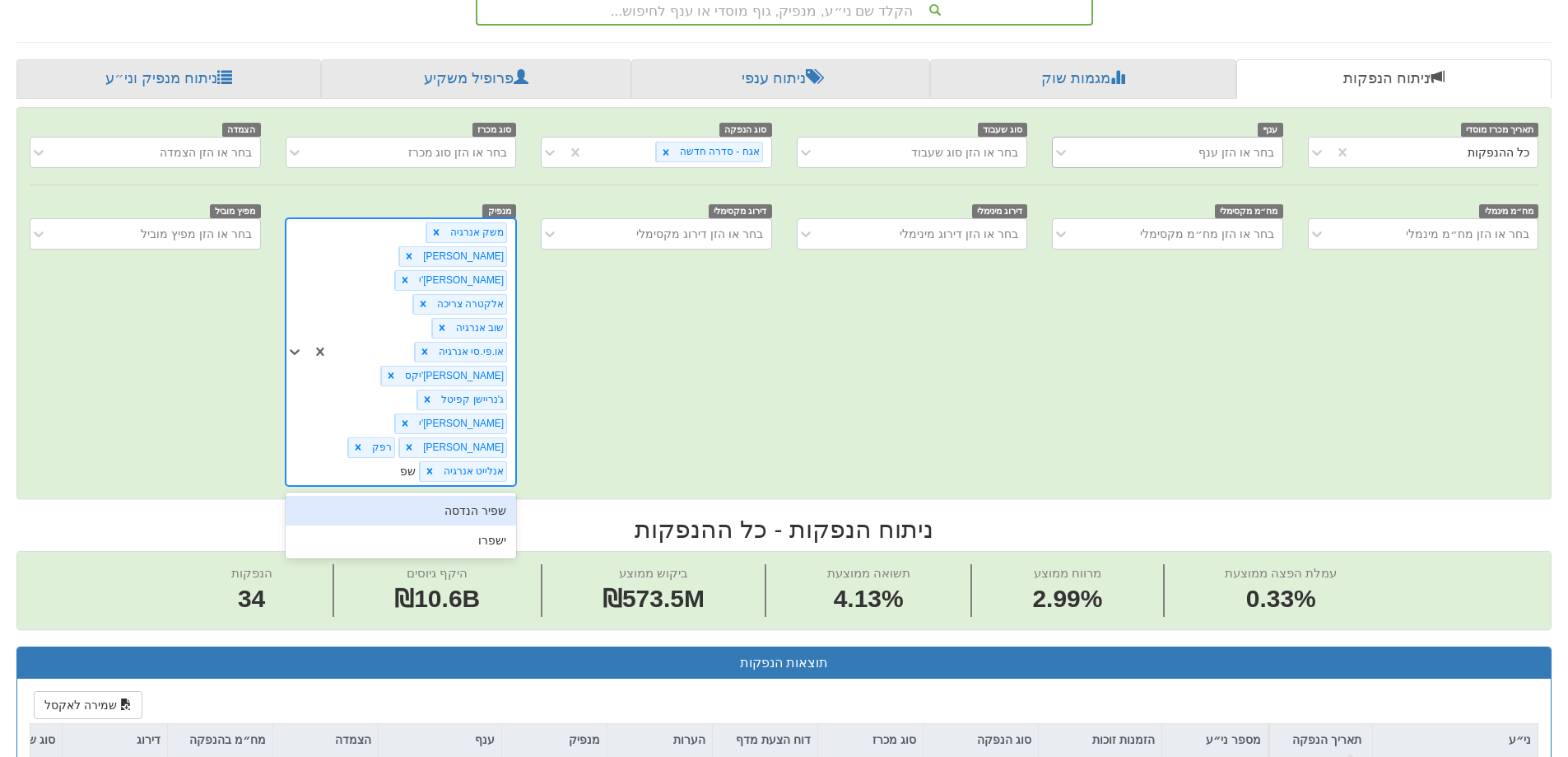
click at [421, 496] on div "שפיר הנדסה" at bounding box center [400, 510] width 230 height 30
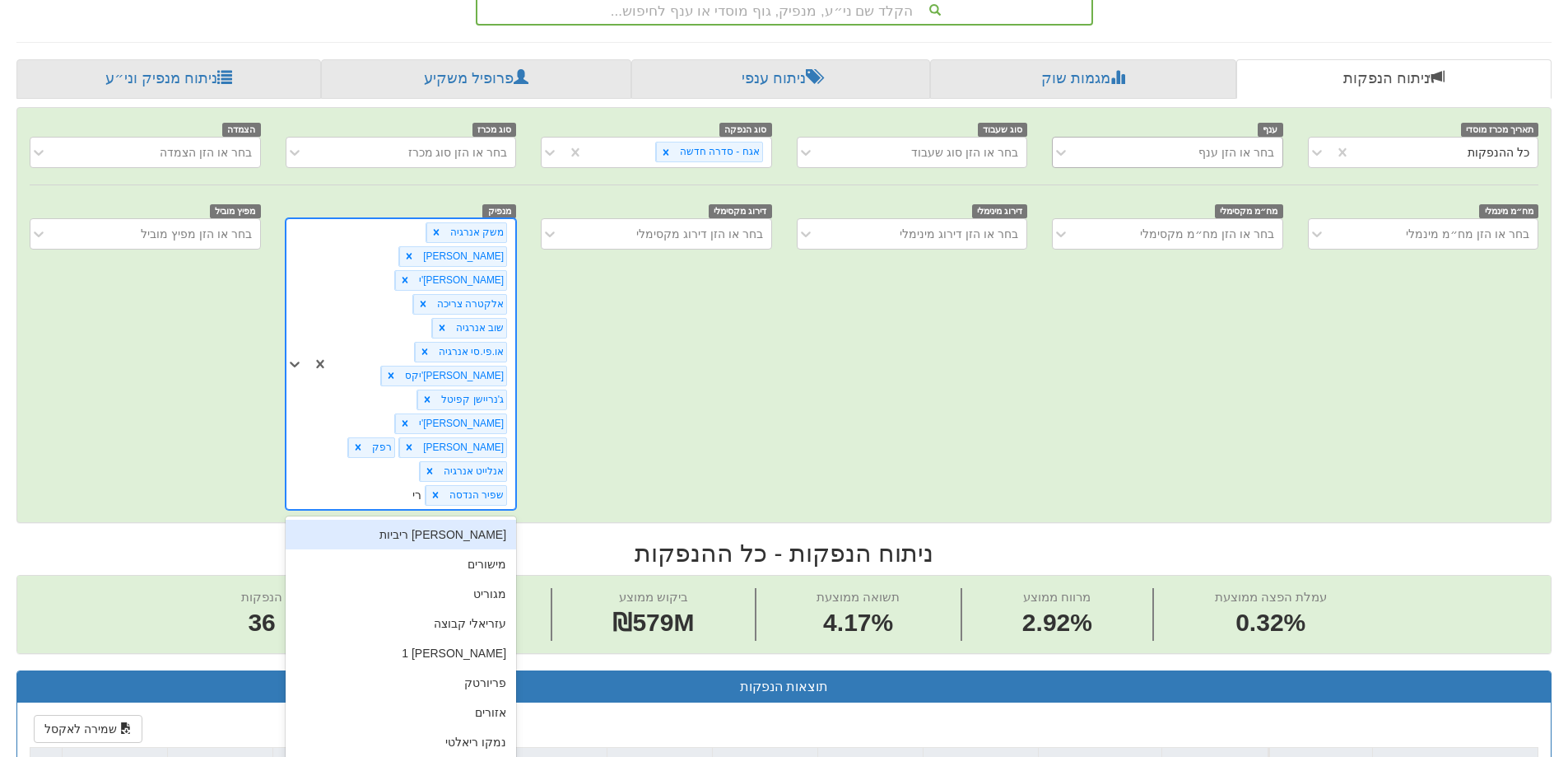
type input "רימ"
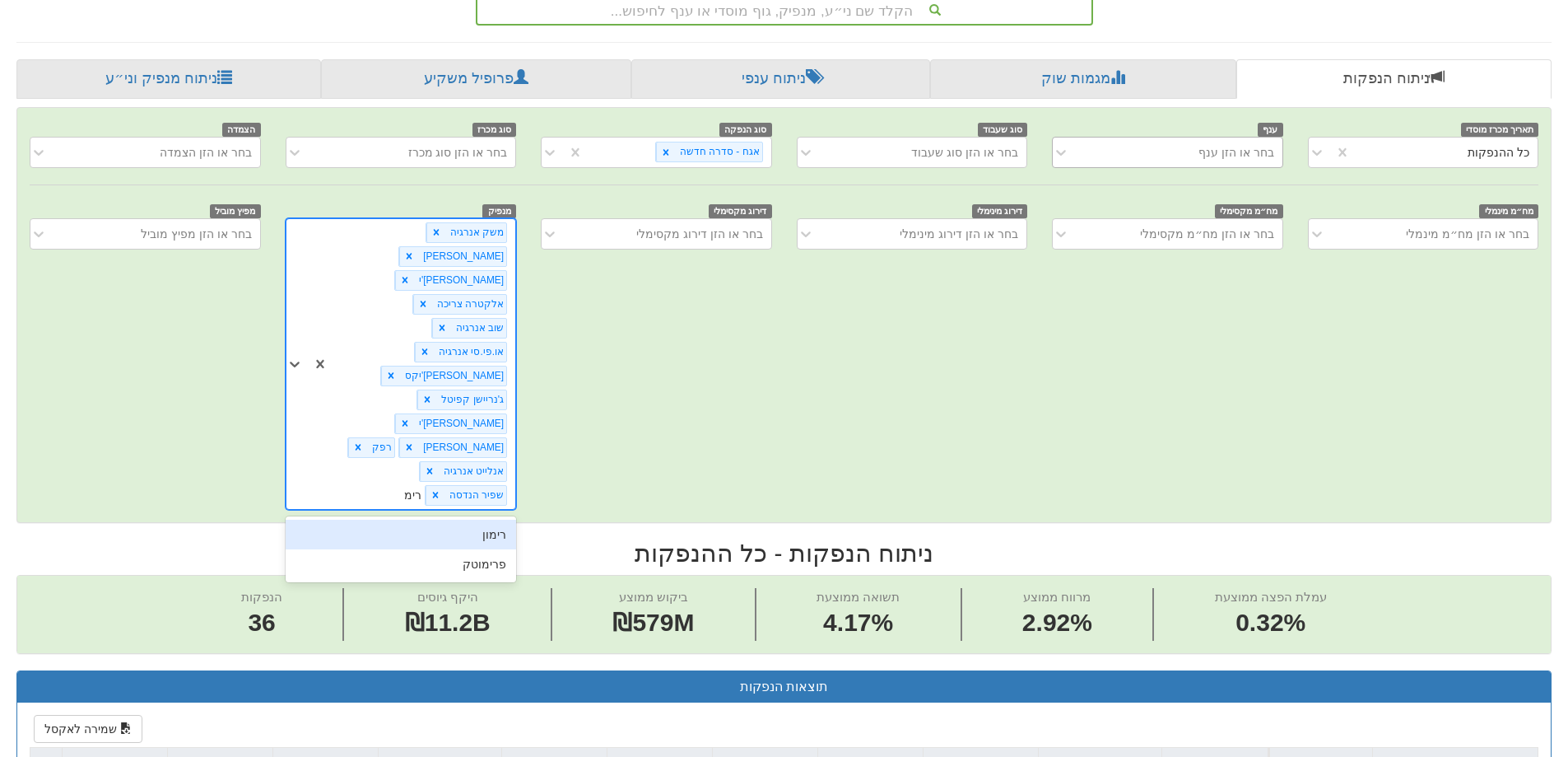
click at [482, 520] on div "רימון" at bounding box center [400, 534] width 230 height 30
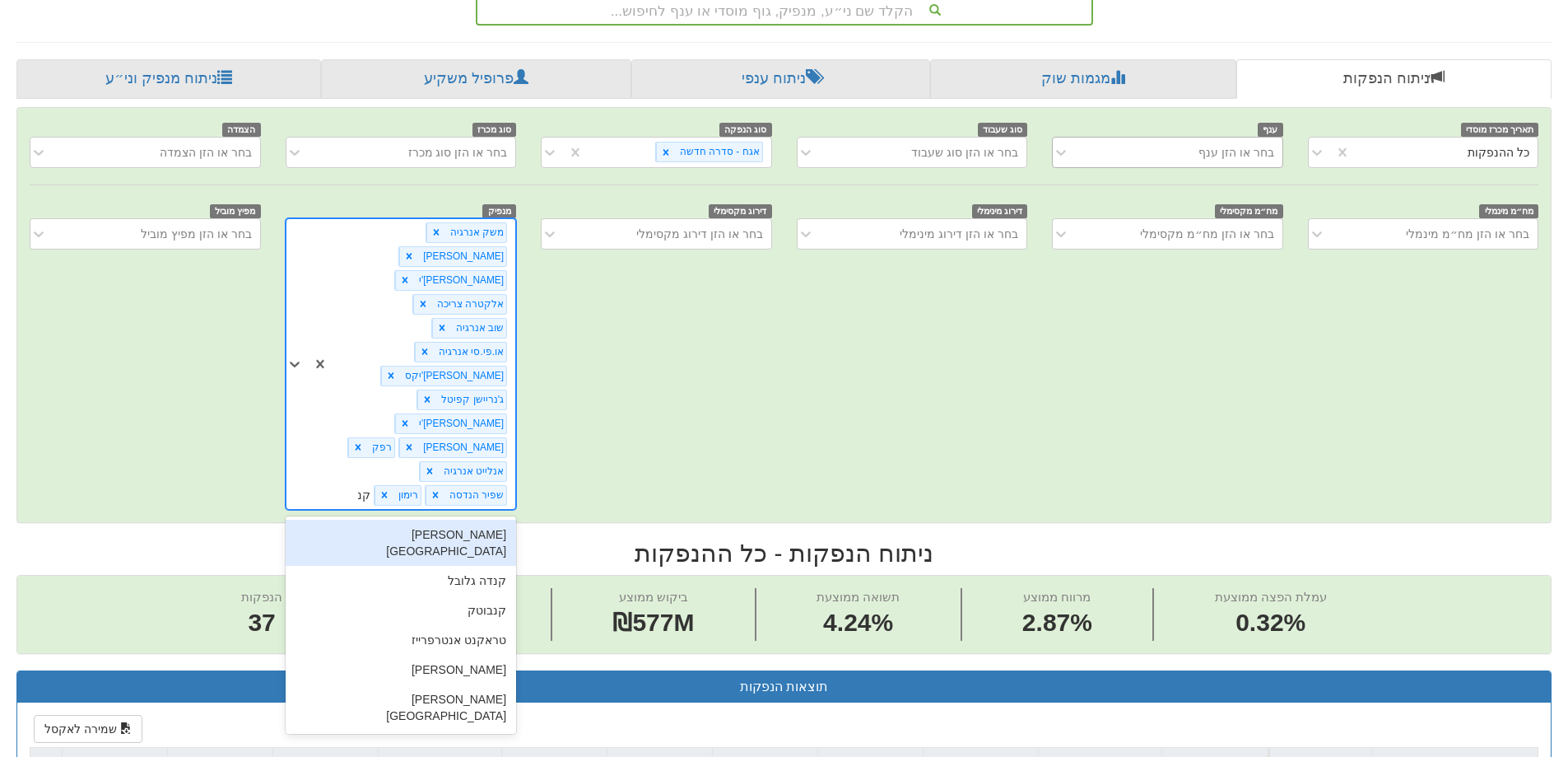
type input "ק"
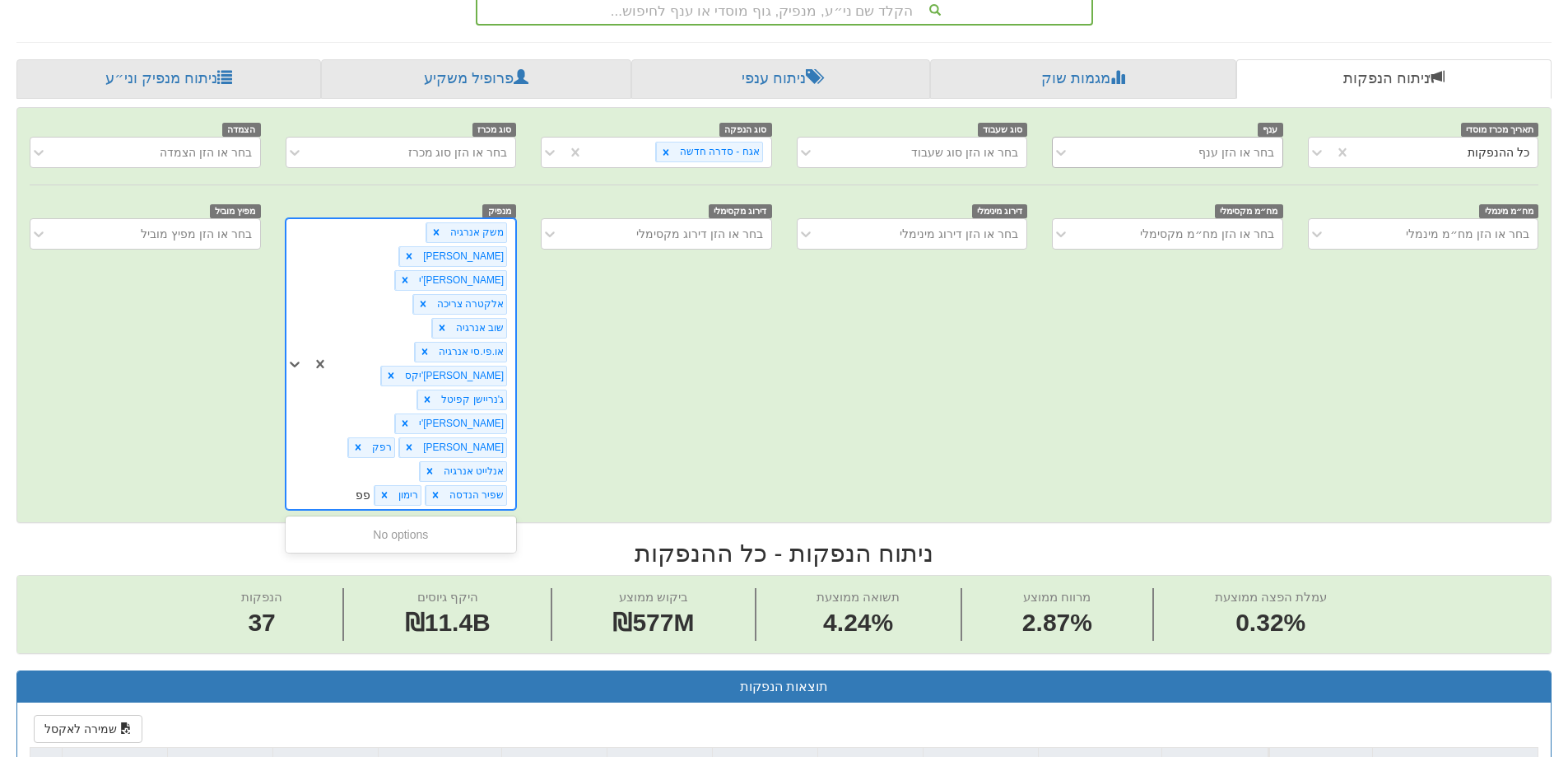
type input "פ"
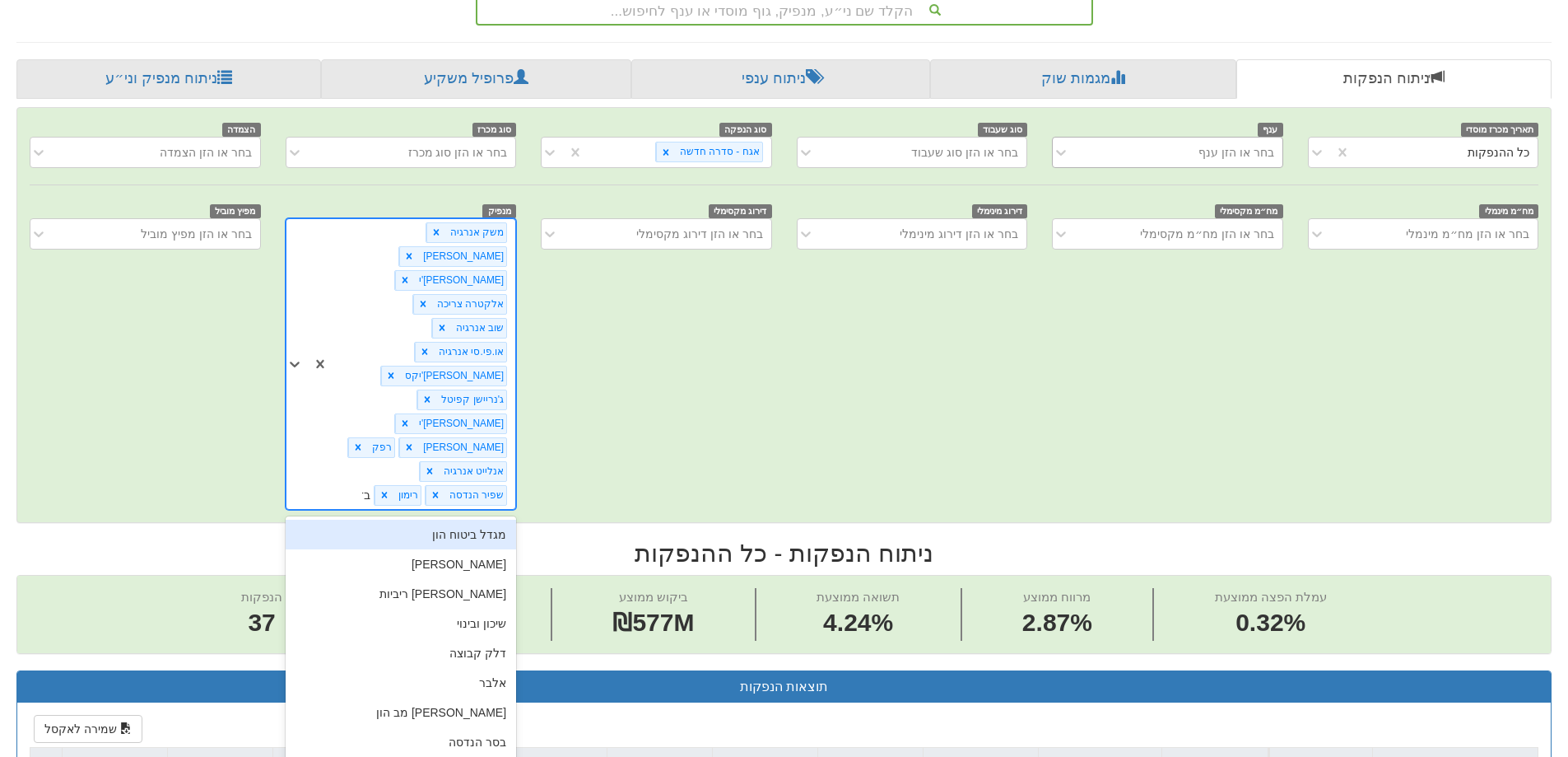
type input "בזק"
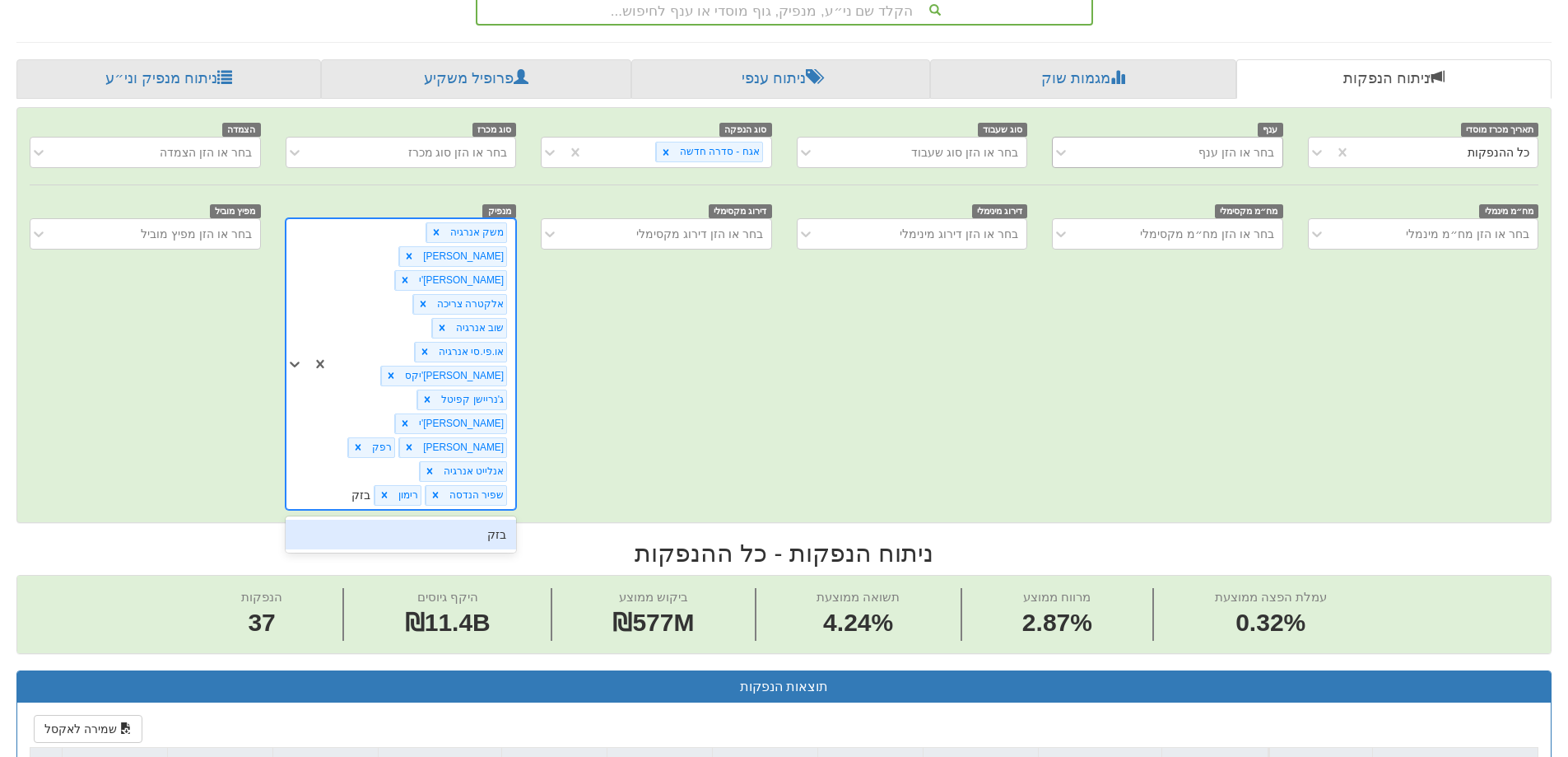
click at [486, 520] on div "בזק" at bounding box center [400, 534] width 230 height 30
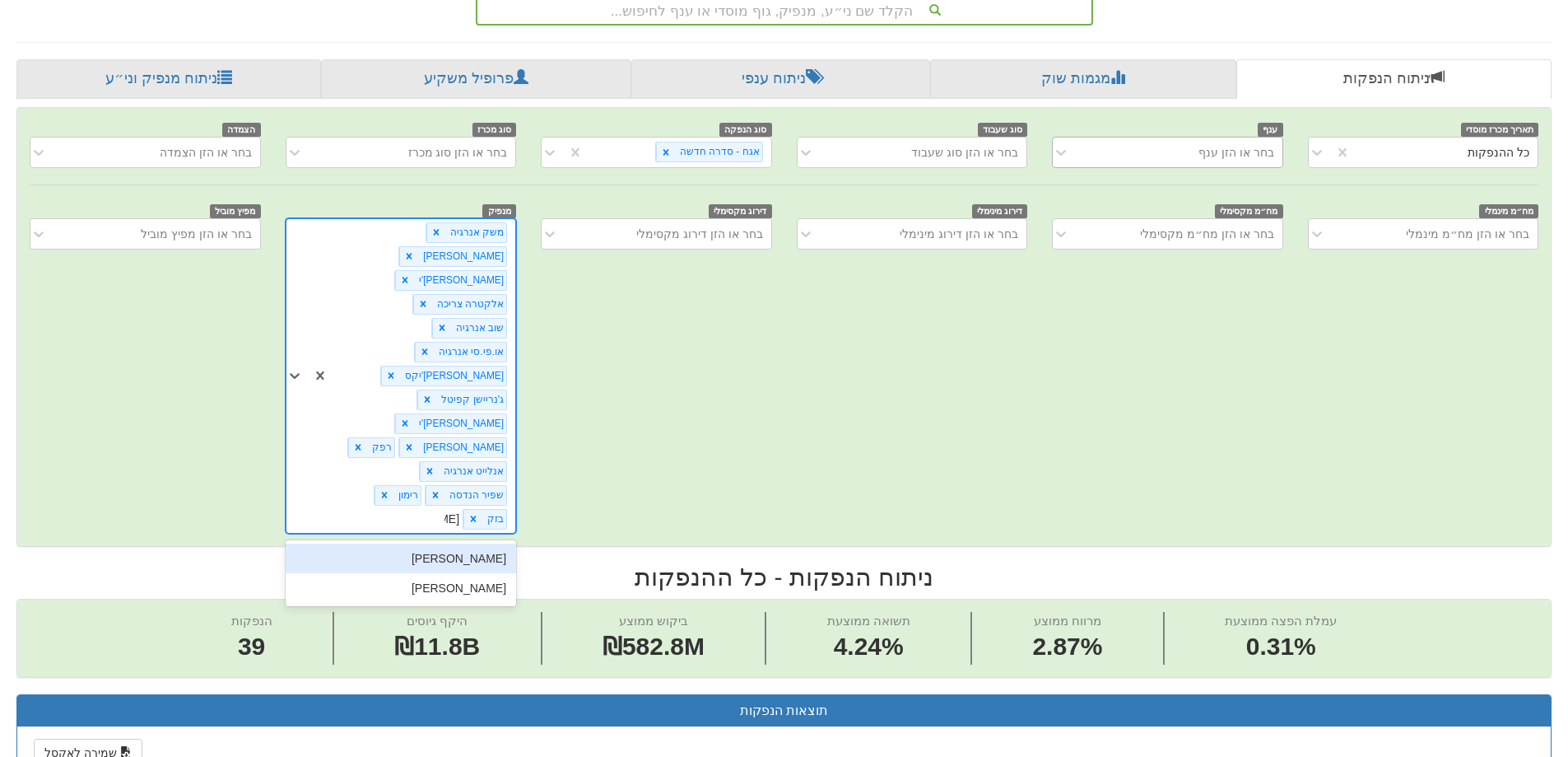
type input "[PERSON_NAME]"
click at [468, 544] on div "[PERSON_NAME]" at bounding box center [400, 558] width 230 height 30
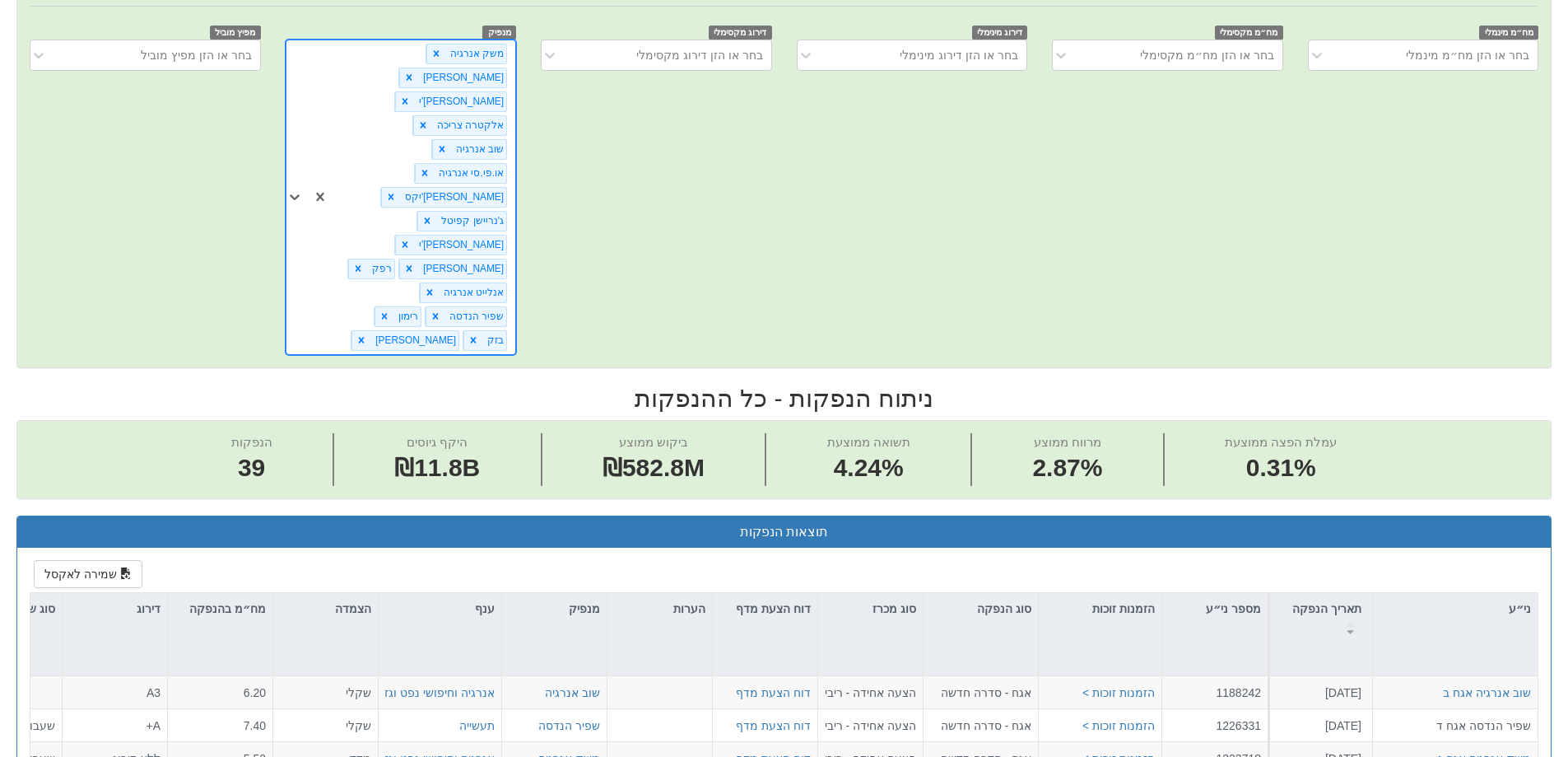
scroll to position [764, 0]
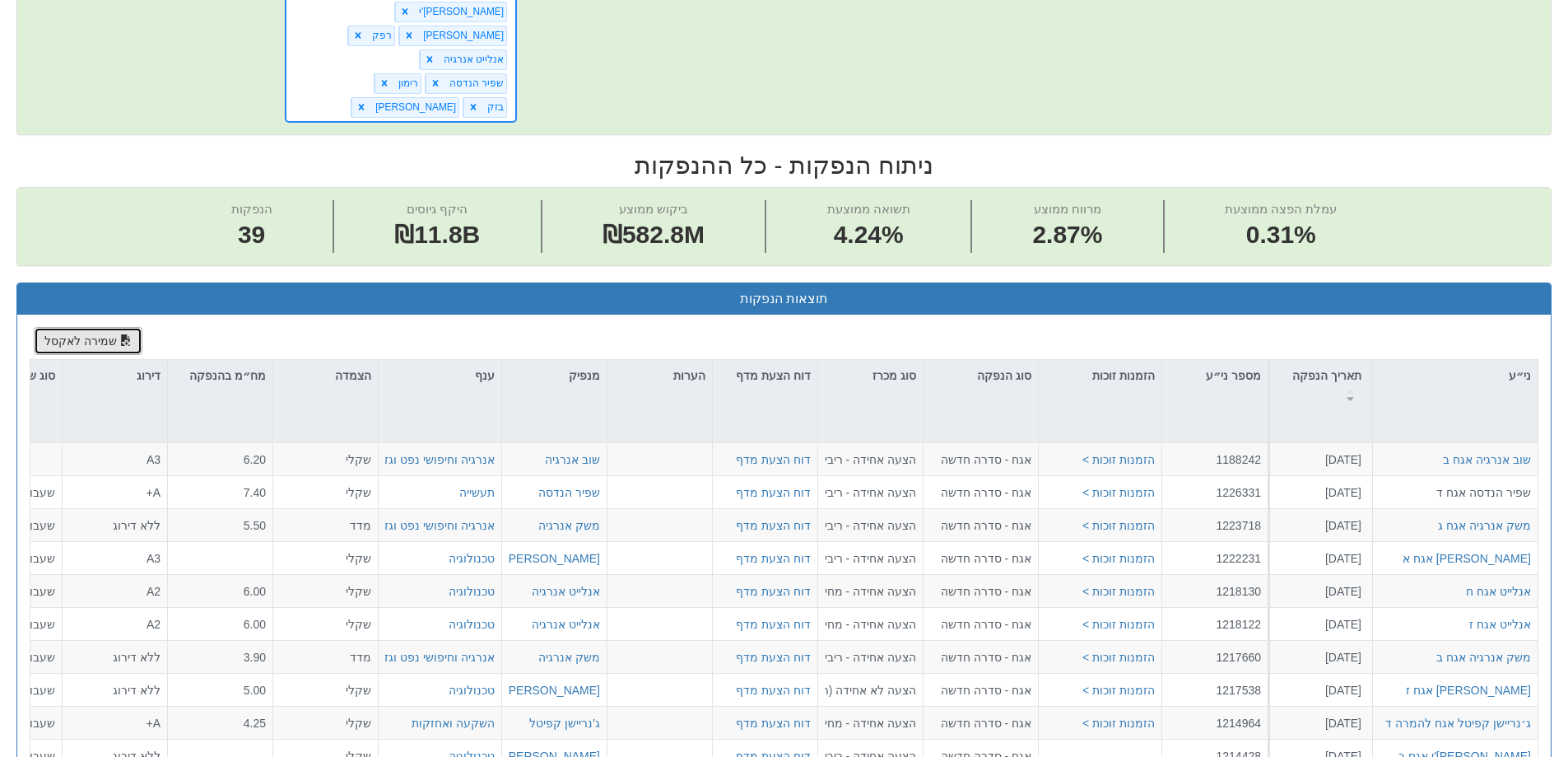
click at [72, 327] on button "שמירה לאקסל" at bounding box center [87, 340] width 109 height 28
